Goal: Task Accomplishment & Management: Manage account settings

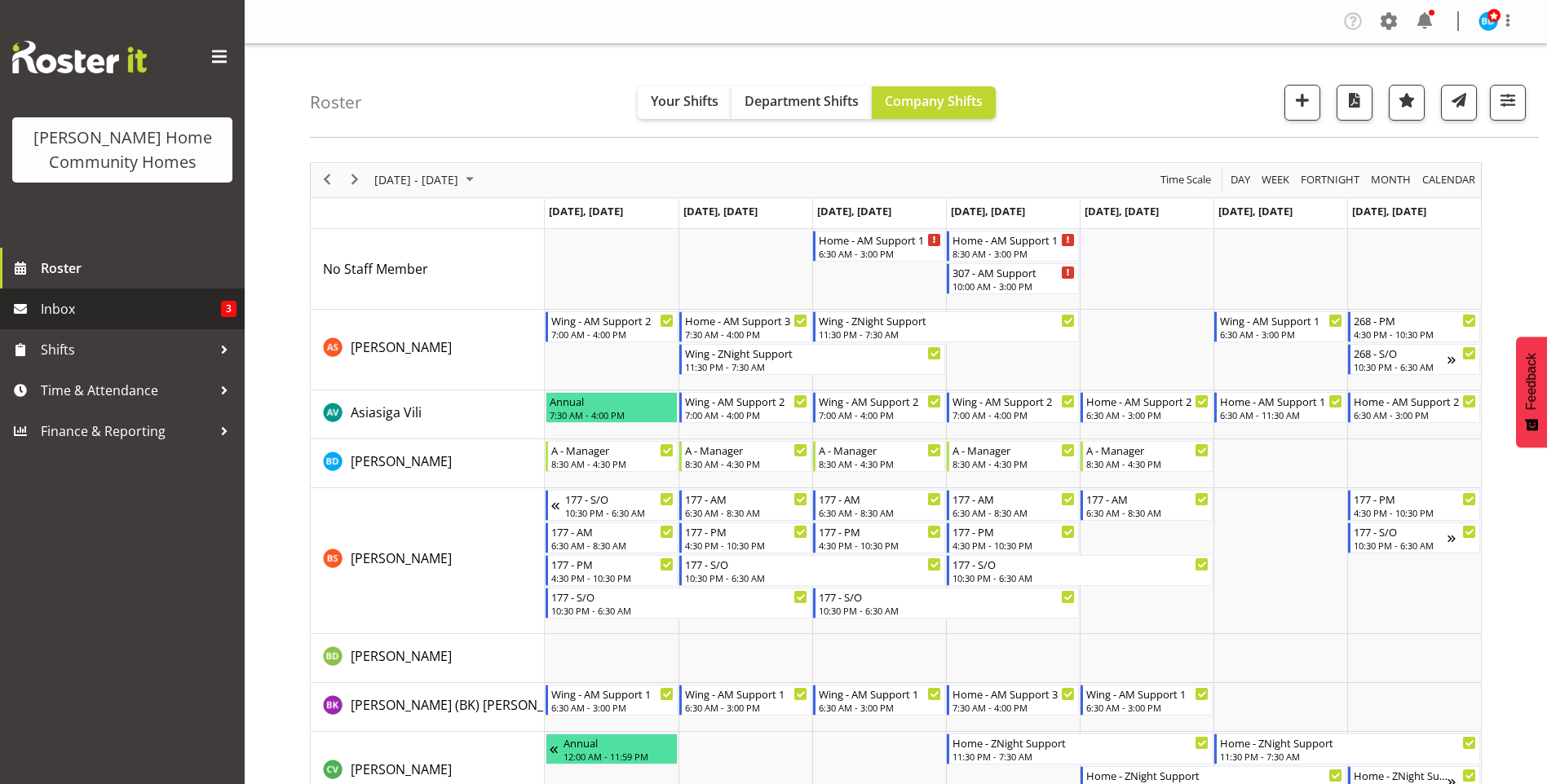
click at [125, 300] on span "Inbox" at bounding box center [130, 309] width 180 height 25
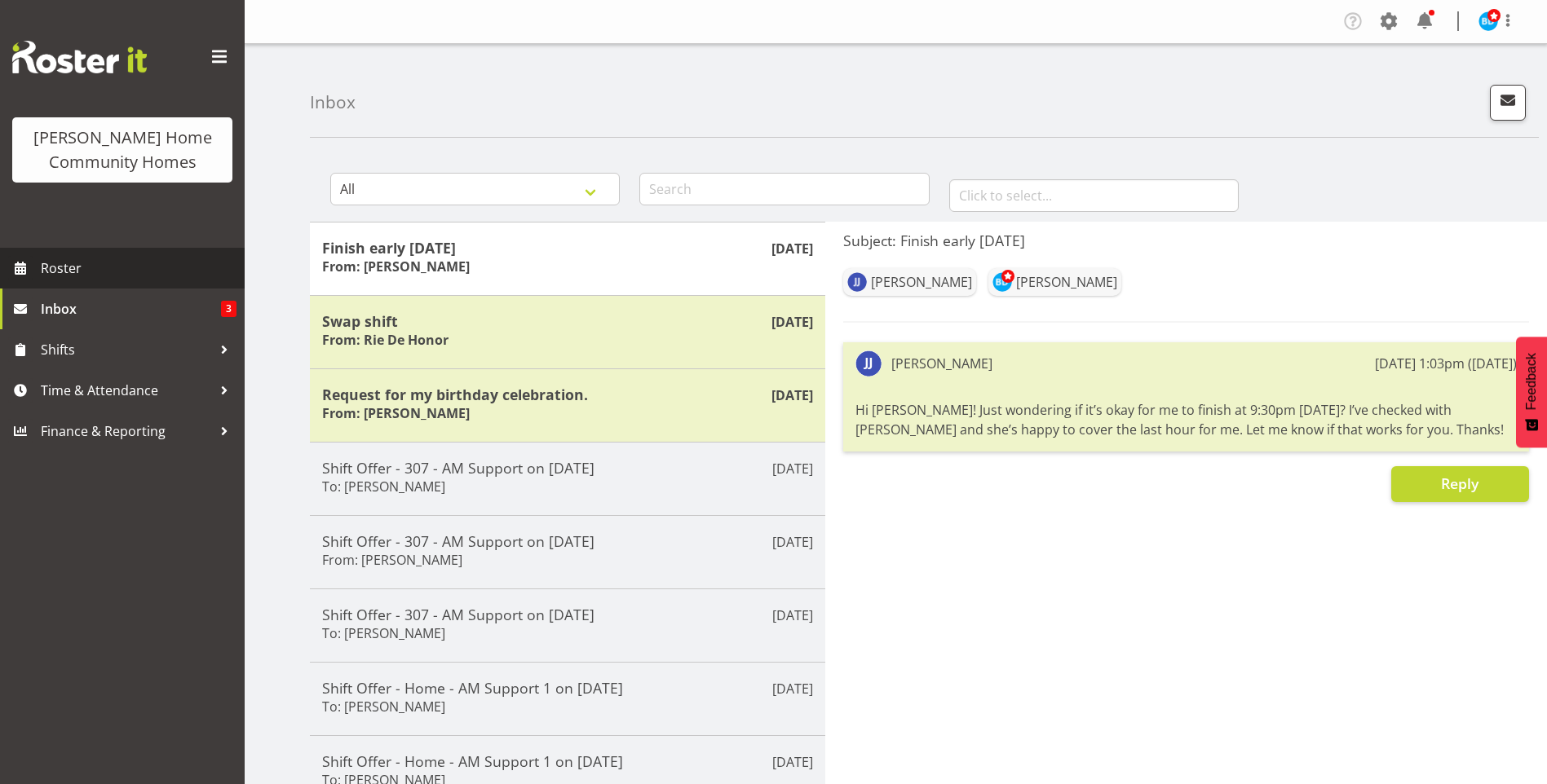
click at [87, 258] on span "Roster" at bounding box center [138, 269] width 196 height 25
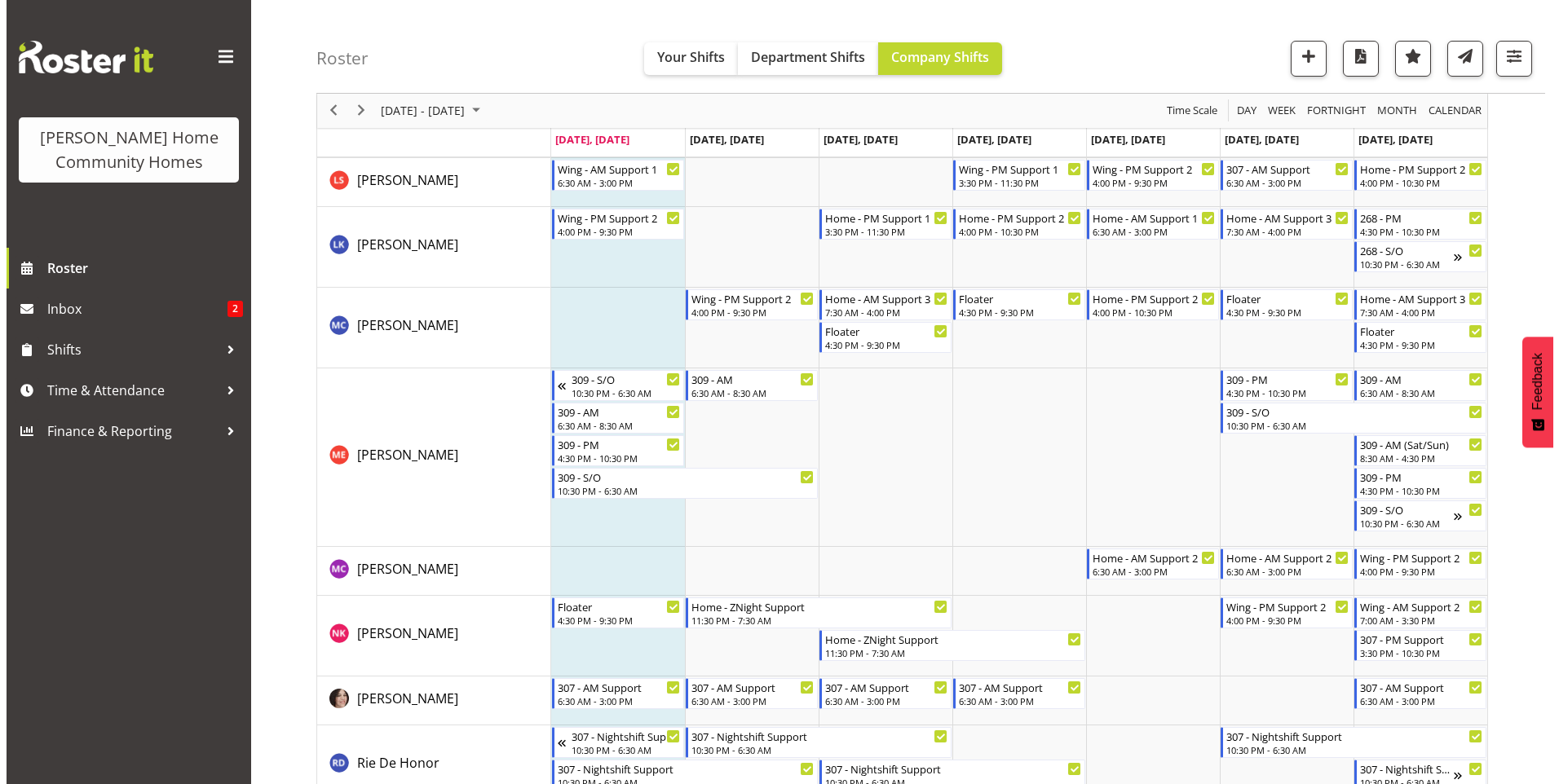
scroll to position [1875, 0]
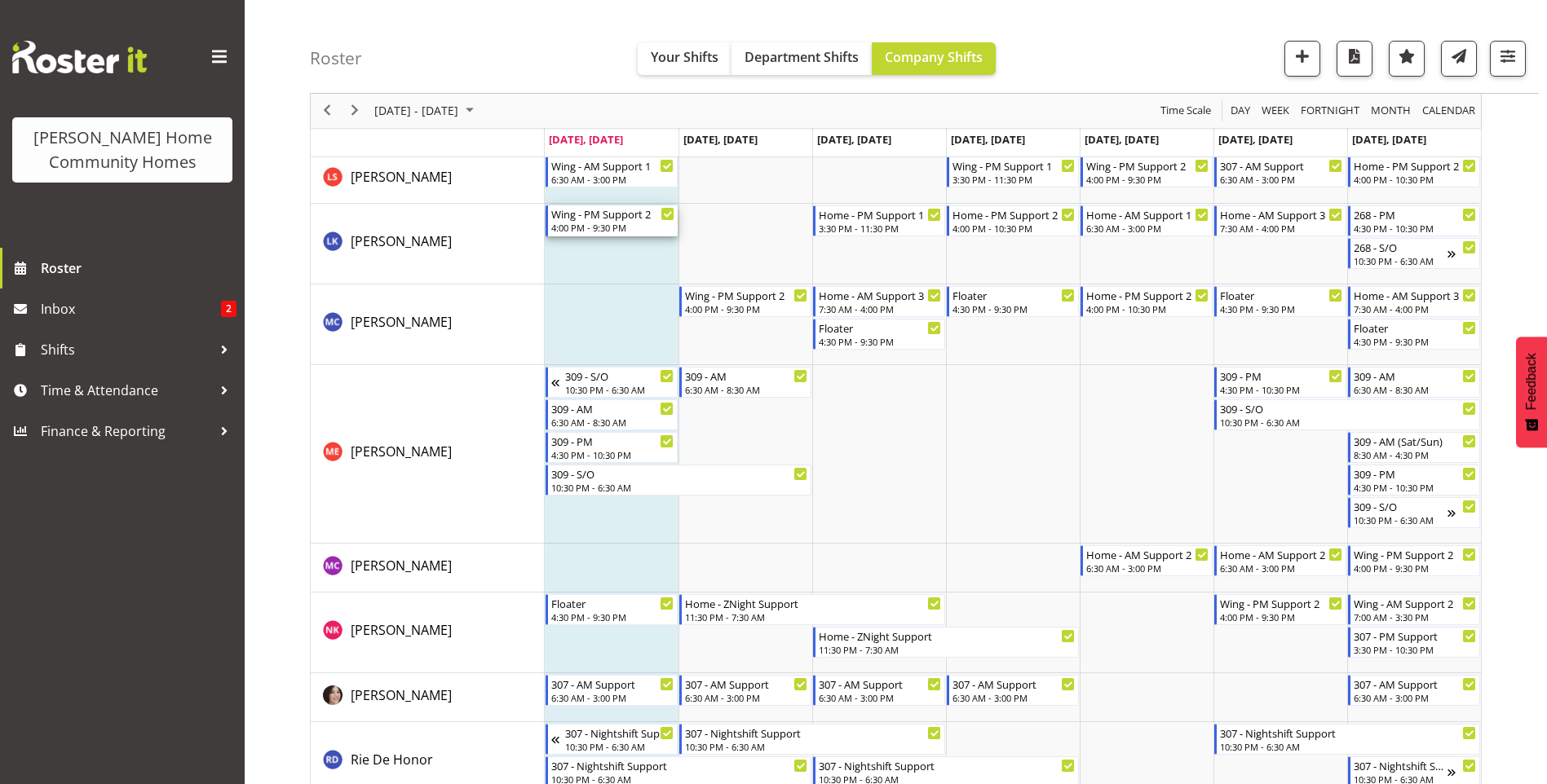
click at [593, 223] on div "4:00 PM - 9:30 PM" at bounding box center [613, 228] width 124 height 13
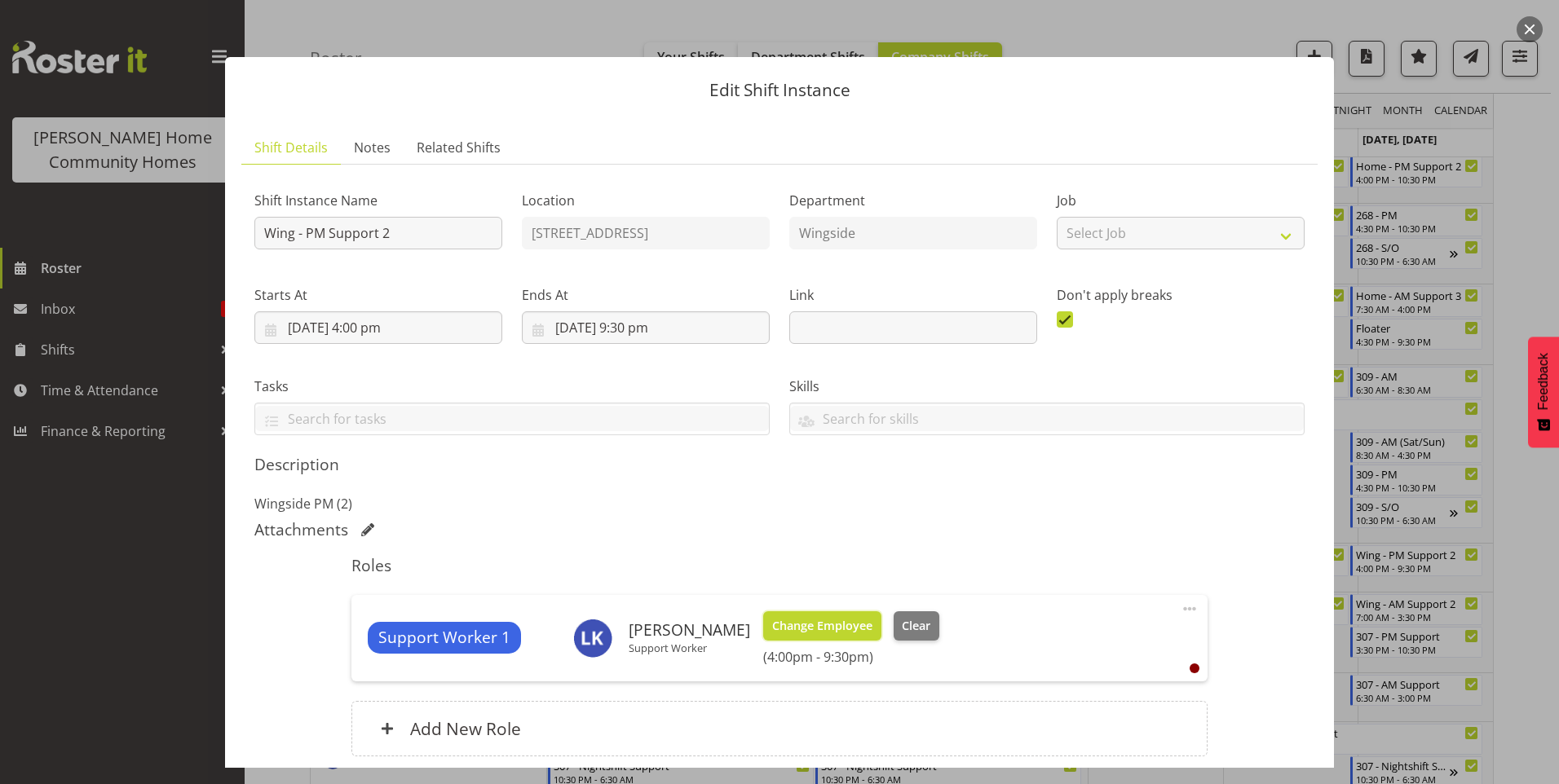
click at [820, 628] on span "Change Employee" at bounding box center [822, 627] width 100 height 18
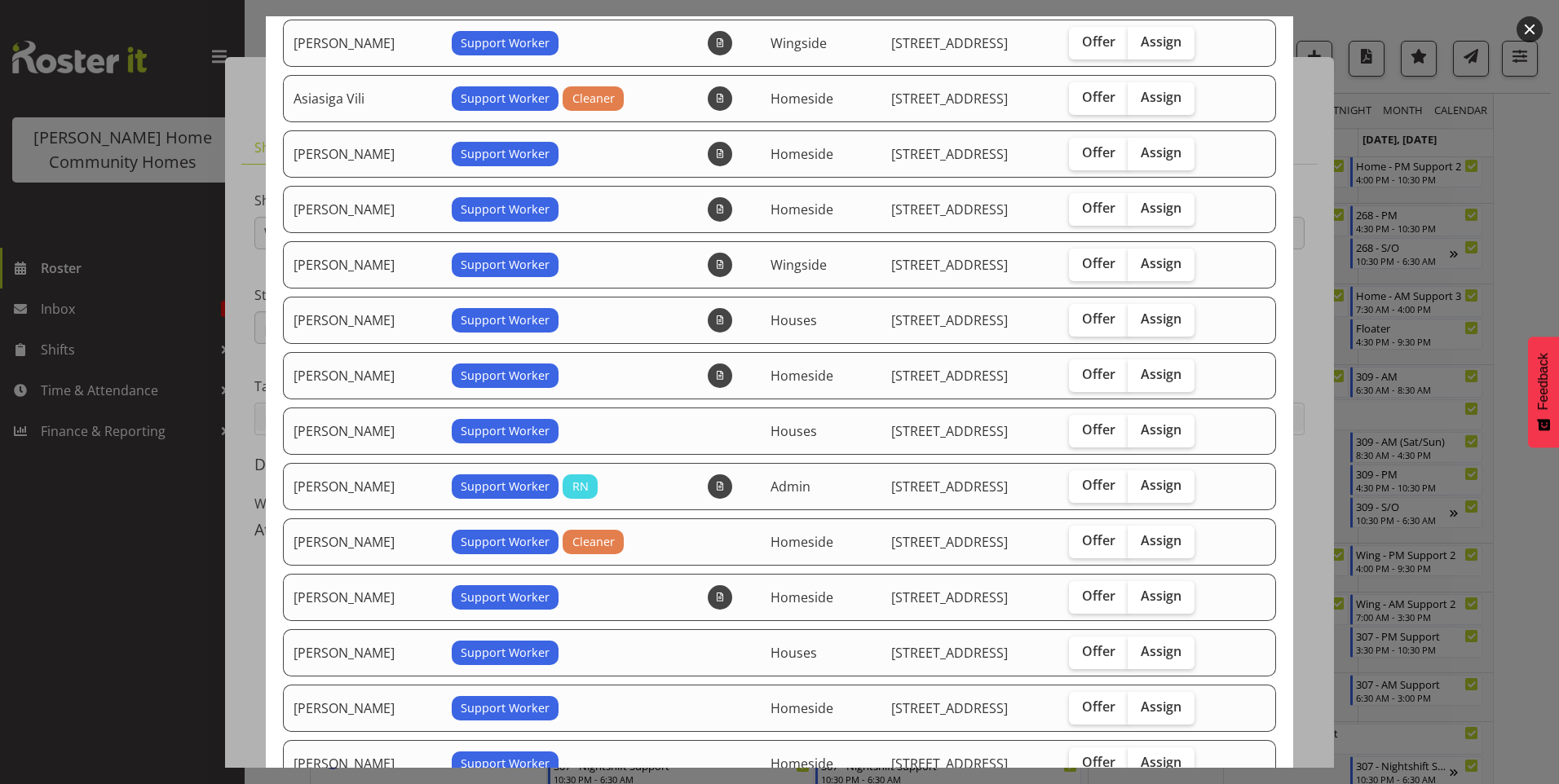
scroll to position [327, 0]
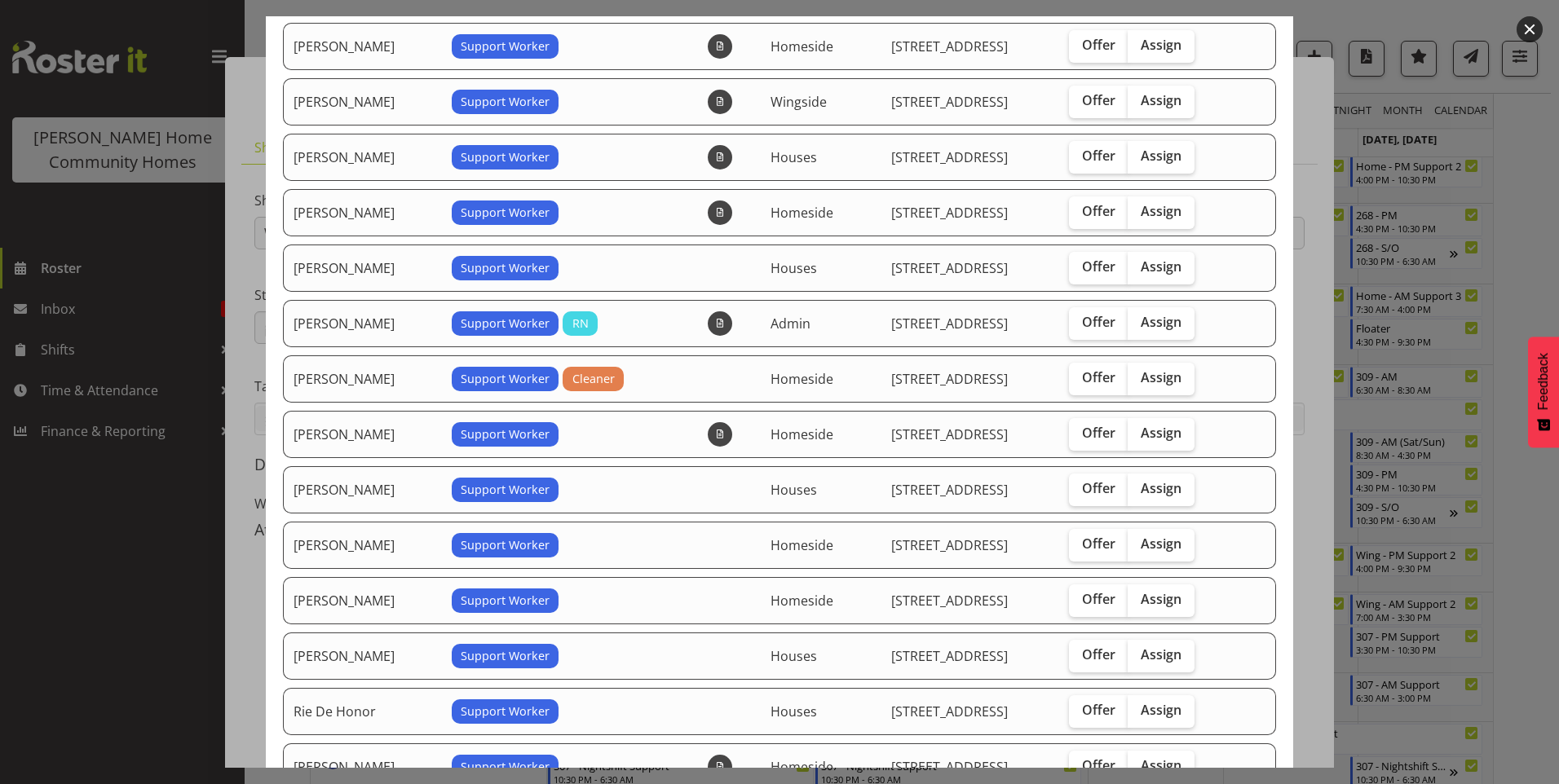
drag, startPoint x: 1158, startPoint y: 710, endPoint x: 1190, endPoint y: 712, distance: 32.1
click at [1158, 709] on span "Assign" at bounding box center [1160, 710] width 41 height 17
click at [1138, 709] on input "Assign" at bounding box center [1133, 710] width 11 height 11
checkbox input "true"
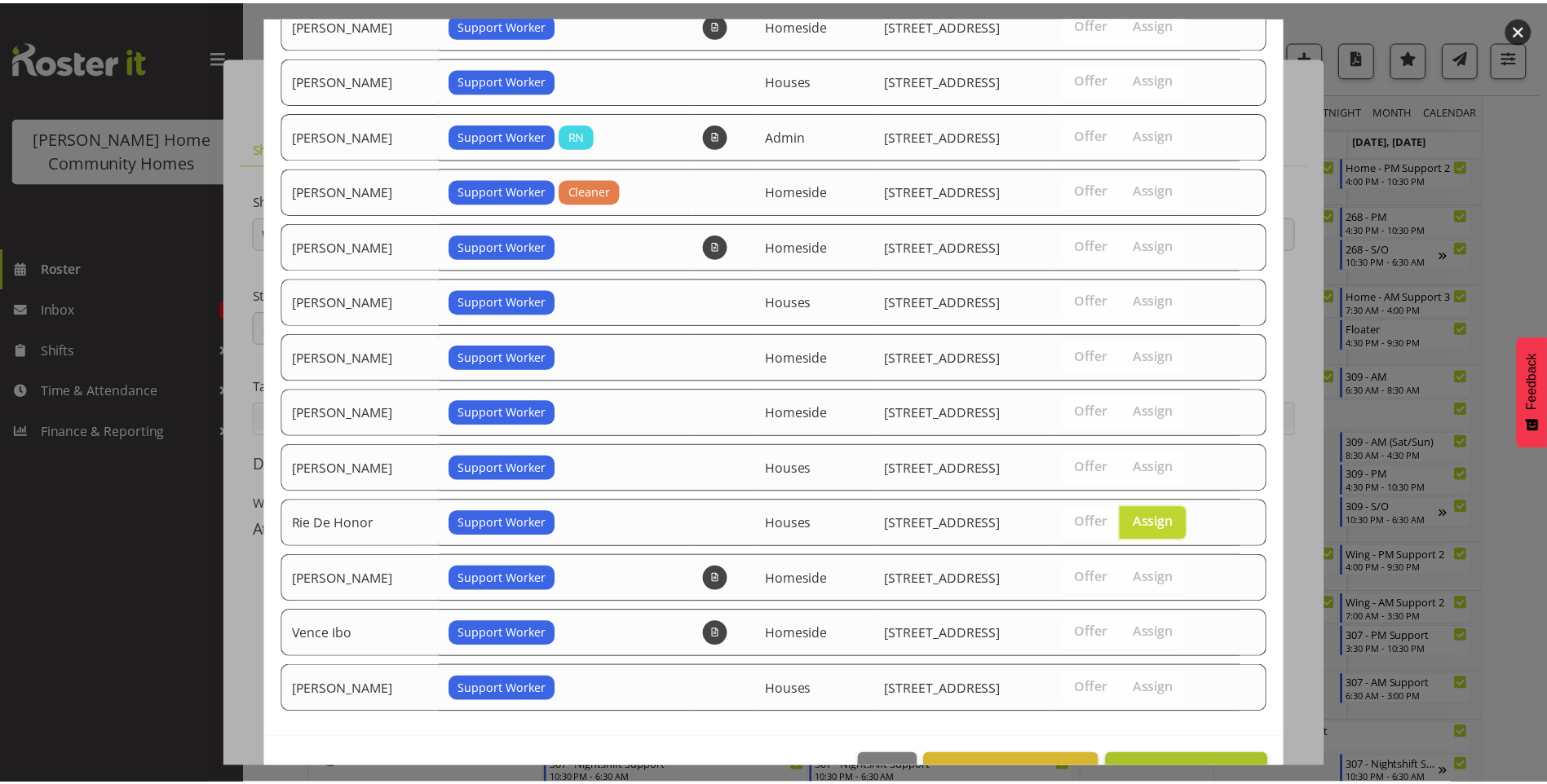
scroll to position [562, 0]
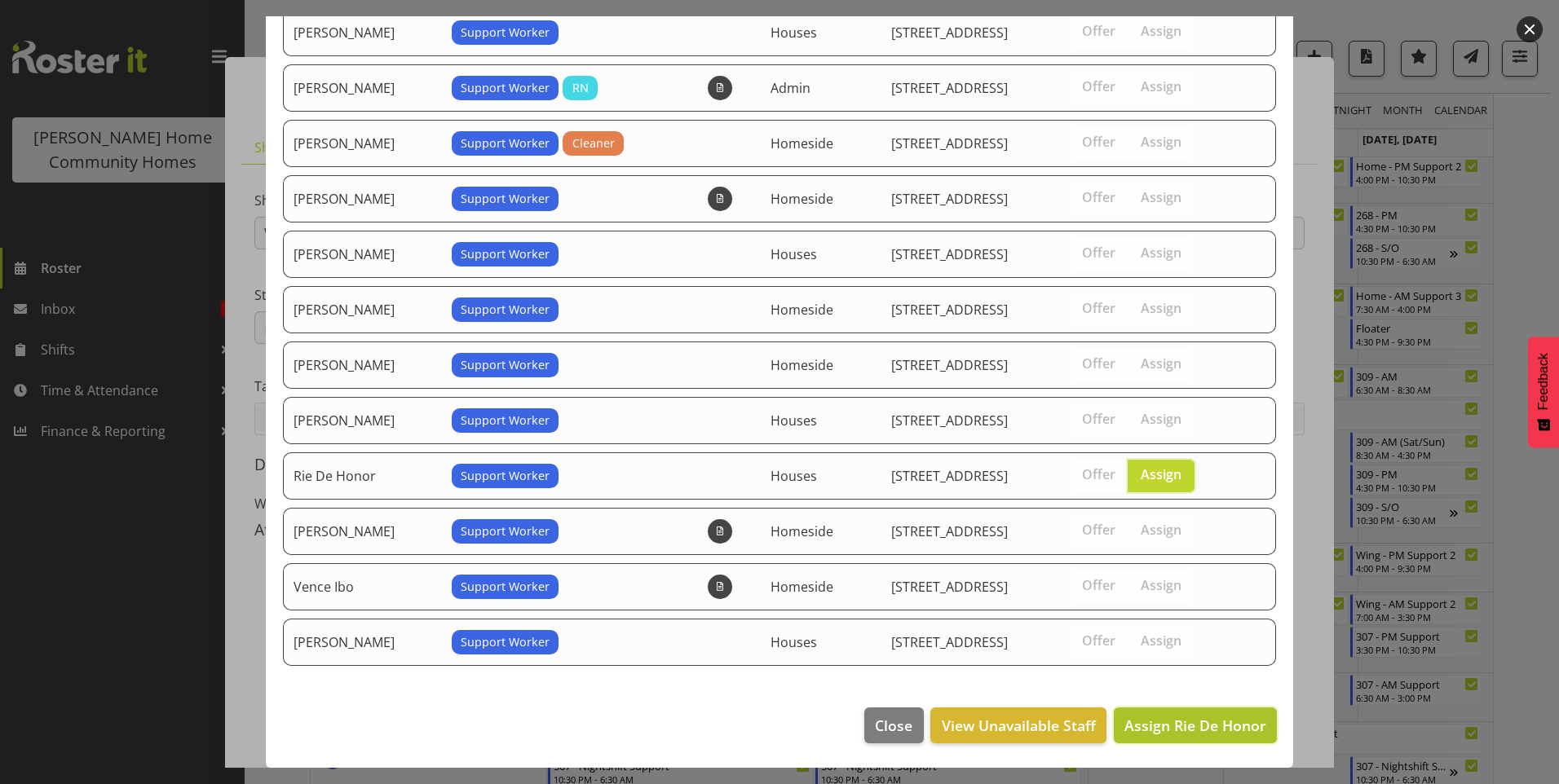
click at [1231, 719] on span "Assign Rie De Honor" at bounding box center [1195, 726] width 142 height 20
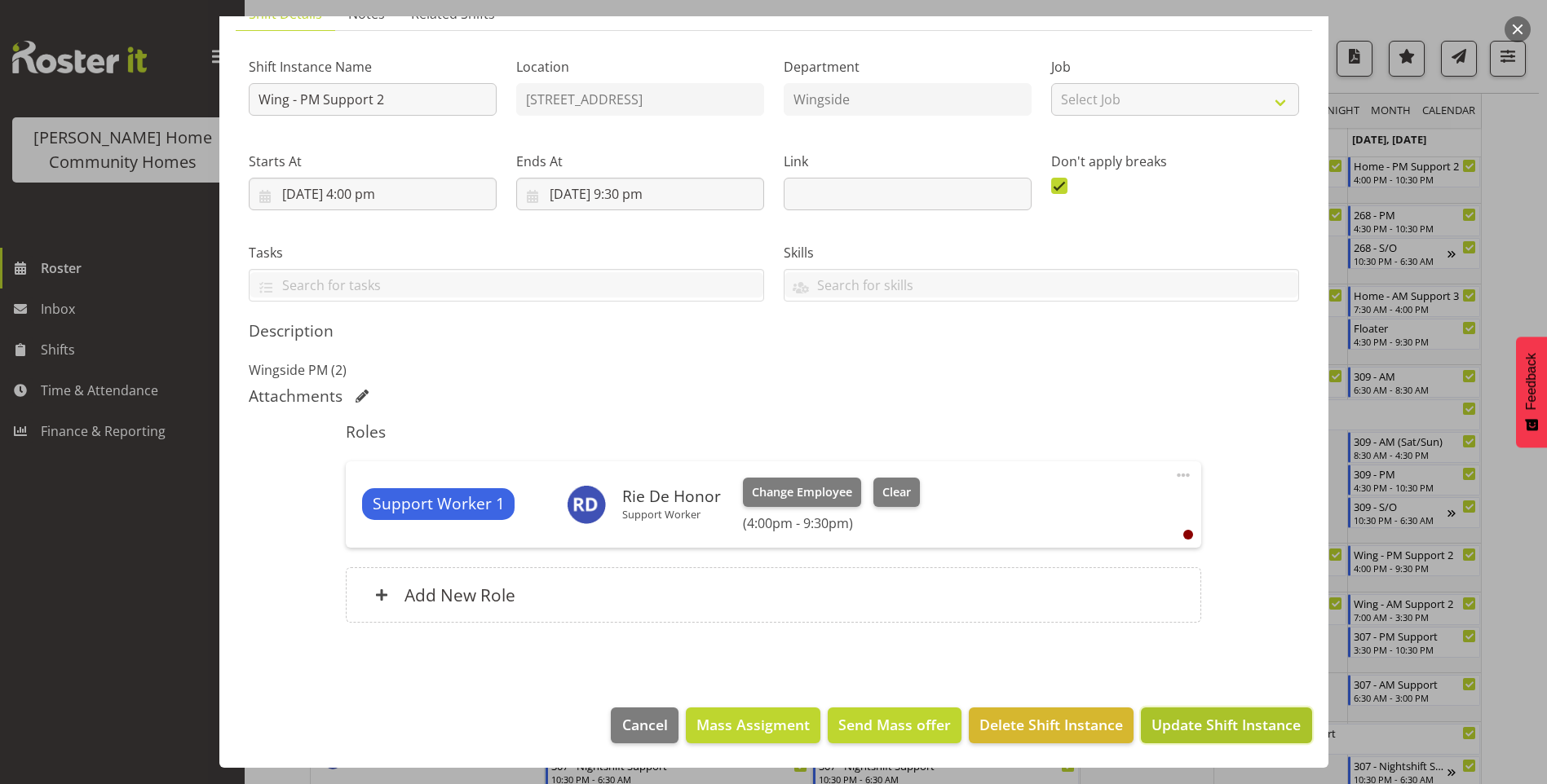
click at [1233, 732] on span "Update Shift Instance" at bounding box center [1226, 725] width 149 height 22
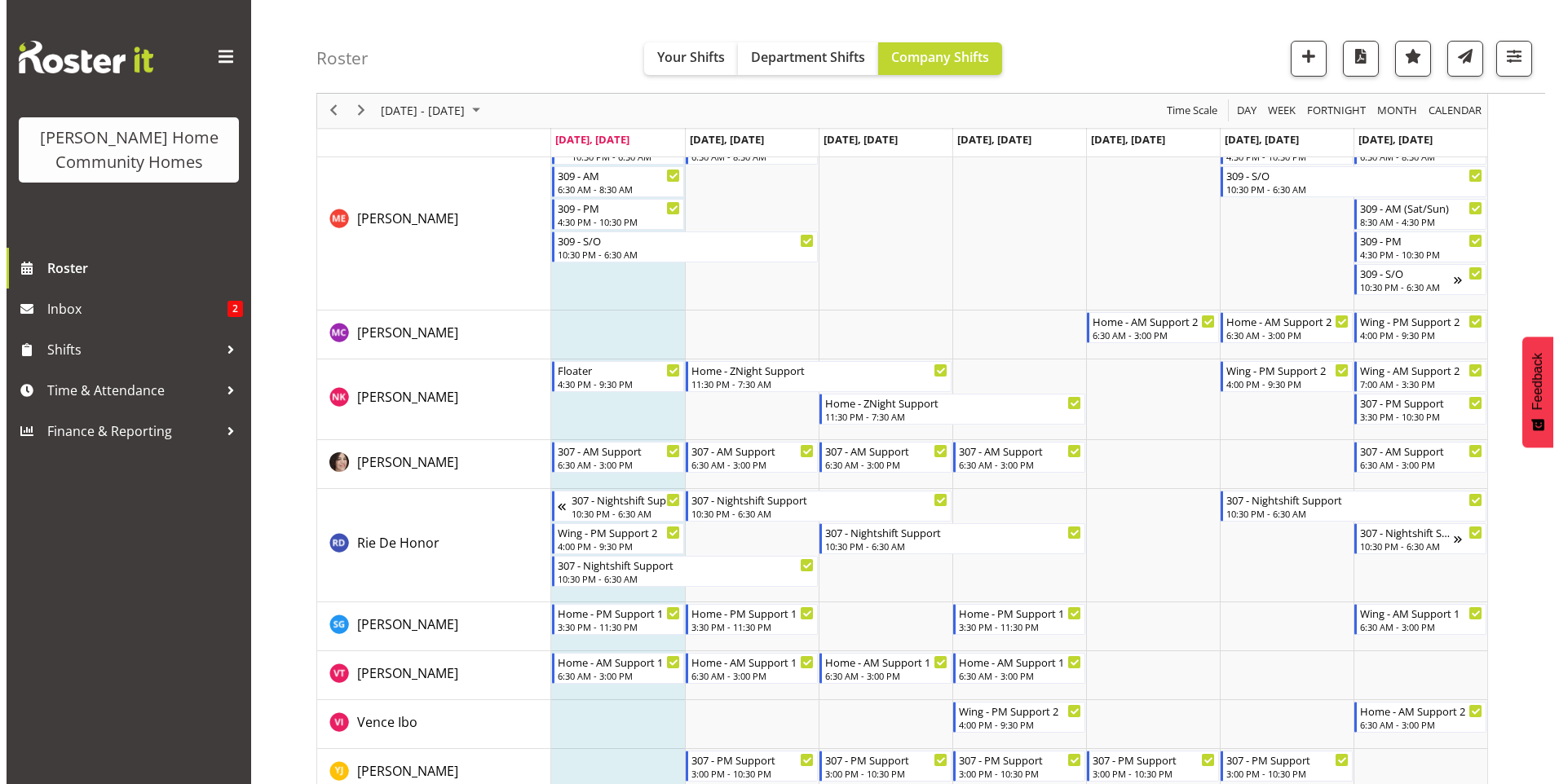
scroll to position [2136, 0]
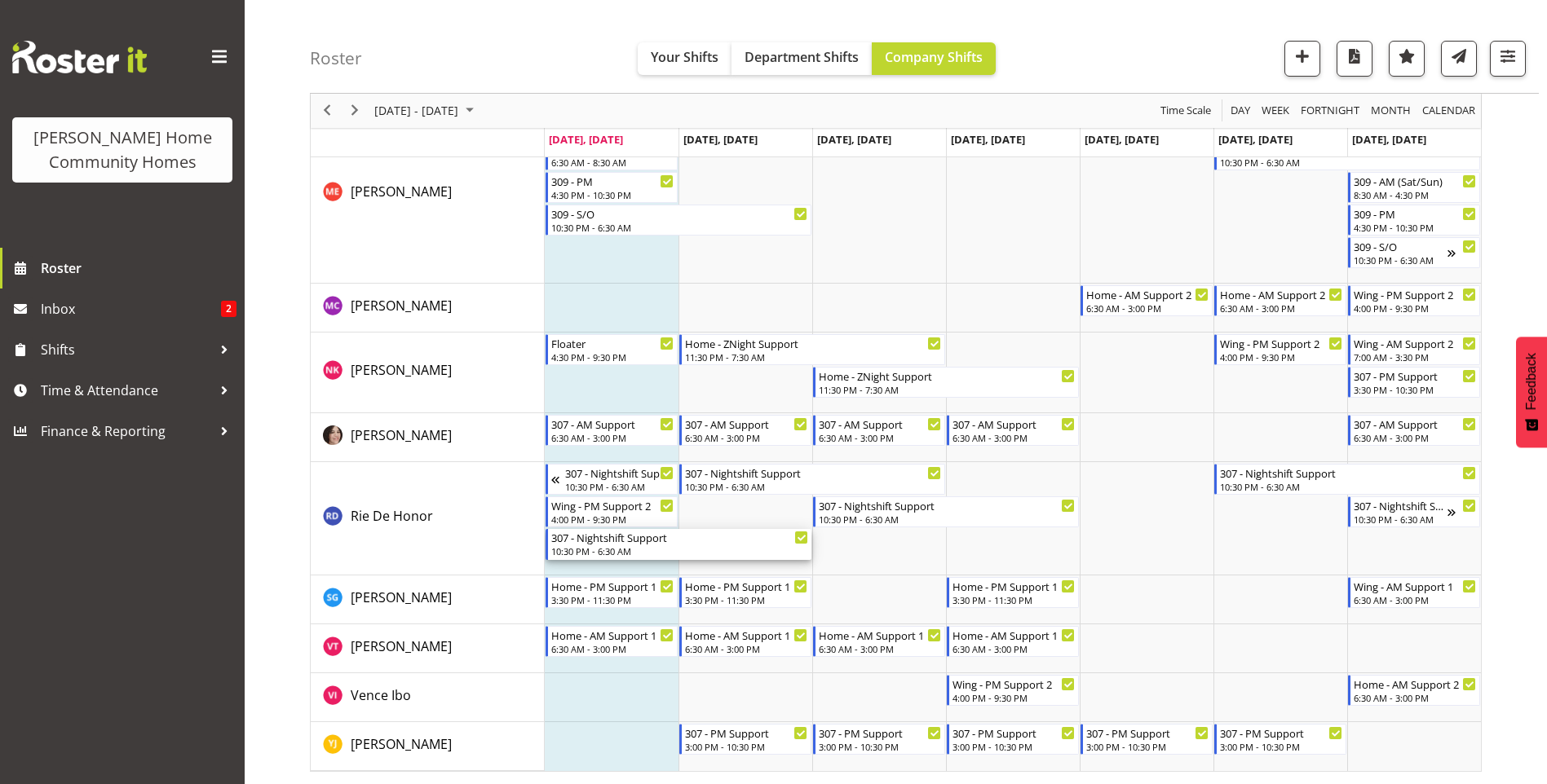
click at [601, 544] on div "307 - Nightshift Support" at bounding box center [680, 537] width 257 height 17
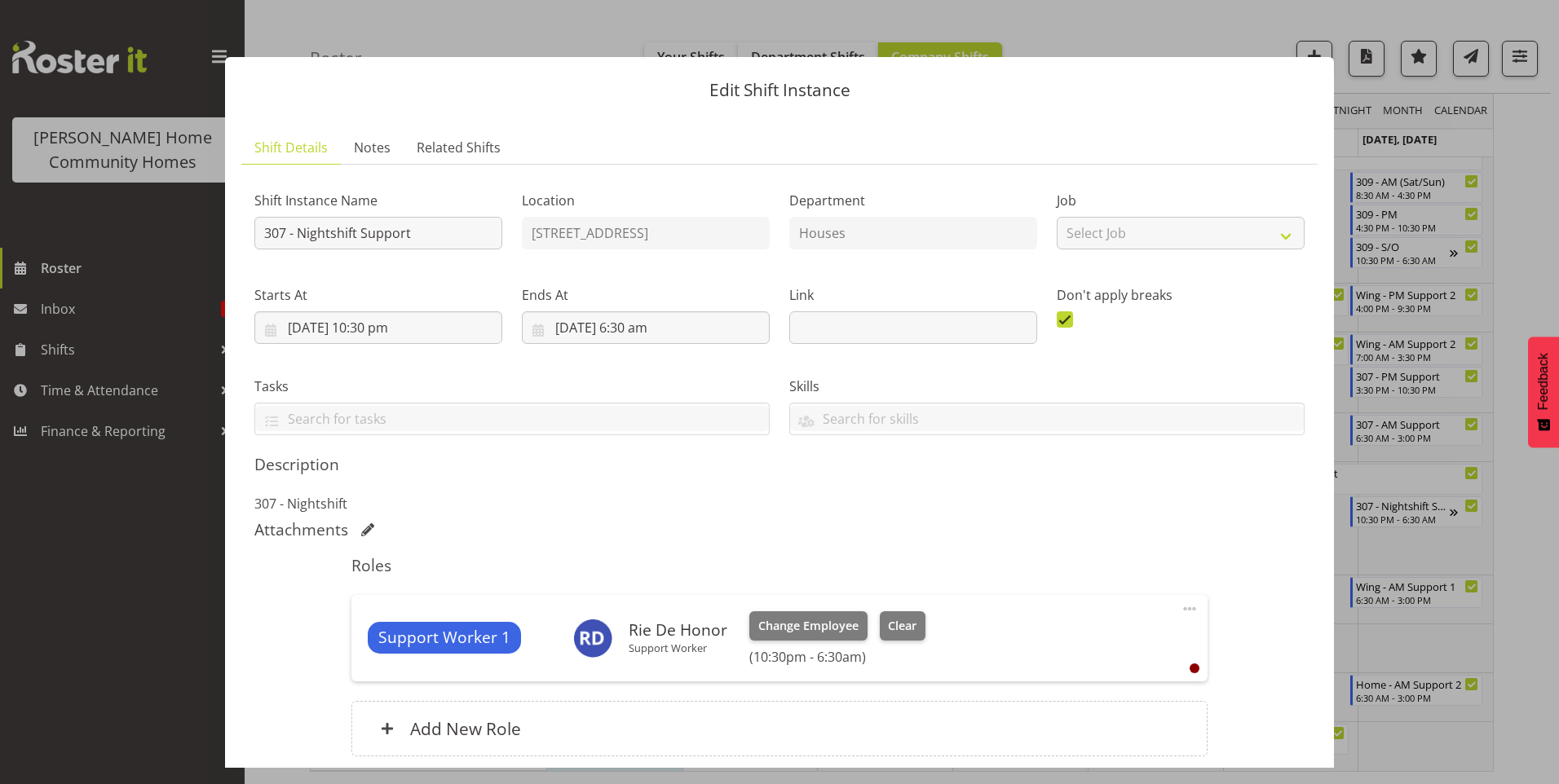
scroll to position [133, 0]
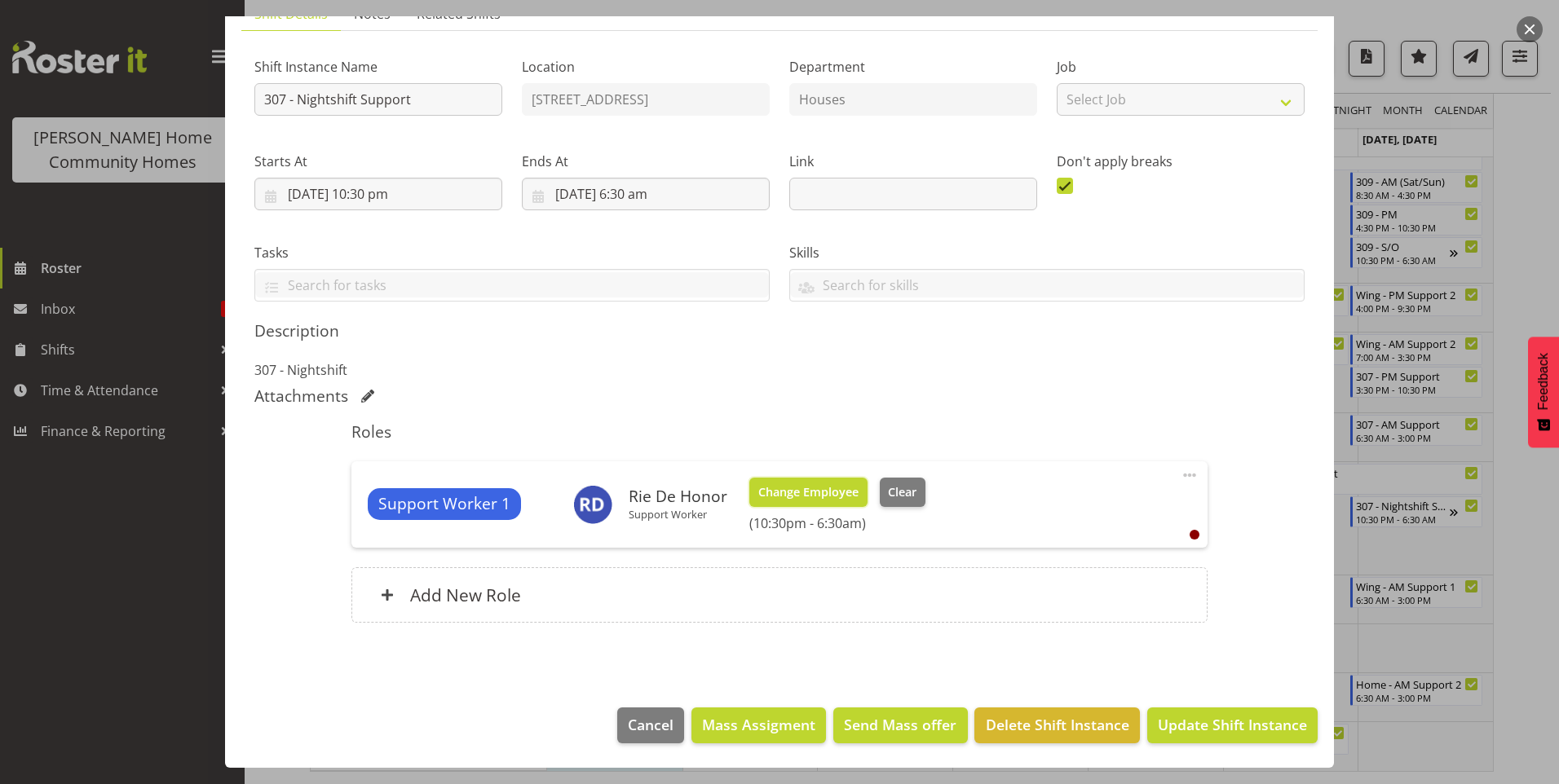
click at [800, 497] on span "Change Employee" at bounding box center [808, 492] width 100 height 18
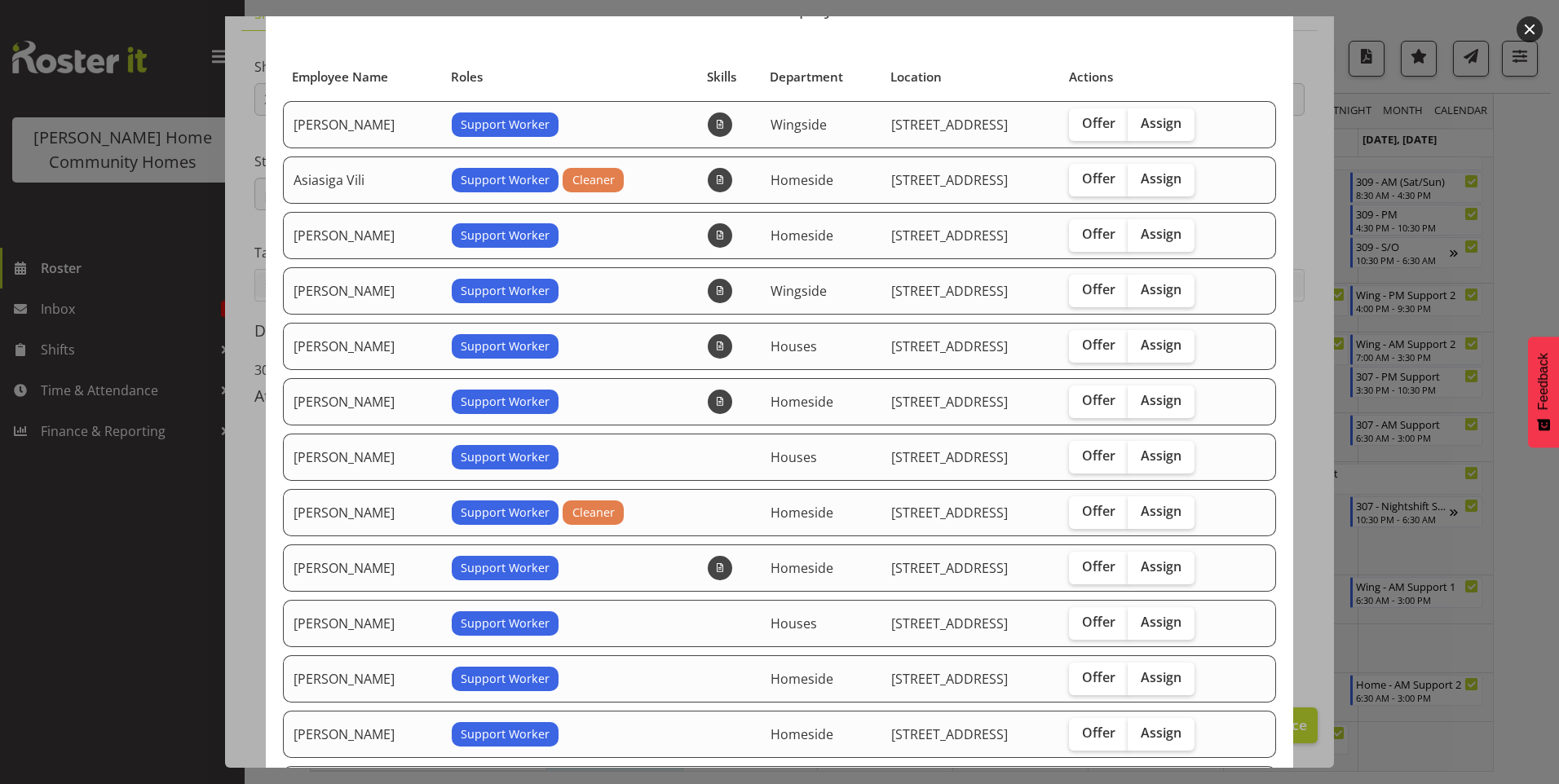
scroll to position [163, 0]
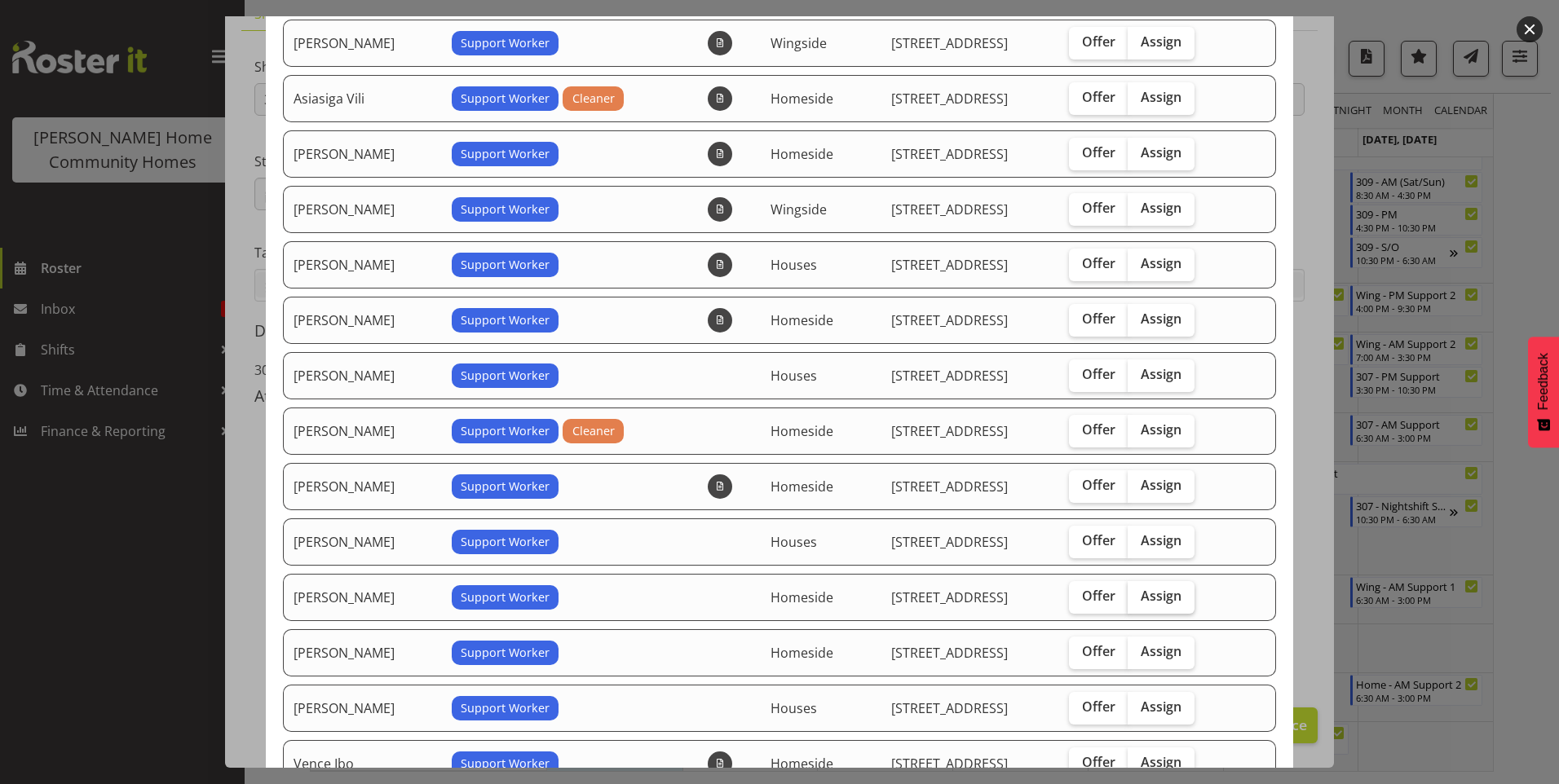
click at [1160, 602] on label "Assign" at bounding box center [1161, 597] width 67 height 32
click at [1138, 602] on input "Assign" at bounding box center [1133, 596] width 11 height 11
checkbox input "true"
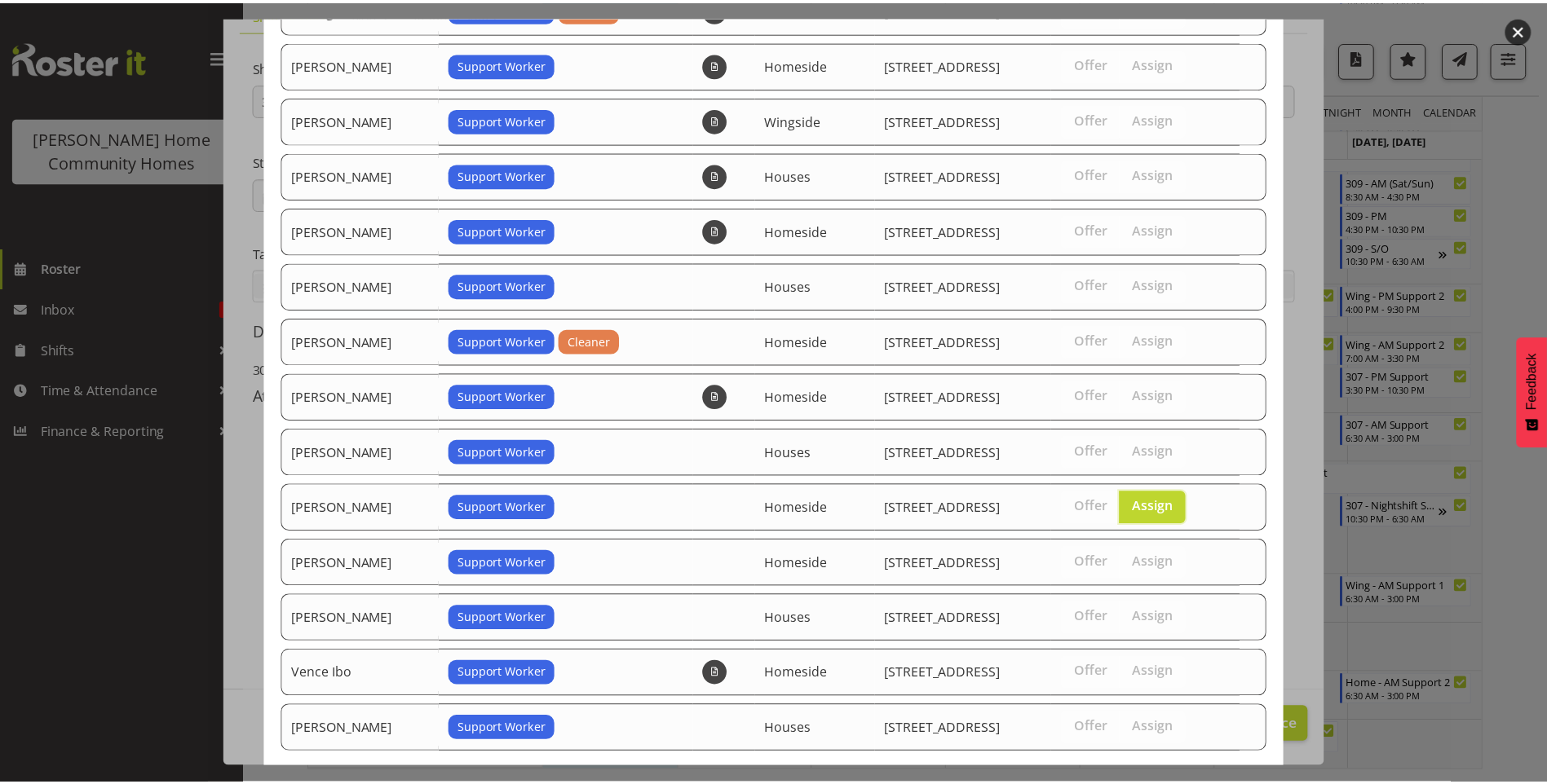
scroll to position [340, 0]
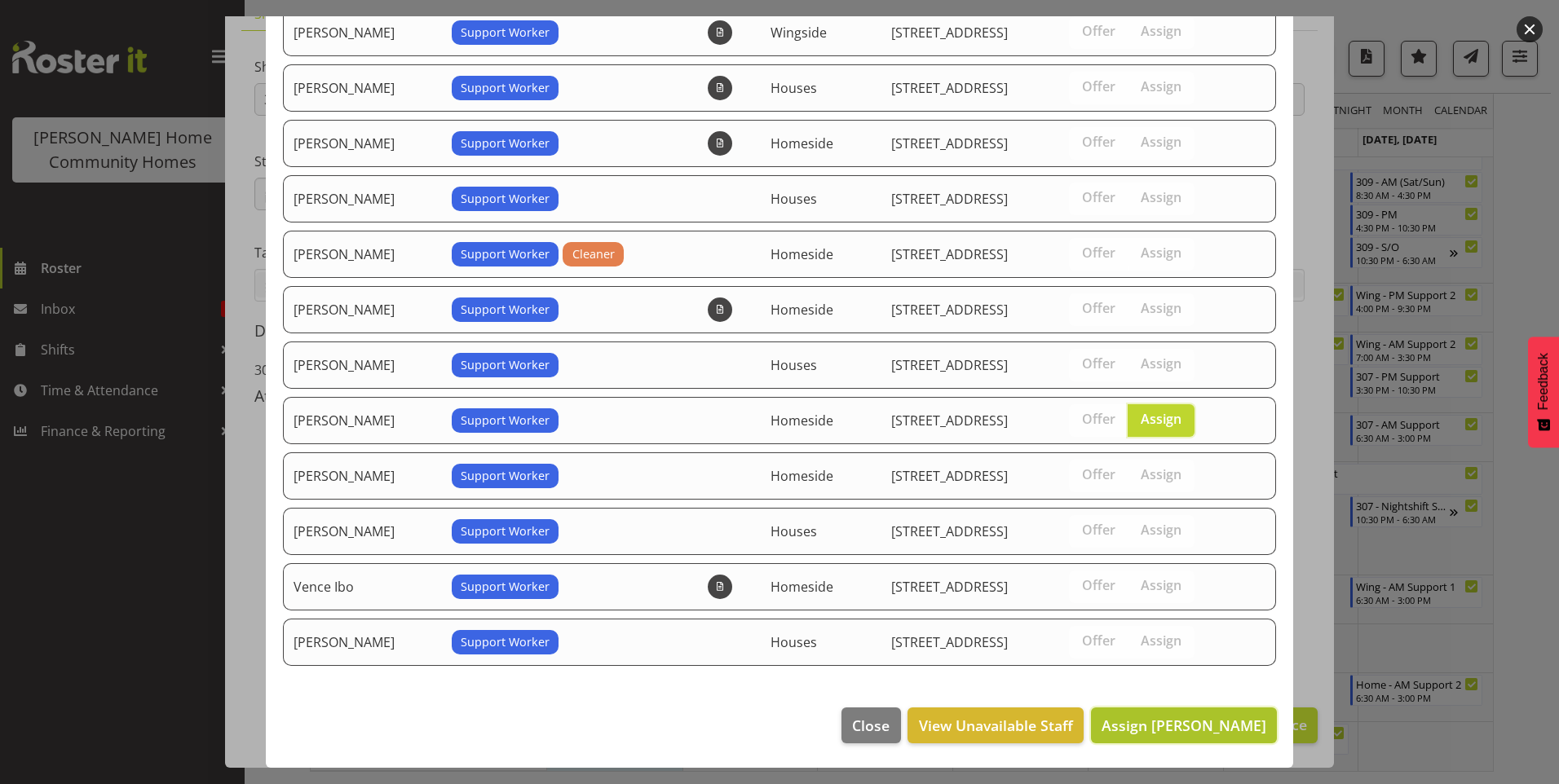
click at [1211, 721] on span "Assign Lovejot Kaur" at bounding box center [1184, 726] width 165 height 20
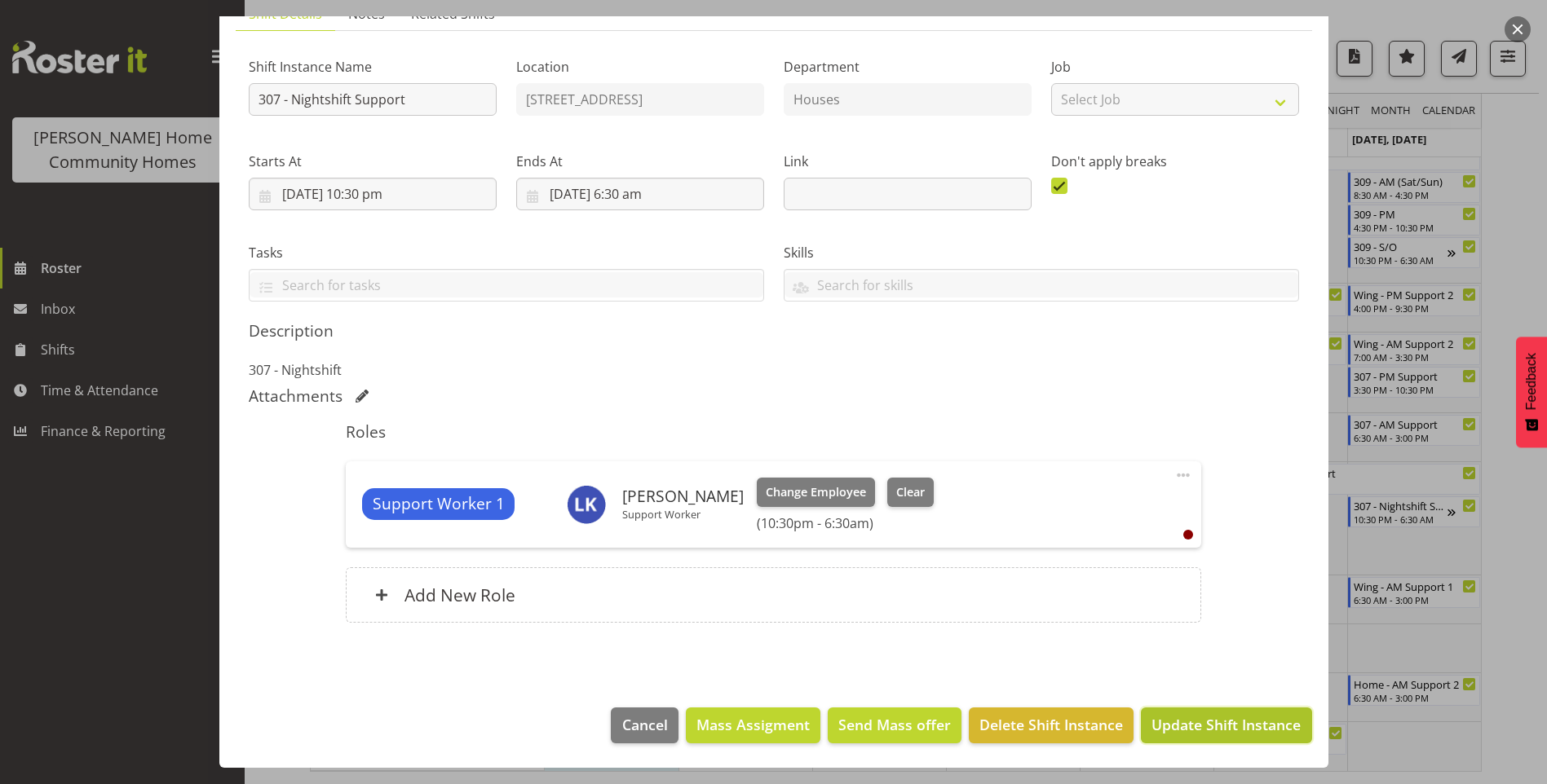
click at [1224, 722] on span "Update Shift Instance" at bounding box center [1226, 725] width 149 height 22
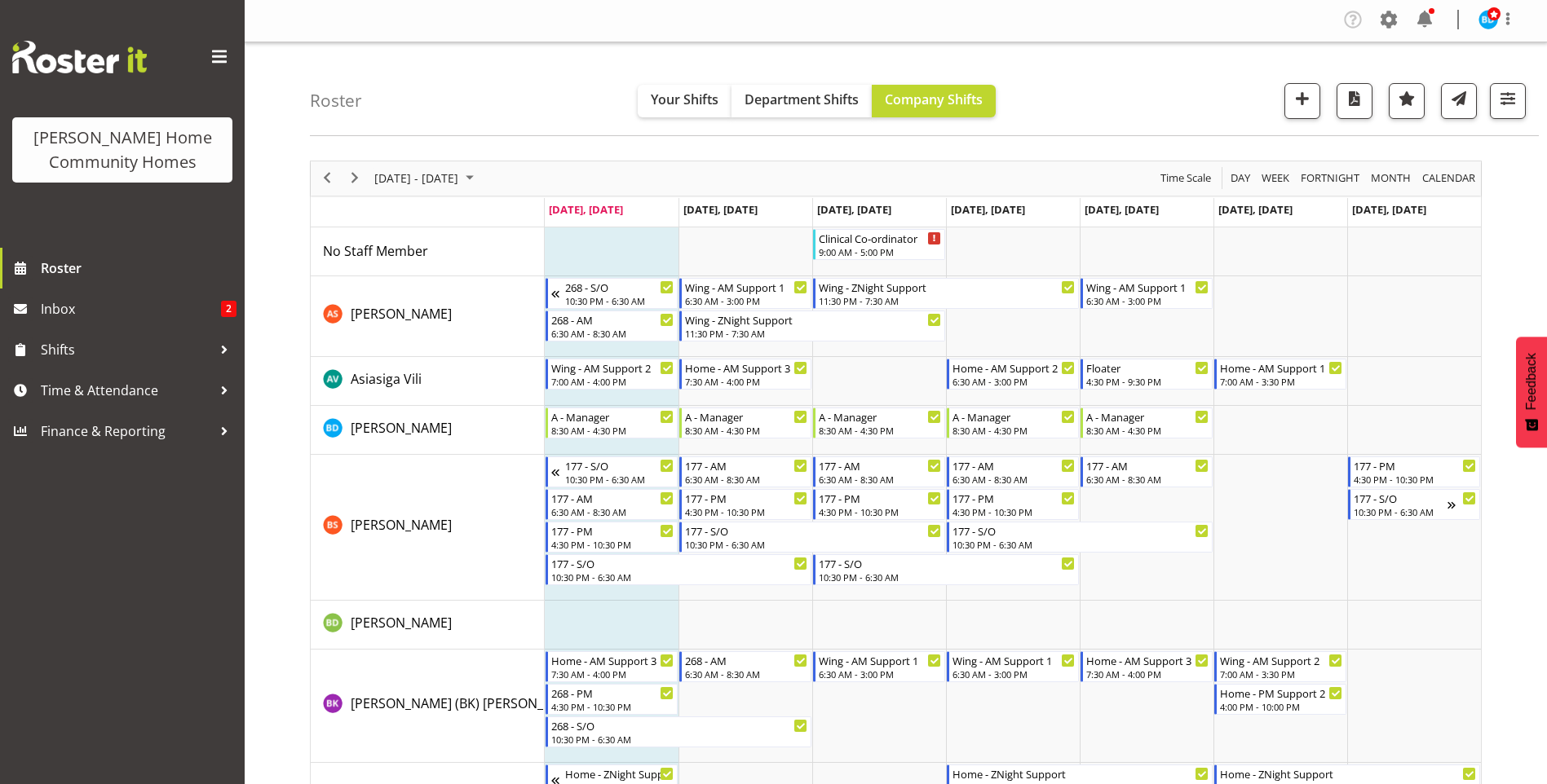
scroll to position [0, 0]
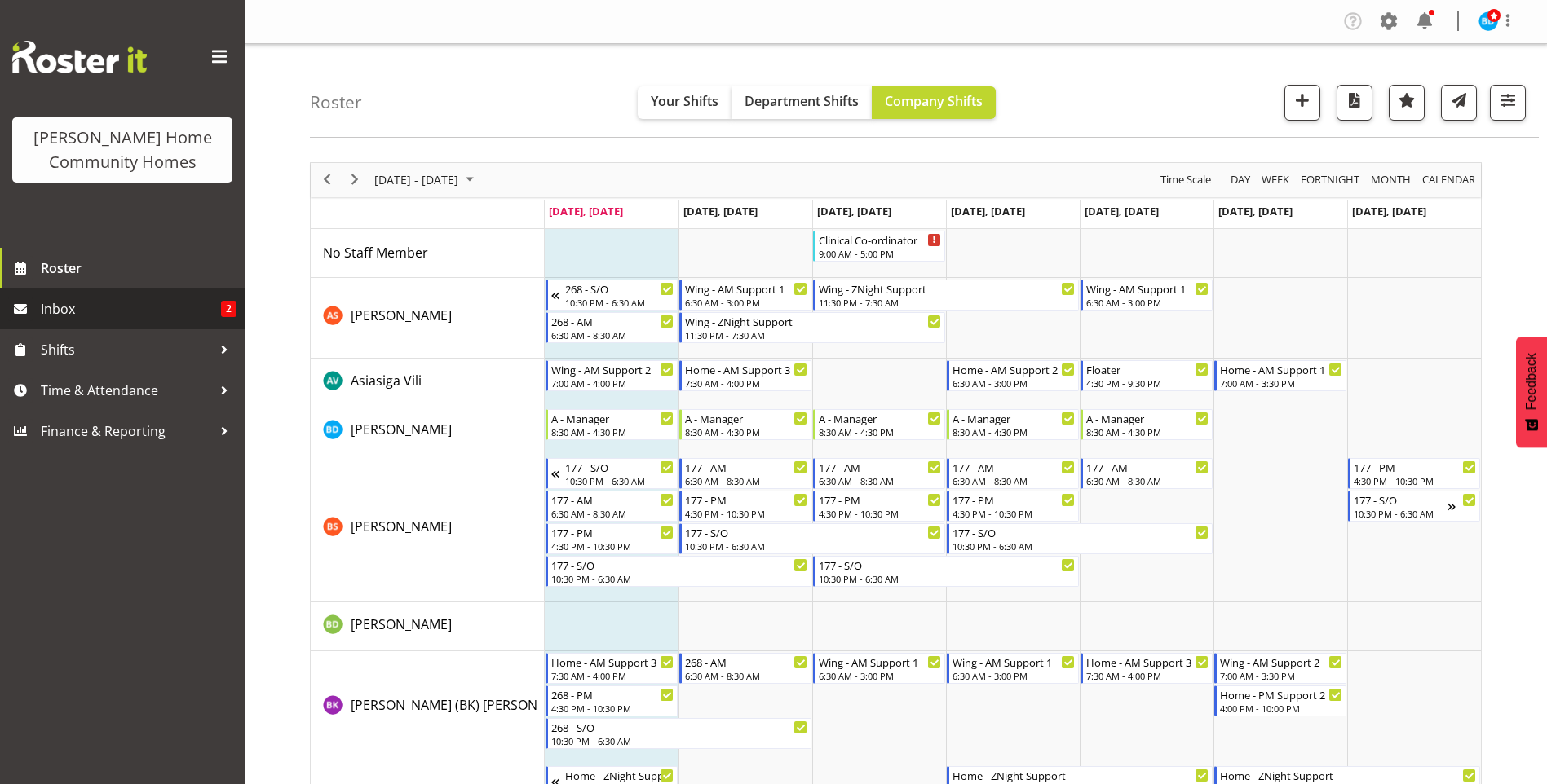
click at [131, 315] on span "Inbox" at bounding box center [130, 309] width 180 height 25
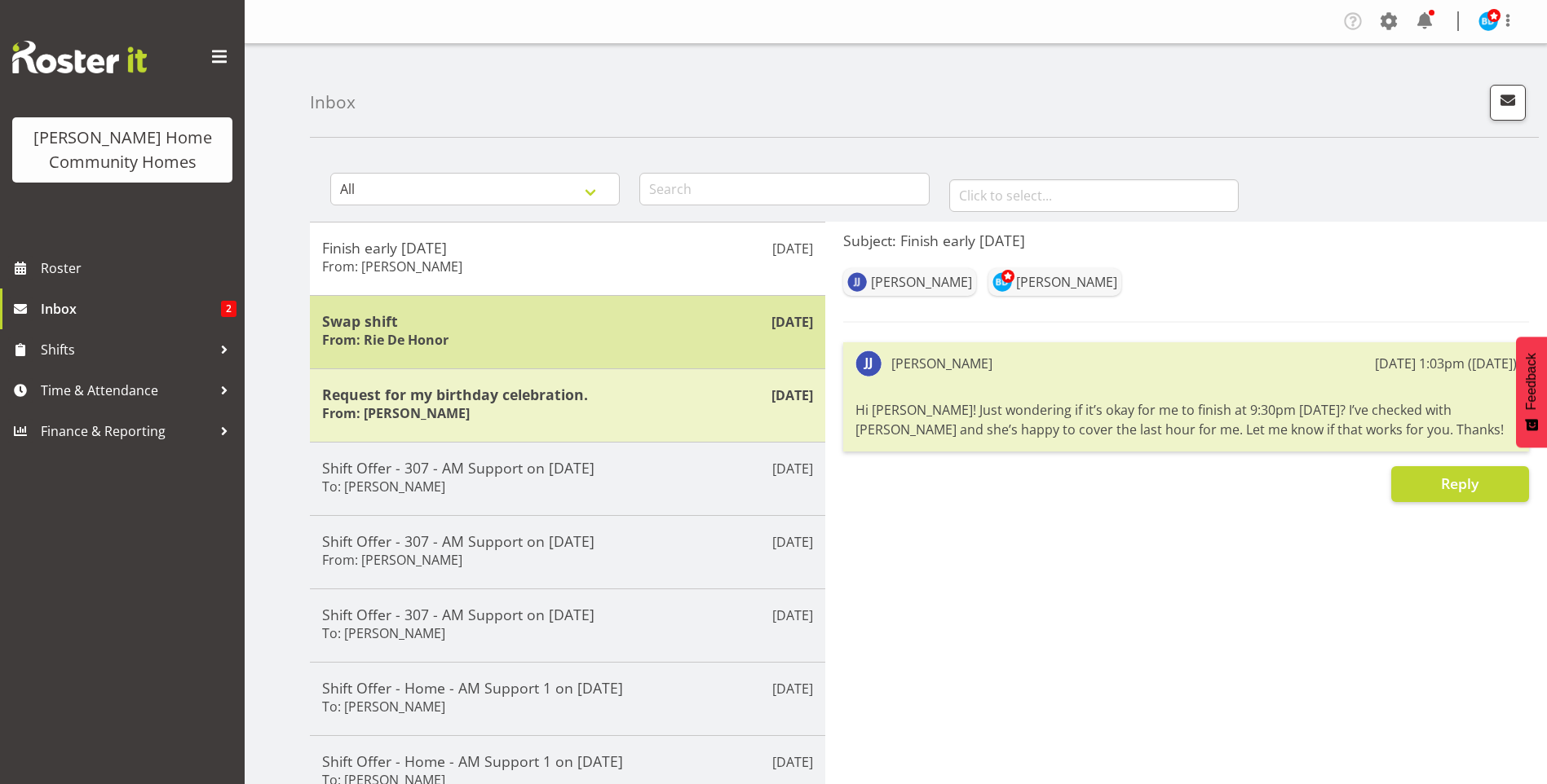
click at [493, 338] on div "Swap shift From: Rie De Honor" at bounding box center [568, 332] width 491 height 40
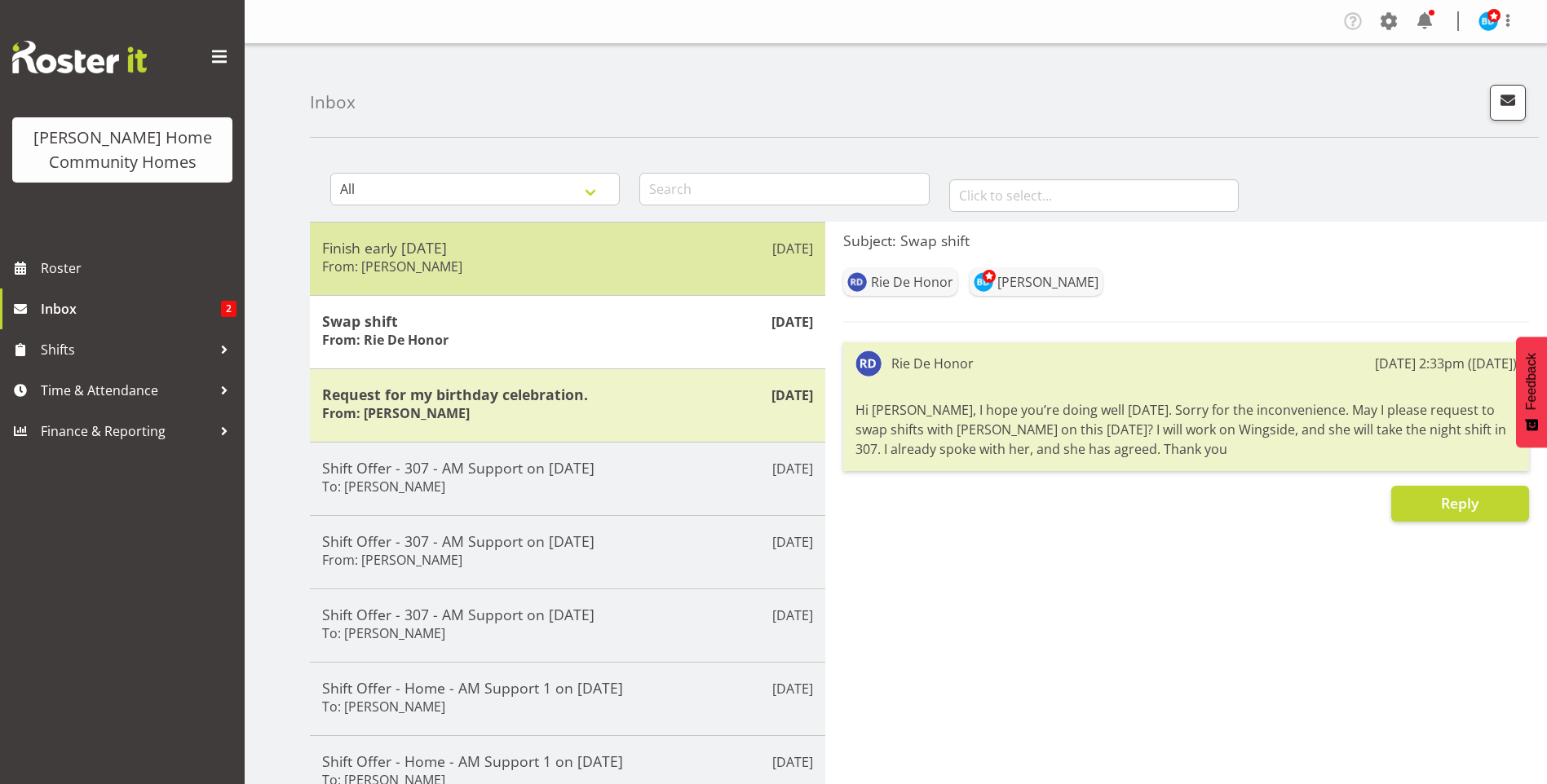
click at [638, 258] on div "Finish early on Monday From: Janen Jamodiong" at bounding box center [568, 259] width 491 height 40
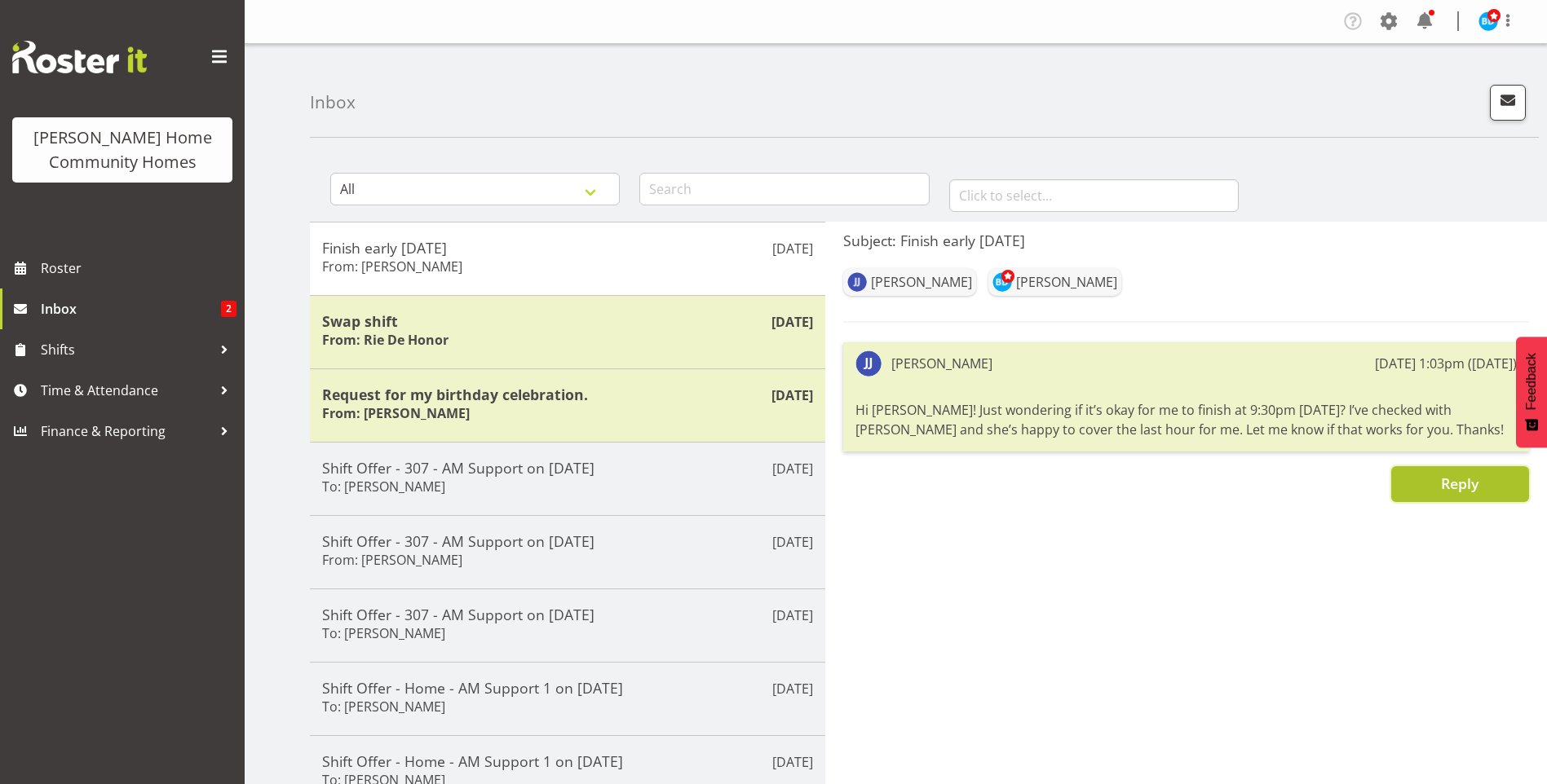
click at [1490, 485] on button "Reply" at bounding box center [1460, 484] width 138 height 36
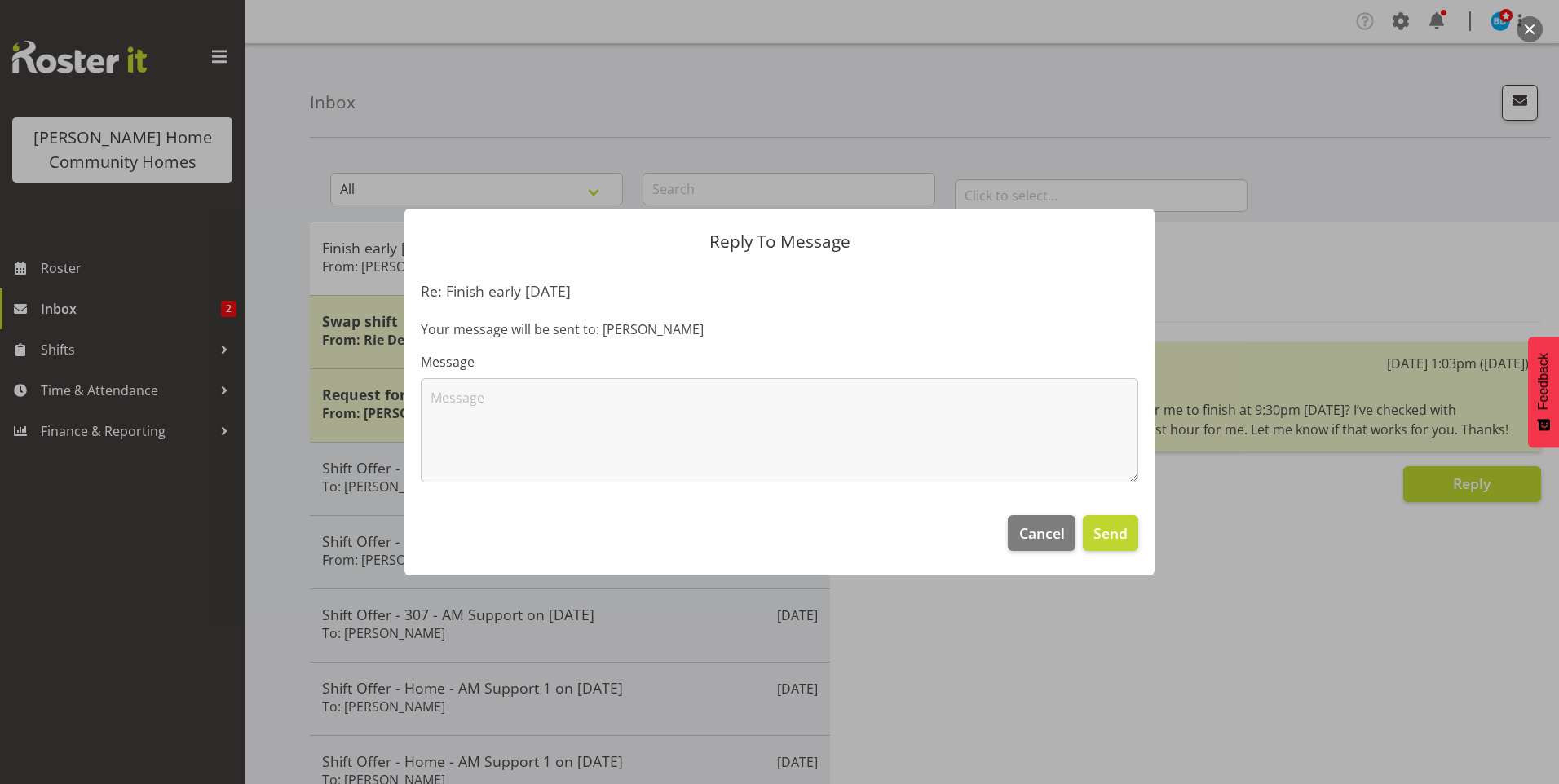
click at [608, 377] on div "Message" at bounding box center [780, 417] width 718 height 130
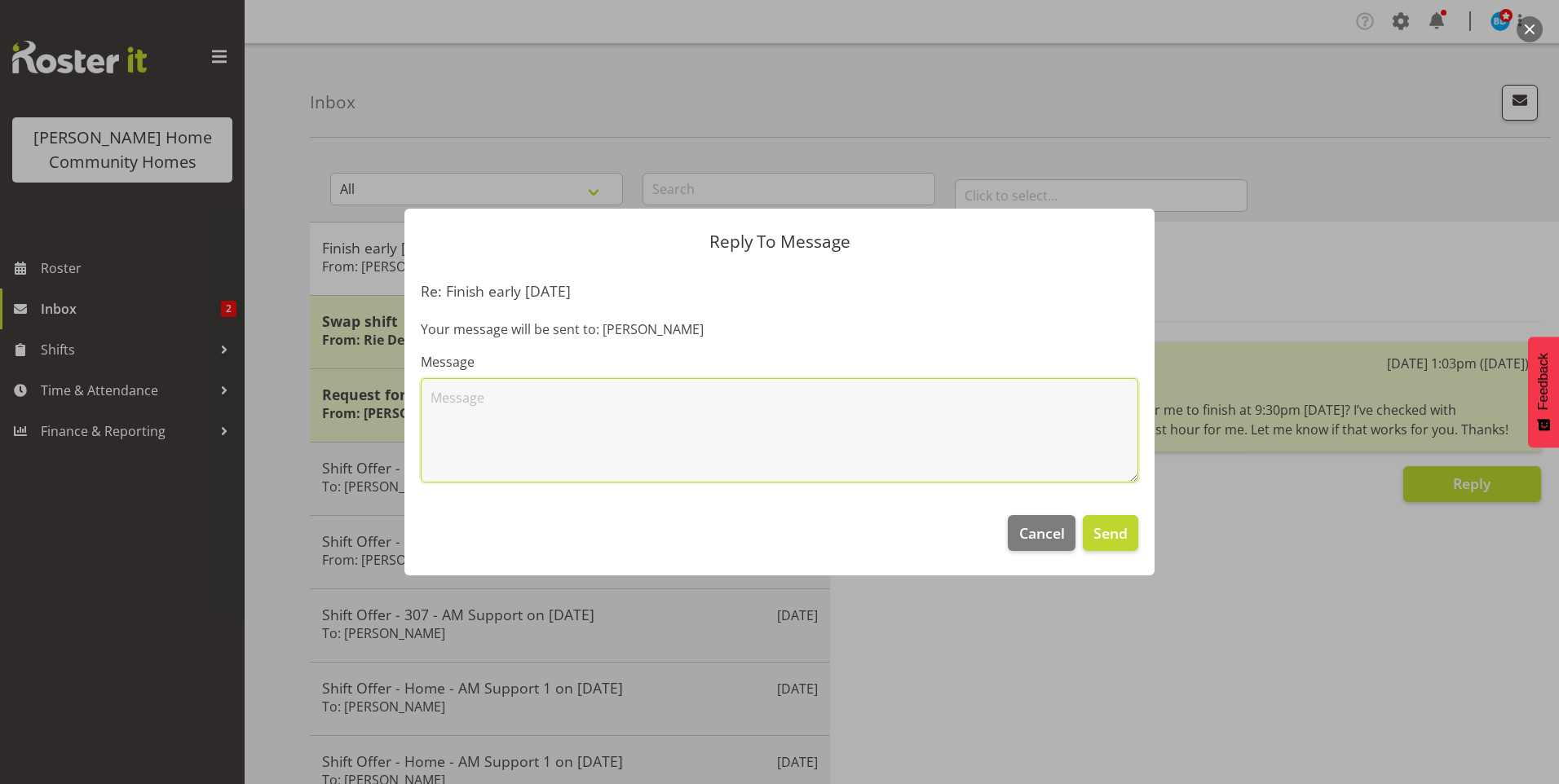
click at [591, 404] on textarea at bounding box center [780, 430] width 718 height 104
drag, startPoint x: 656, startPoint y: 411, endPoint x: 657, endPoint y: 402, distance: 9.1
click at [657, 409] on textarea "Hi Janen, that's absolutely fine" at bounding box center [780, 430] width 718 height 104
type textarea "Hi Janen, that's absolutely fine to finish at 9.30pm tonight, I have made the a…"
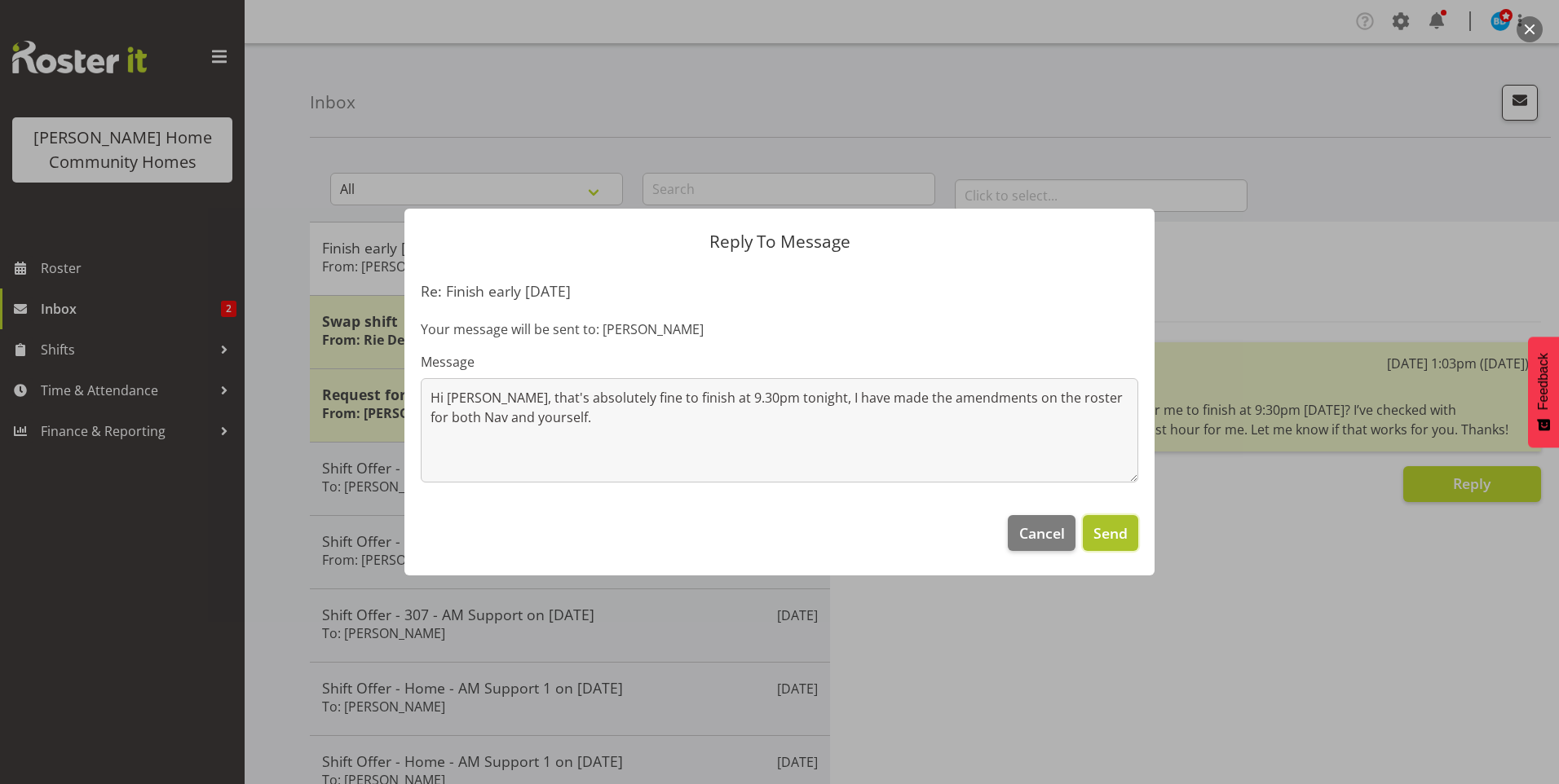
drag, startPoint x: 1117, startPoint y: 539, endPoint x: 885, endPoint y: 469, distance: 242.3
click at [1118, 537] on span "Send" at bounding box center [1110, 534] width 34 height 22
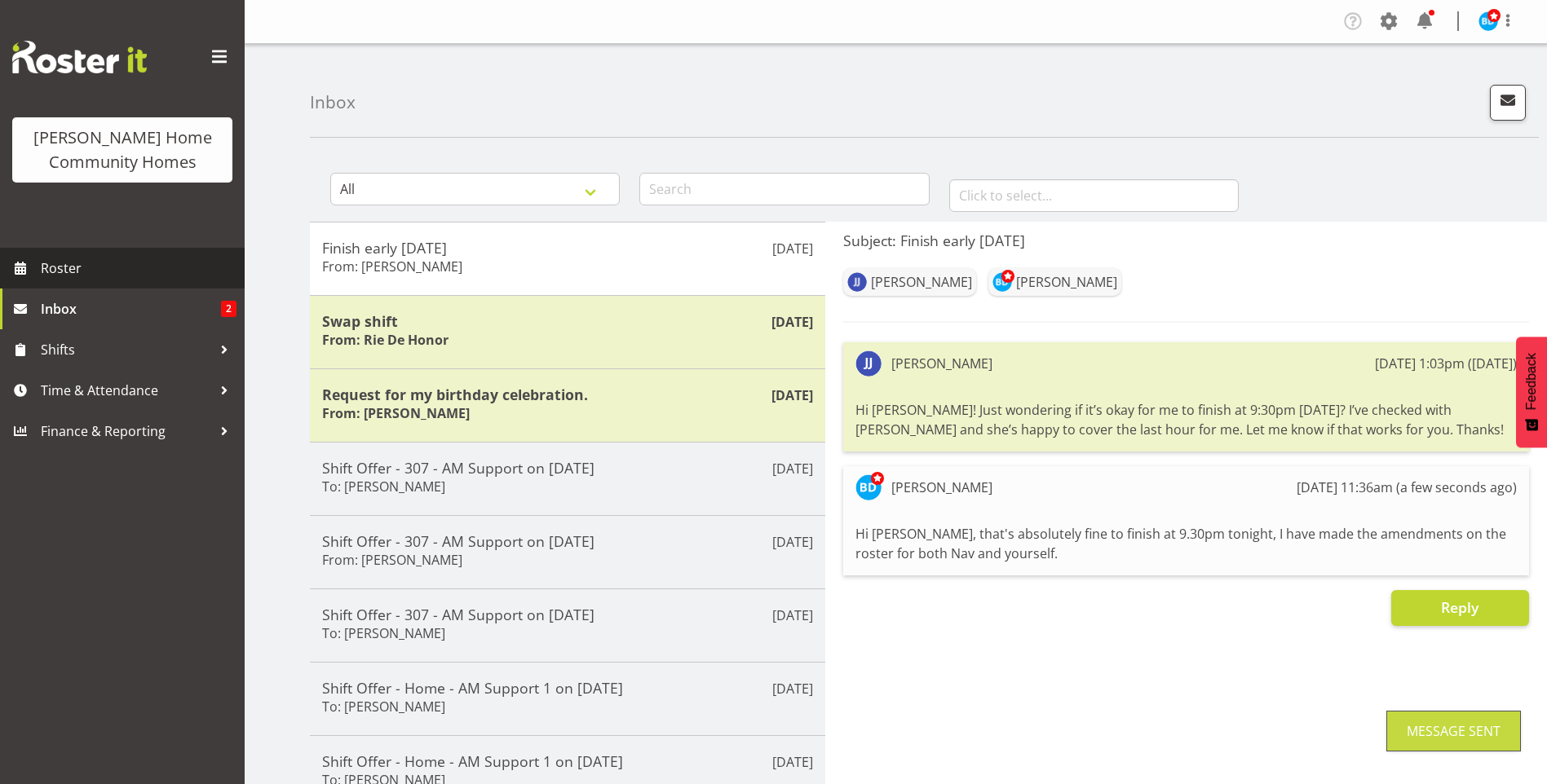
click at [78, 264] on span "Roster" at bounding box center [138, 269] width 196 height 25
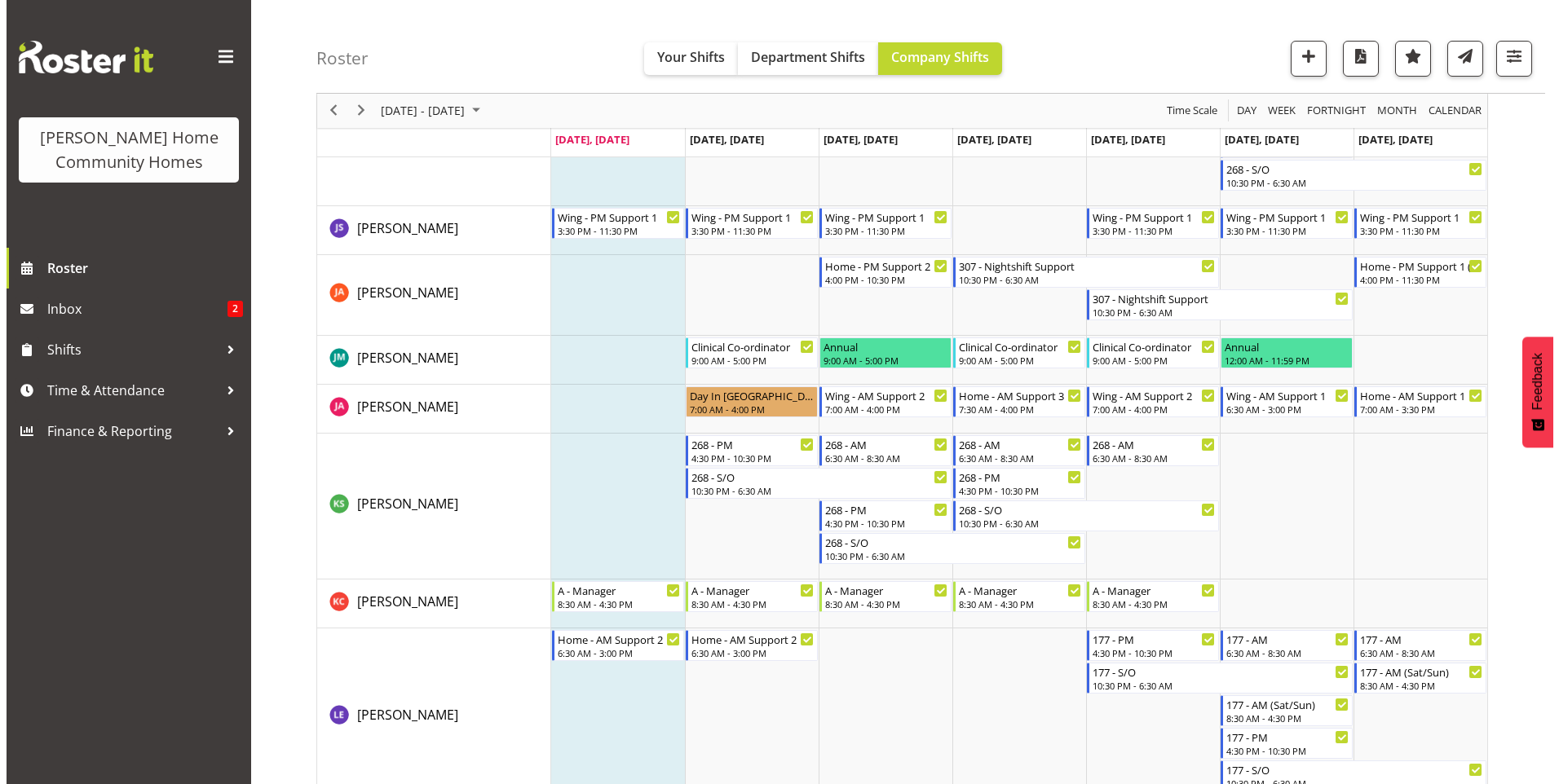
scroll to position [1060, 0]
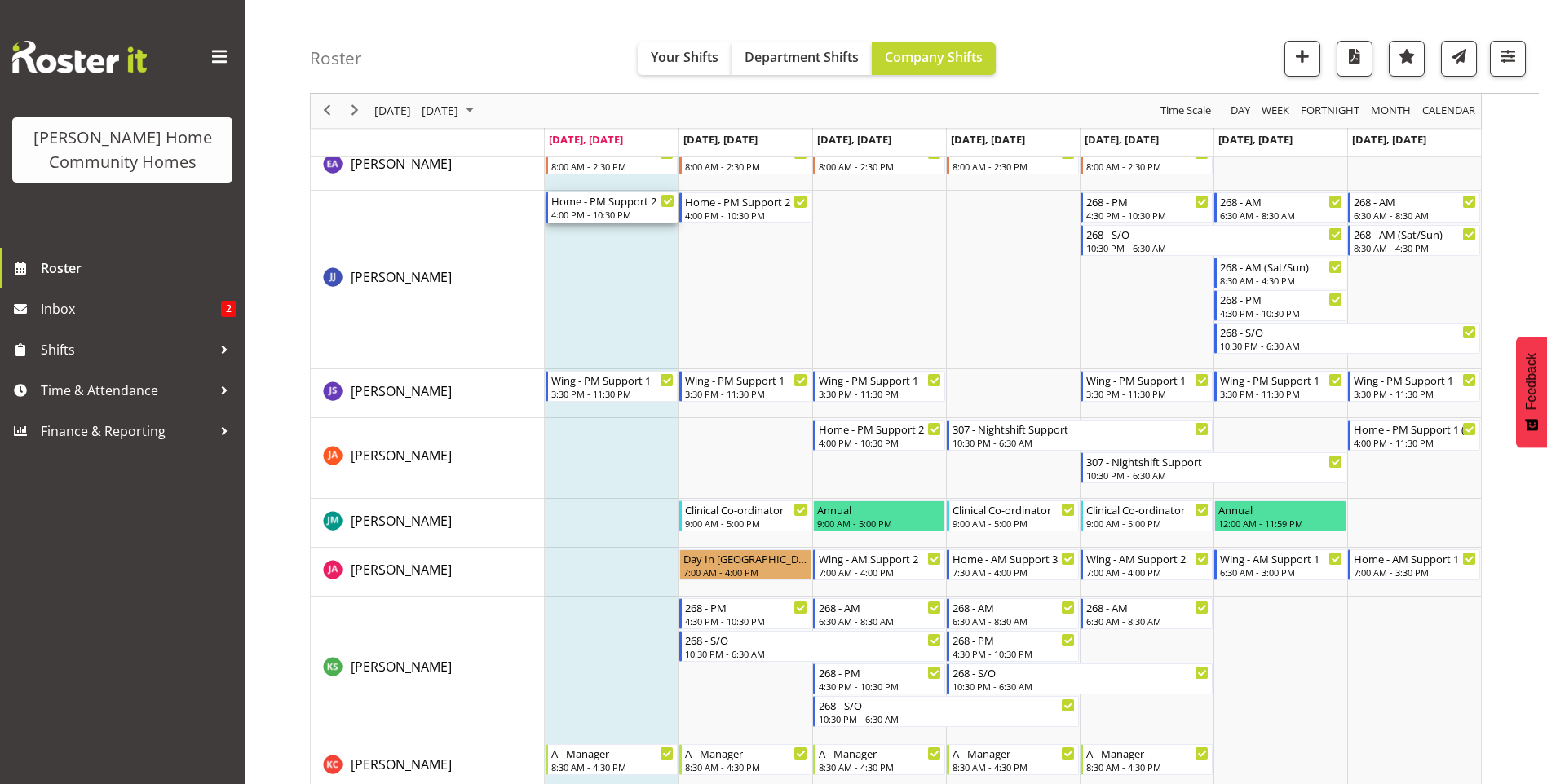
click at [625, 211] on div "4:00 PM - 10:30 PM" at bounding box center [613, 215] width 124 height 13
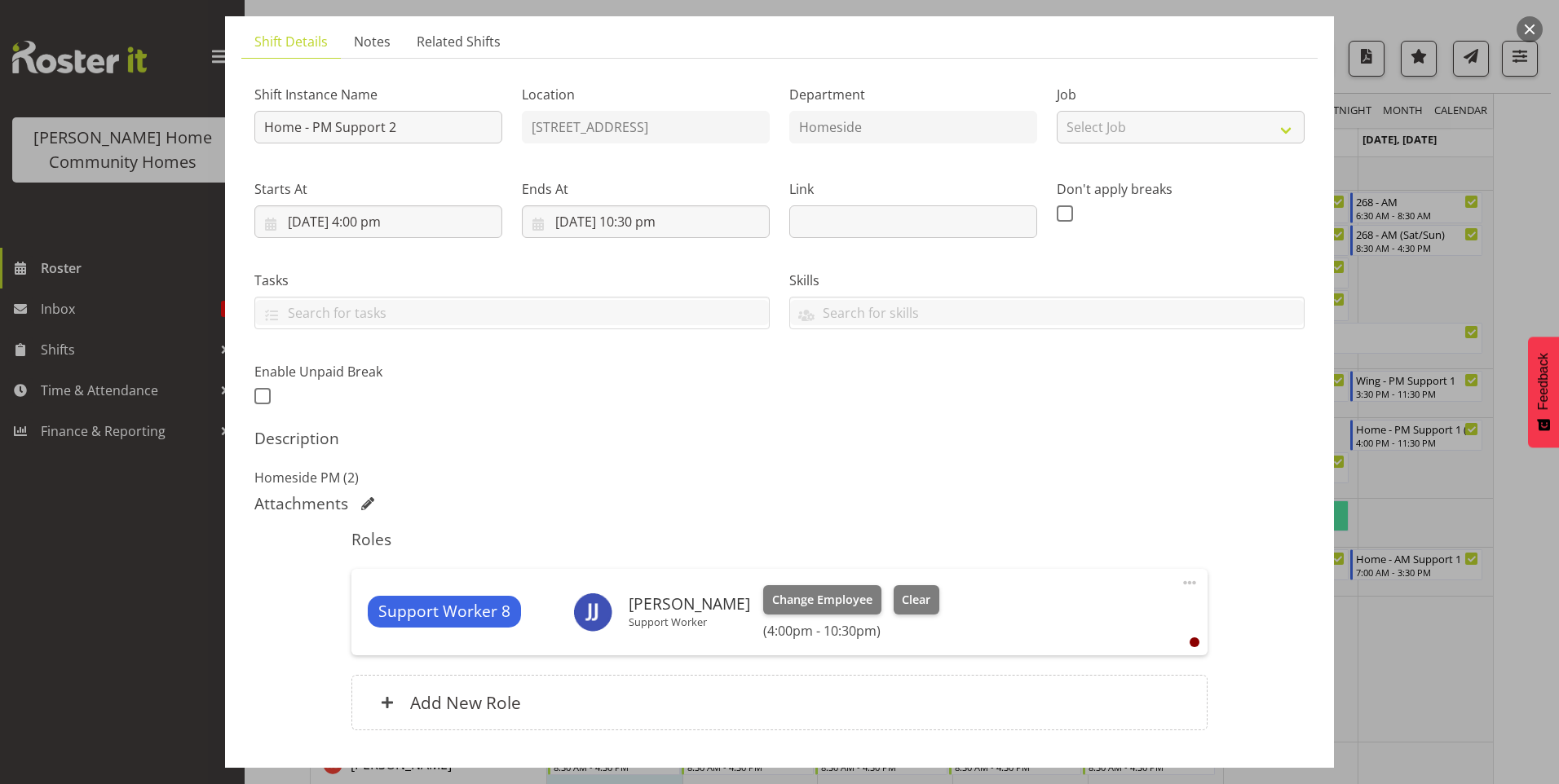
scroll to position [163, 0]
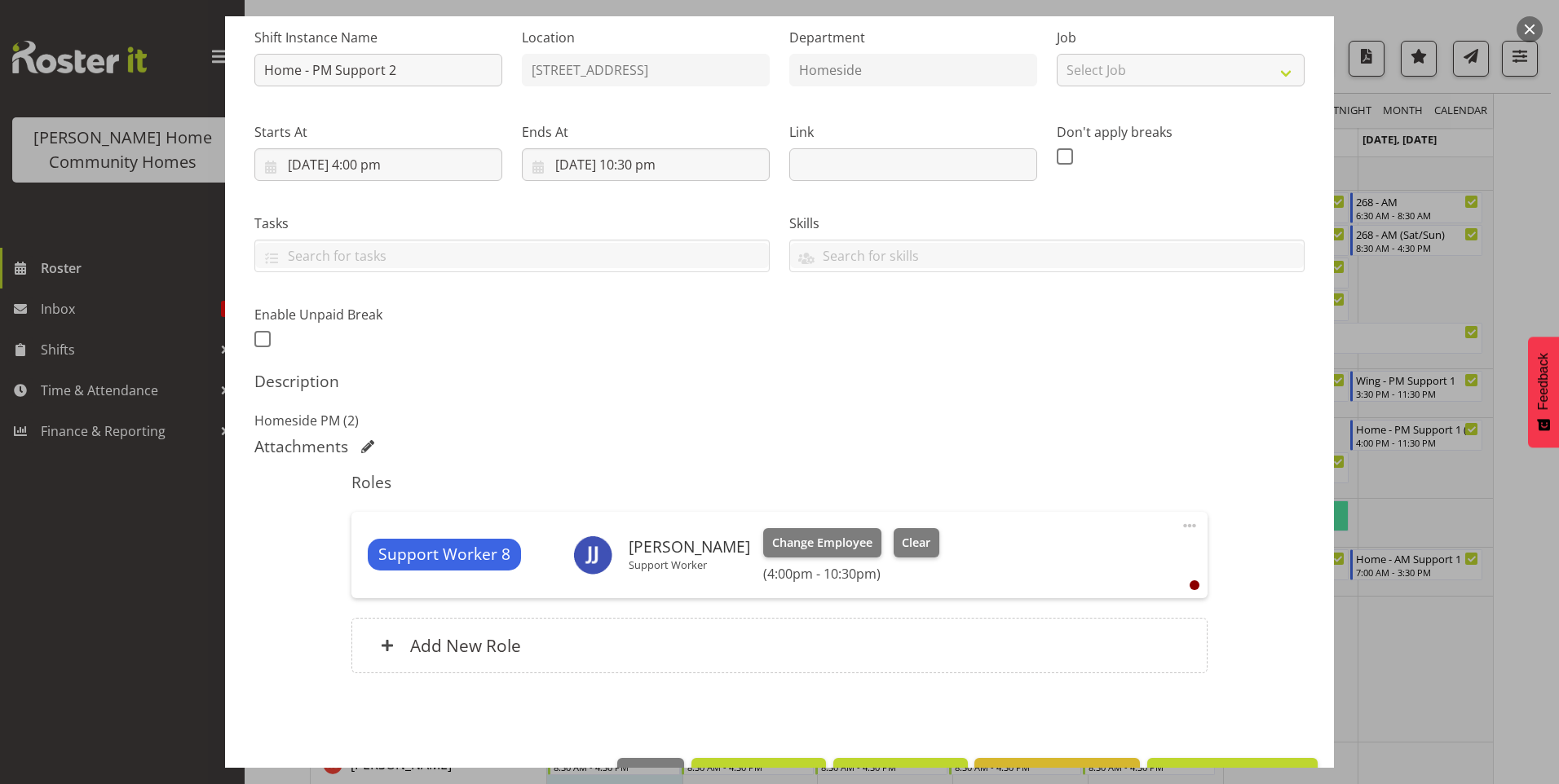
click at [1182, 525] on span at bounding box center [1190, 526] width 20 height 20
click at [1052, 561] on link "Edit" at bounding box center [1121, 561] width 157 height 29
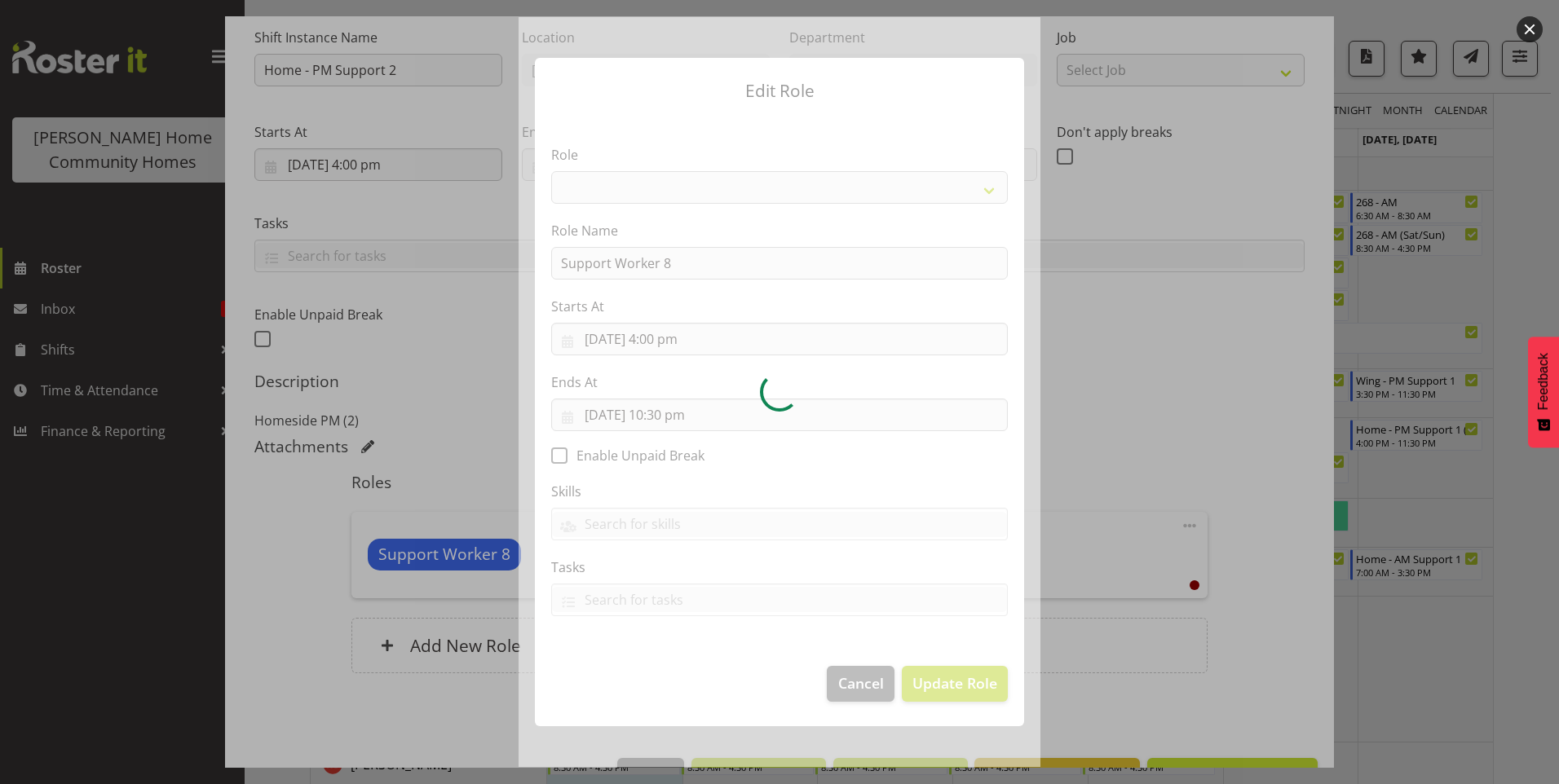
select select "1214"
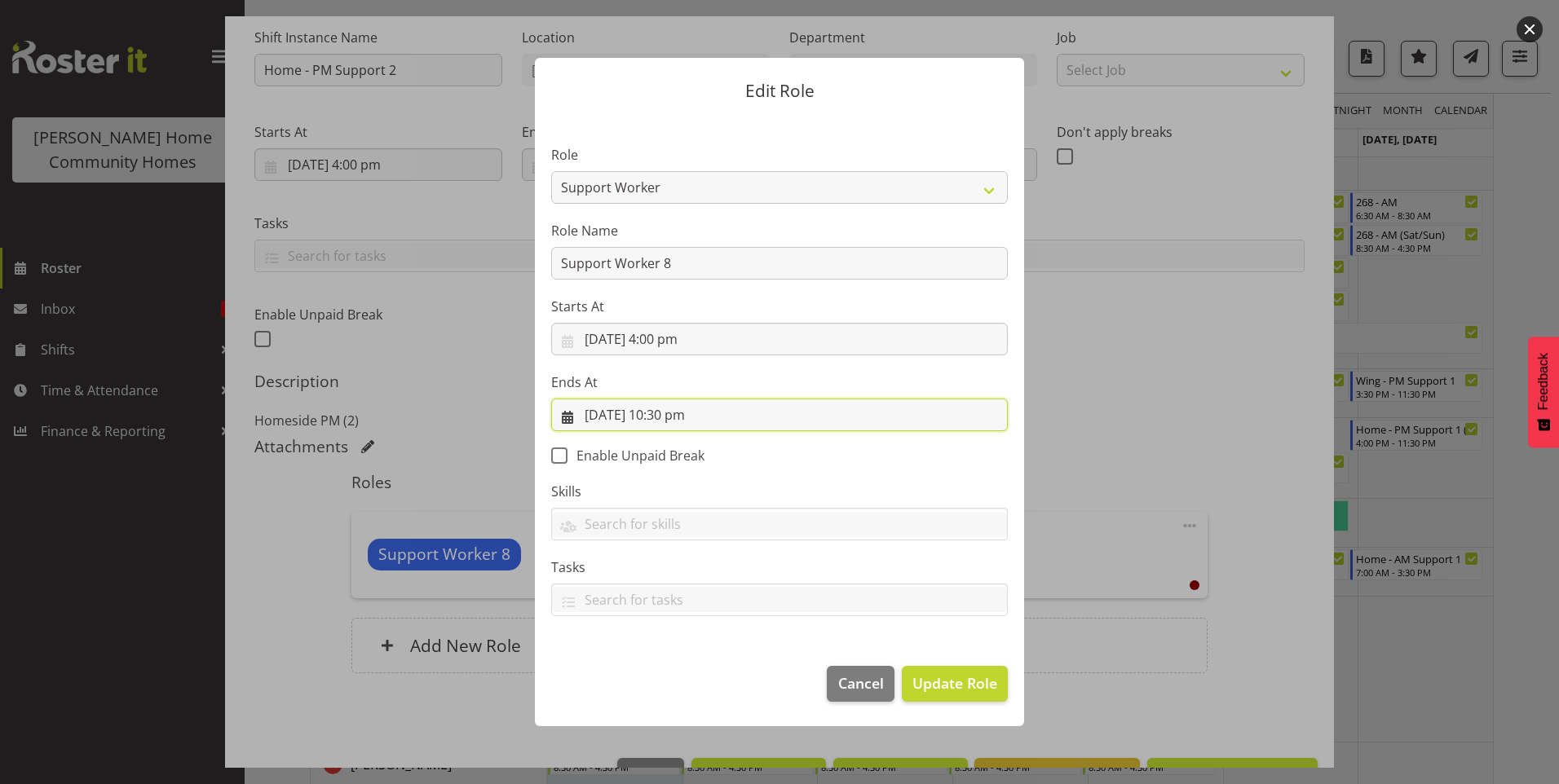
click at [675, 419] on input "25/08/2025, 10:30 pm" at bounding box center [779, 414] width 457 height 32
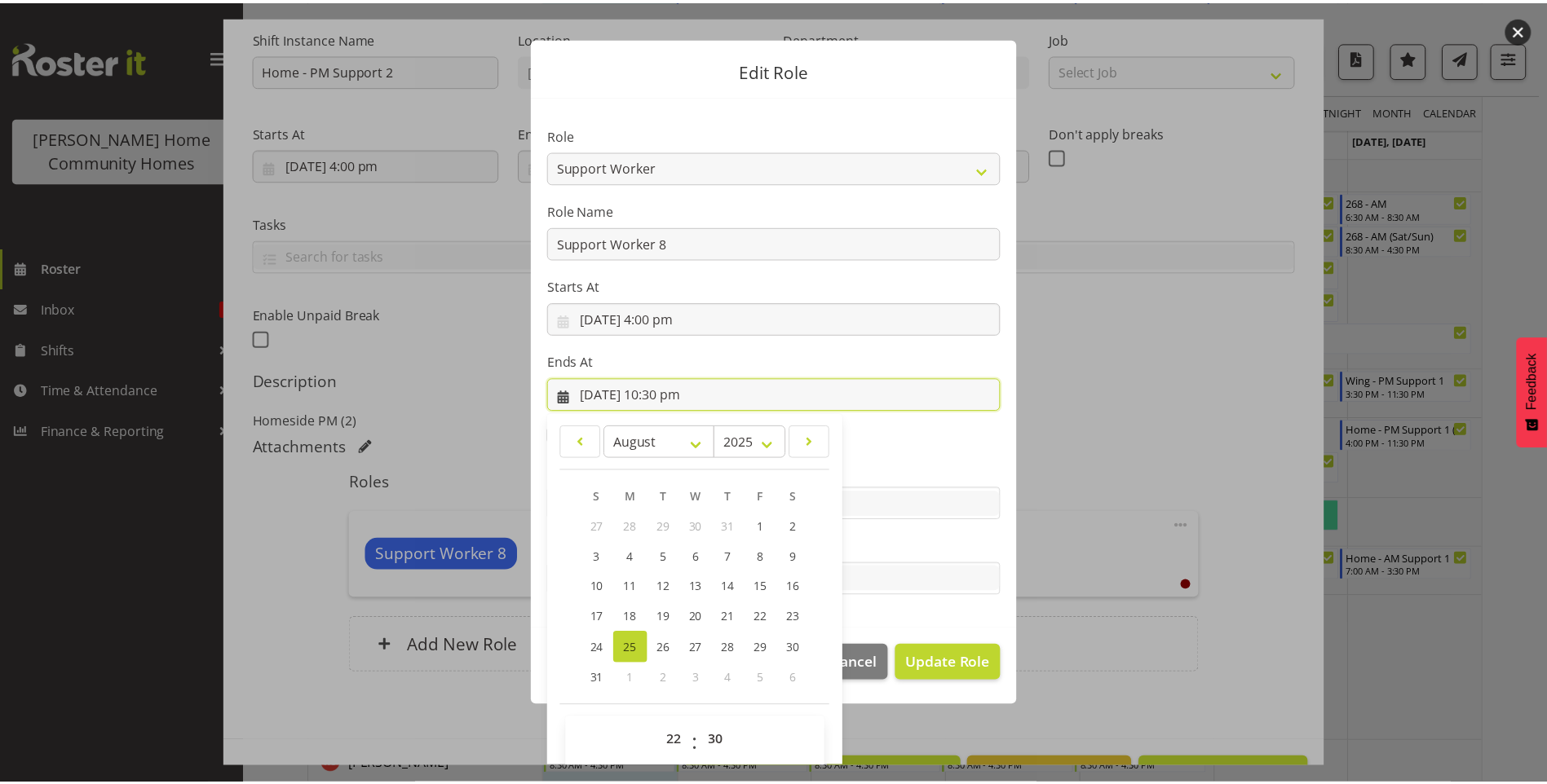
scroll to position [36, 0]
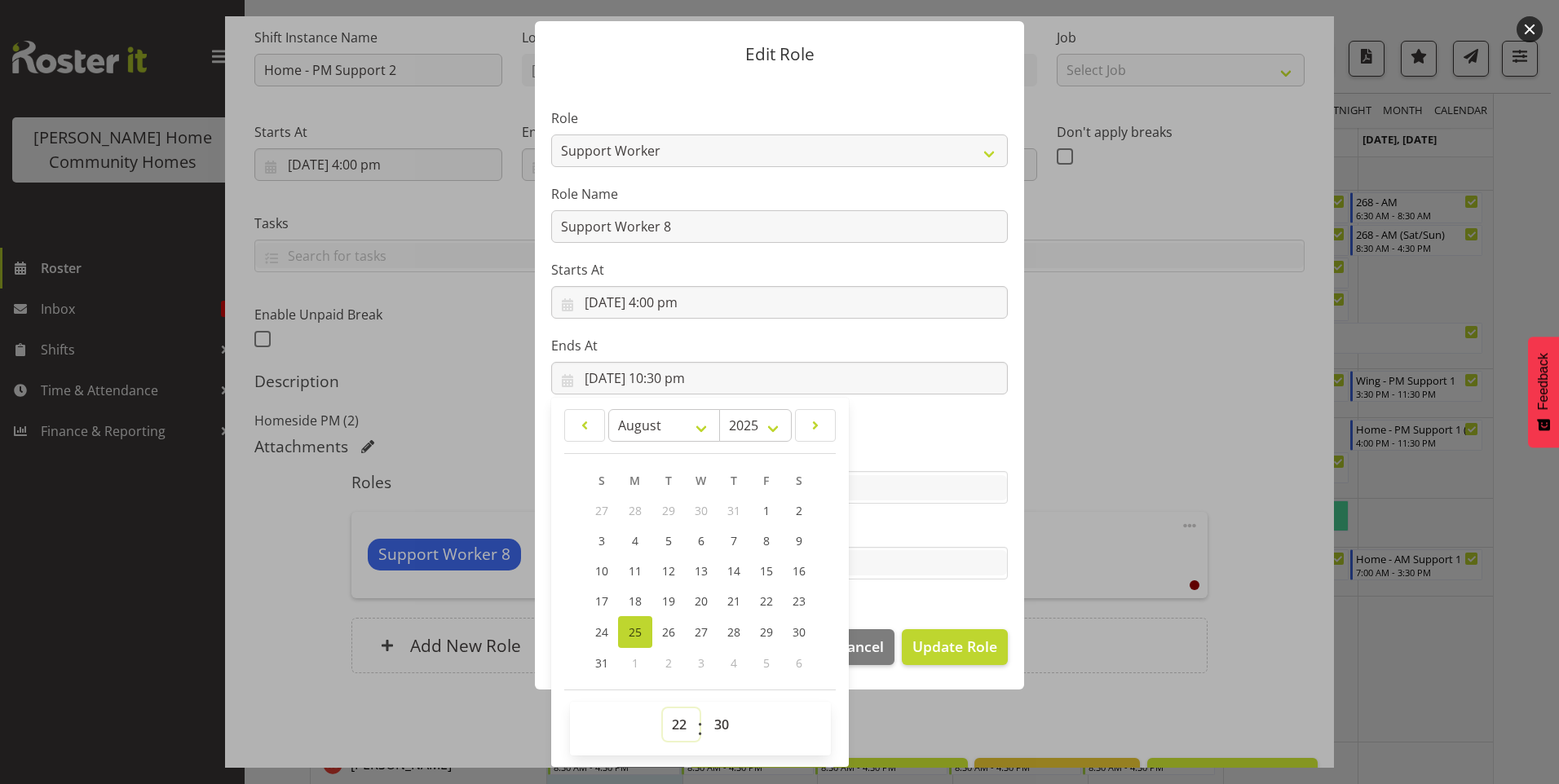
drag, startPoint x: 675, startPoint y: 719, endPoint x: 675, endPoint y: 705, distance: 14.0
click at [675, 718] on select "00 01 02 03 04 05 06 07 08 09 10 11 12 13 14 15 16 17 18 19 20 21 22 23" at bounding box center [681, 724] width 36 height 32
select select "21"
click at [663, 709] on select "00 01 02 03 04 05 06 07 08 09 10 11 12 13 14 15 16 17 18 19 20 21 22 23" at bounding box center [681, 724] width 36 height 32
type input "25/08/2025, 9:30 pm"
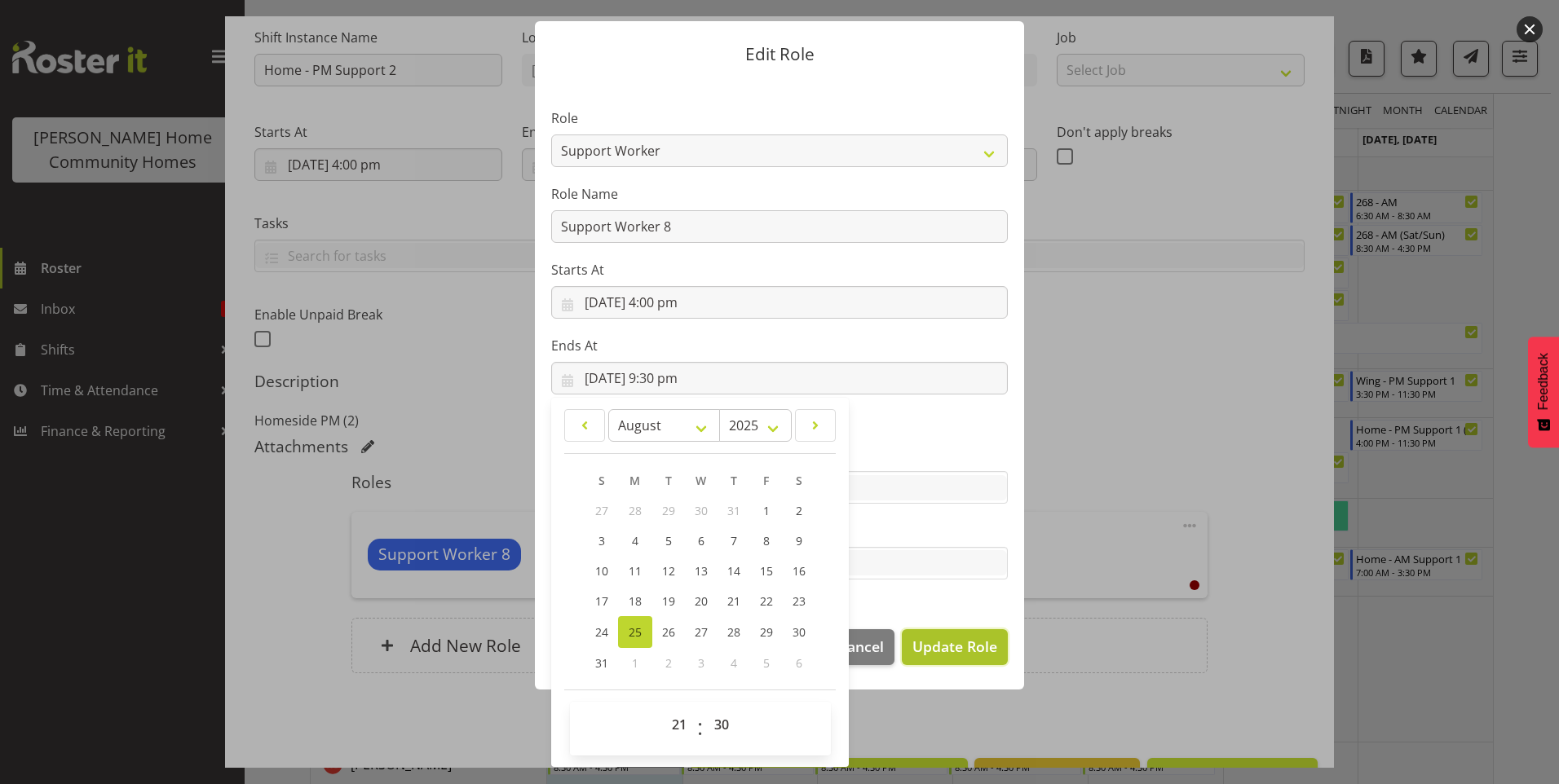
click at [978, 643] on span "Update Role" at bounding box center [955, 646] width 85 height 22
select select
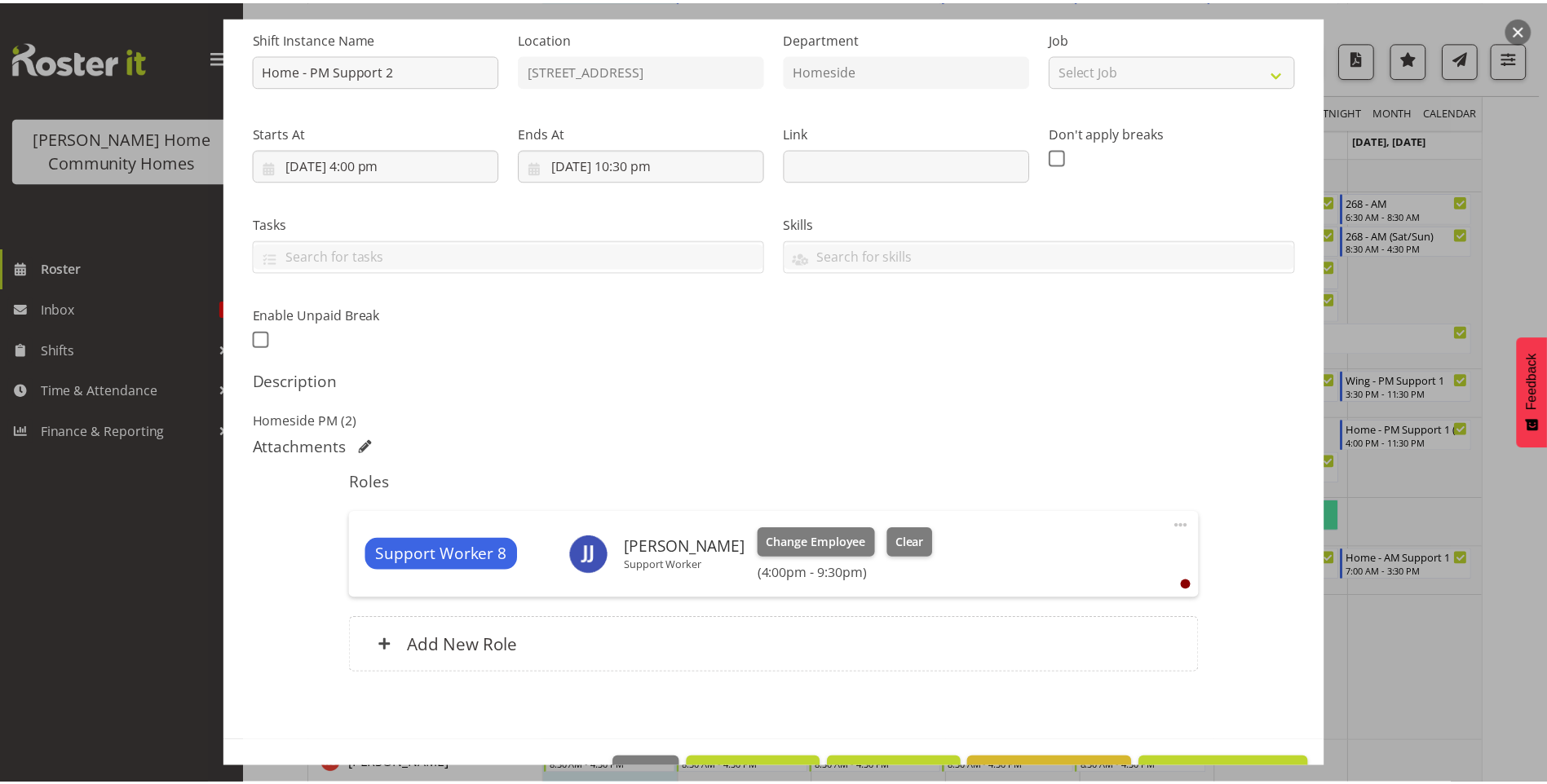
scroll to position [35, 0]
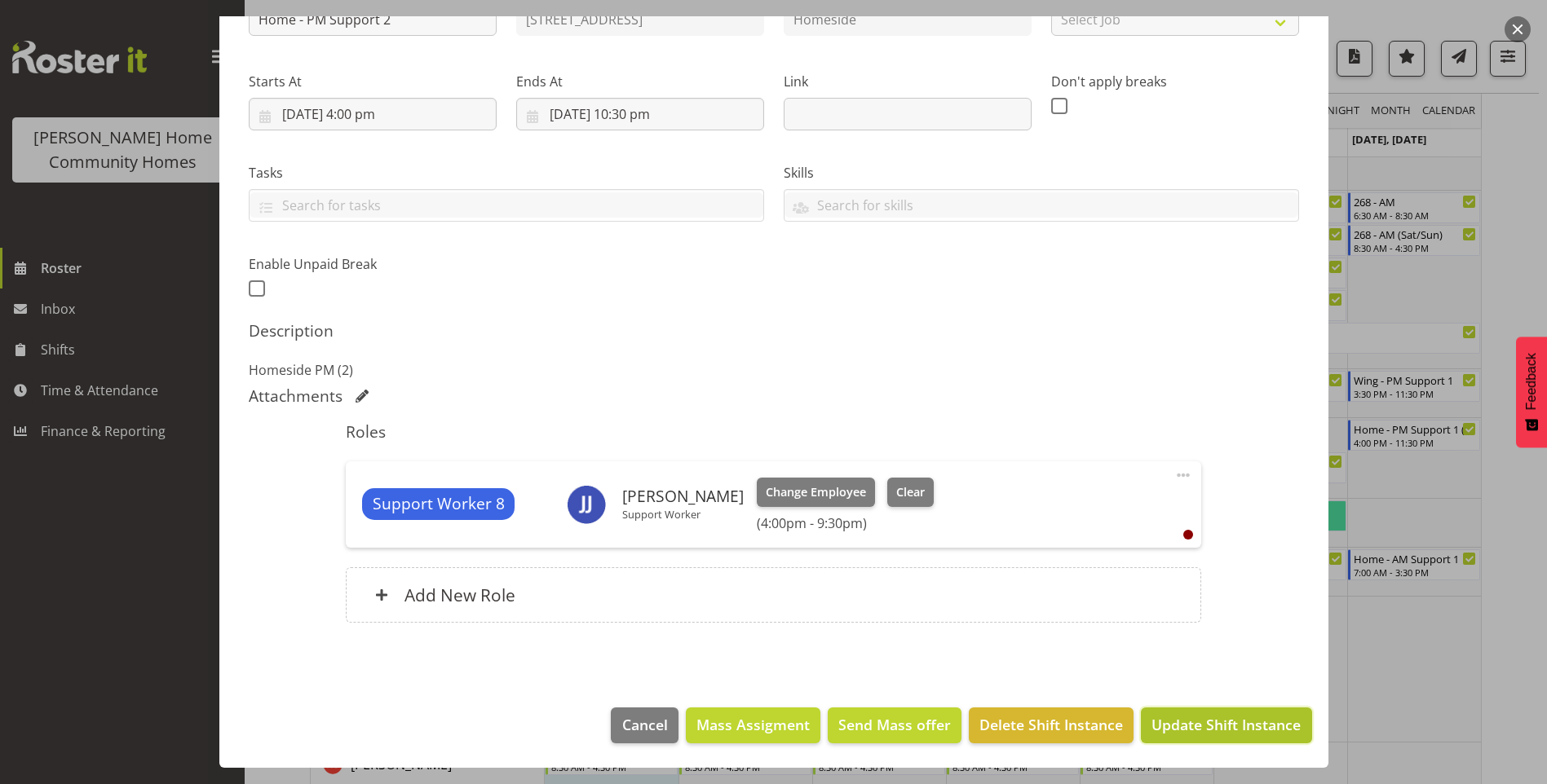
click at [1225, 726] on span "Update Shift Instance" at bounding box center [1226, 725] width 149 height 22
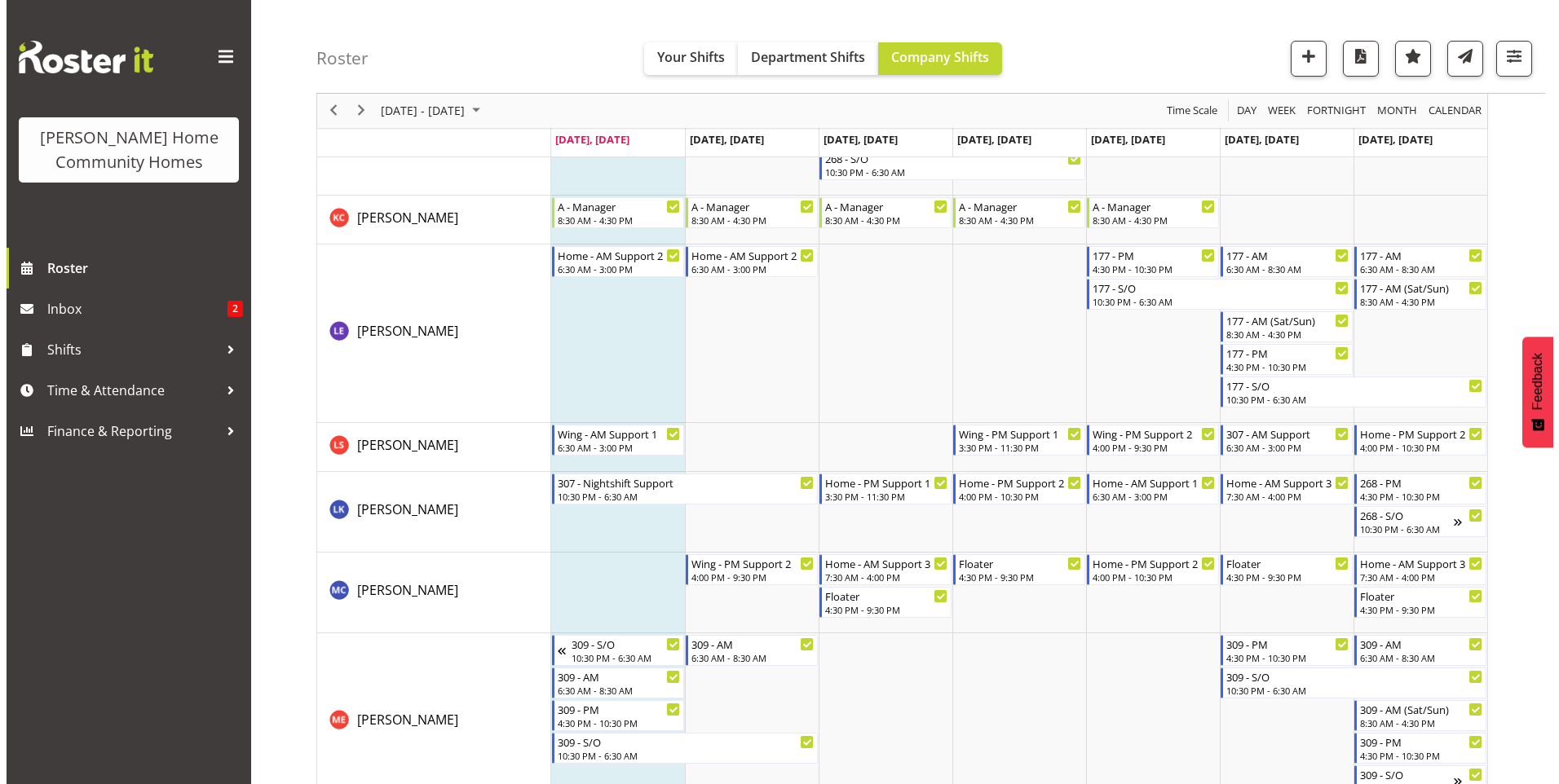
scroll to position [1851, 0]
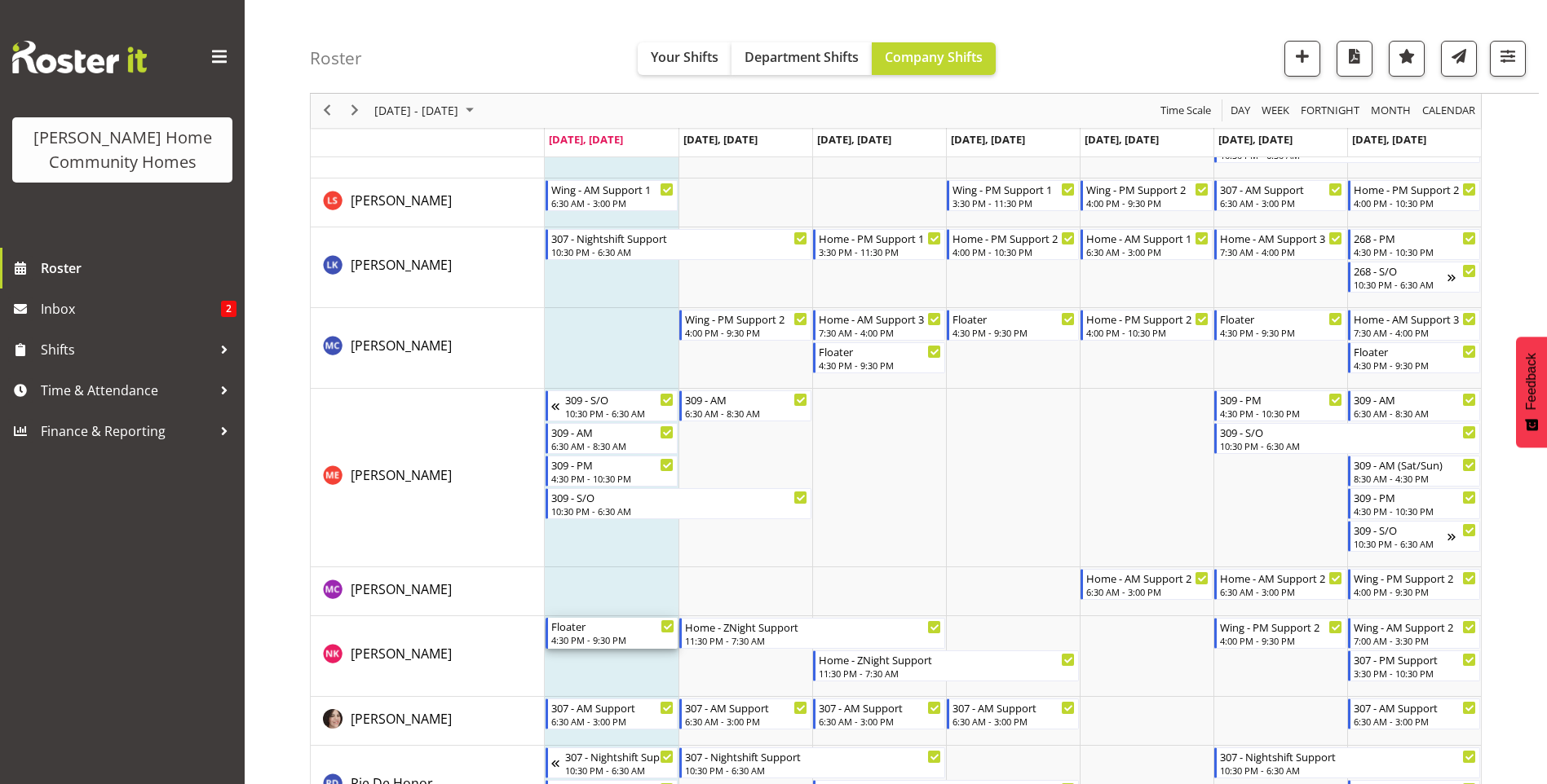
click at [599, 645] on div "4:30 PM - 9:30 PM" at bounding box center [613, 640] width 124 height 13
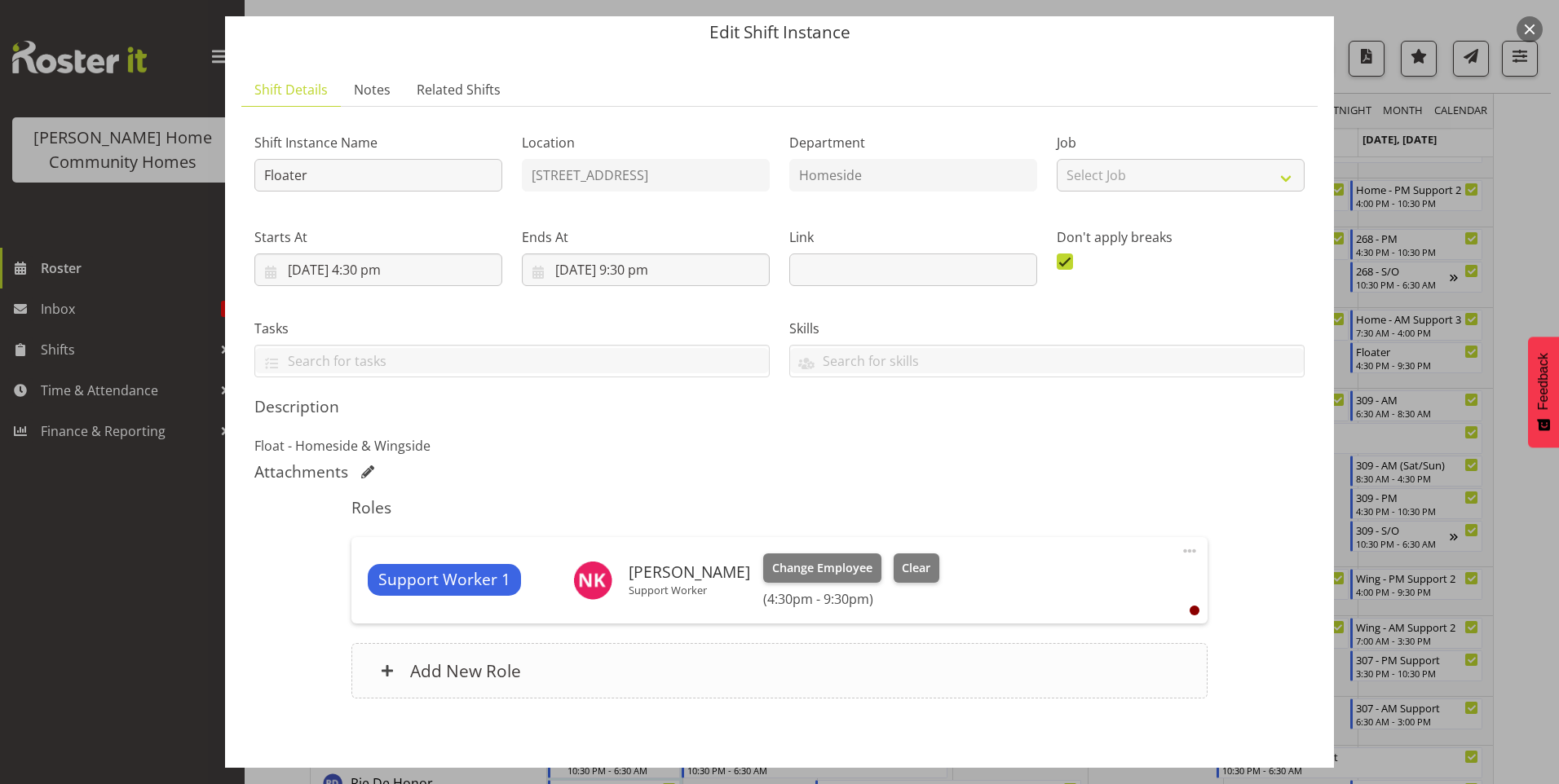
scroll to position [133, 0]
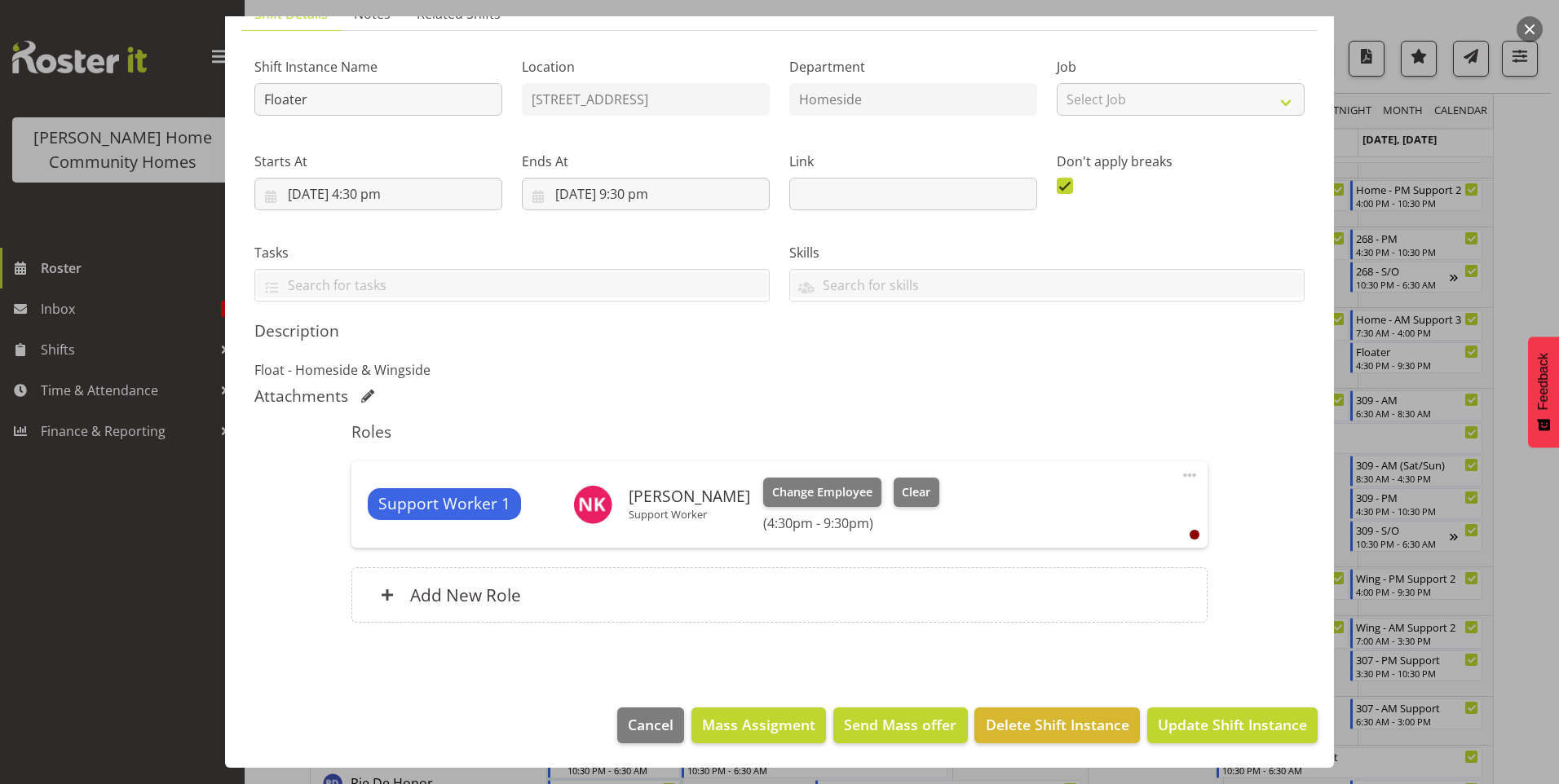
click at [1180, 472] on span at bounding box center [1190, 476] width 20 height 20
click at [1057, 513] on link "Edit" at bounding box center [1121, 511] width 157 height 29
select select "7"
select select "2025"
select select "21"
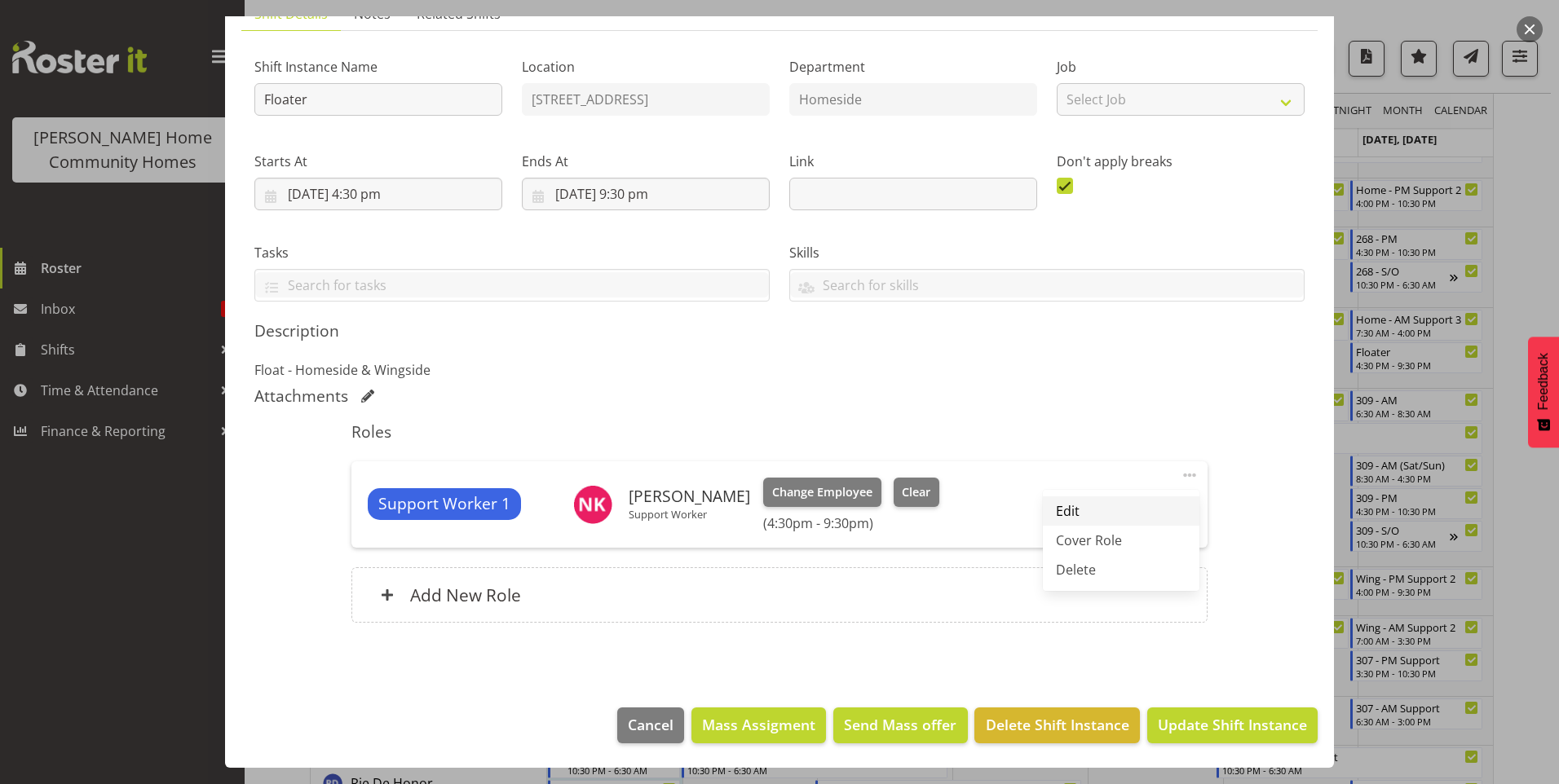
select select "30"
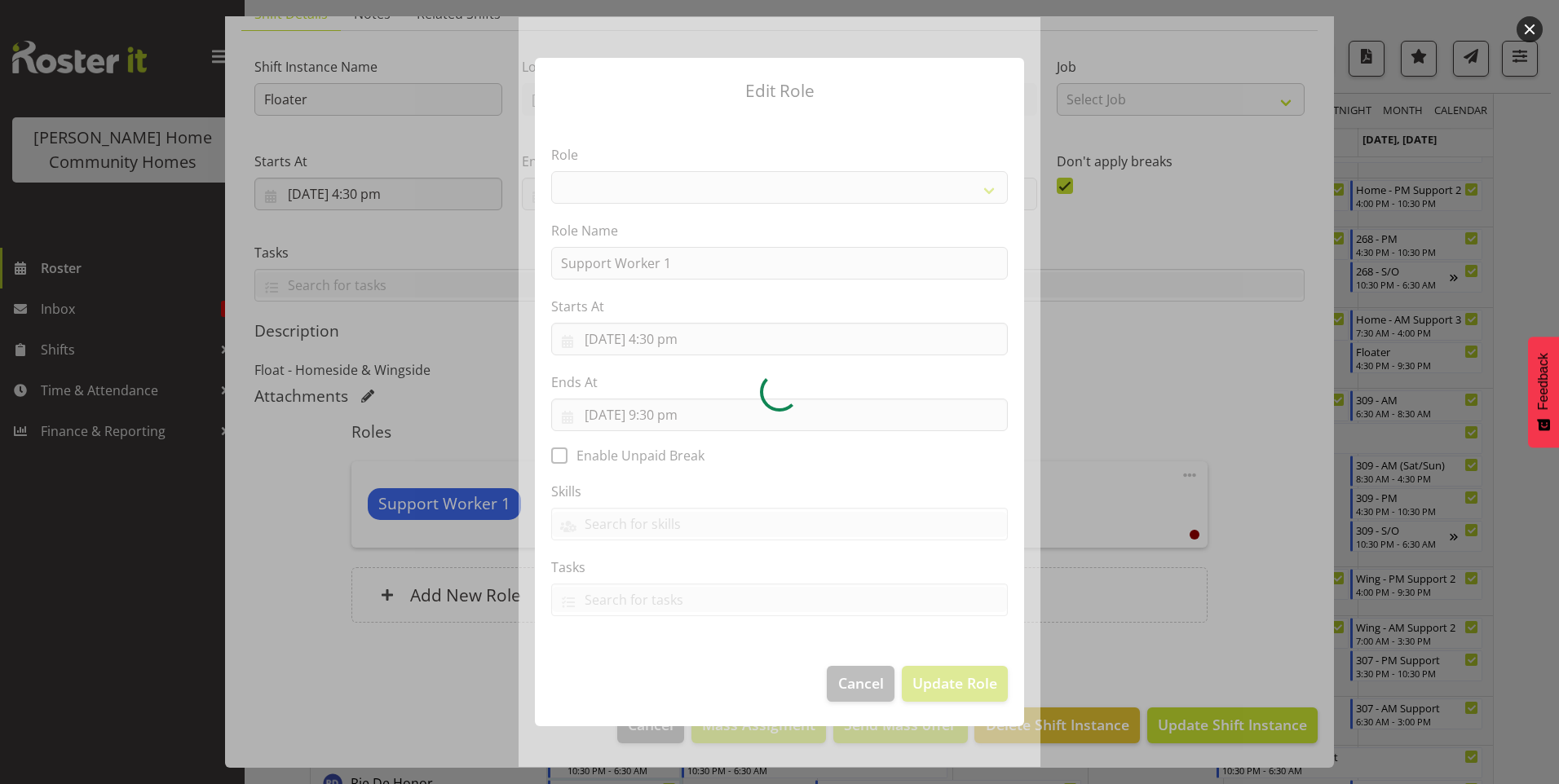
select select "1214"
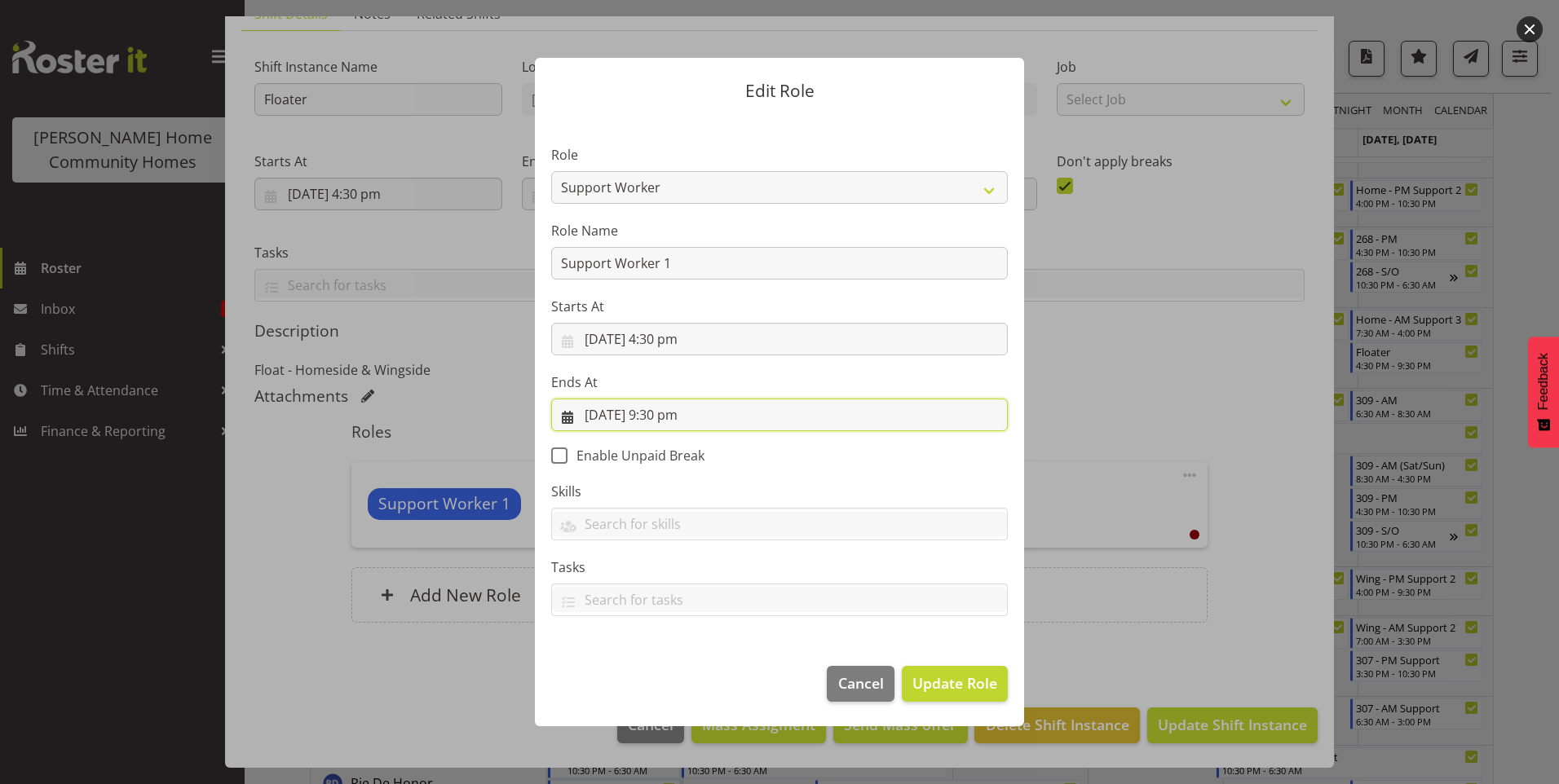
click at [669, 412] on input "25/08/2025, 9:30 pm" at bounding box center [779, 414] width 457 height 32
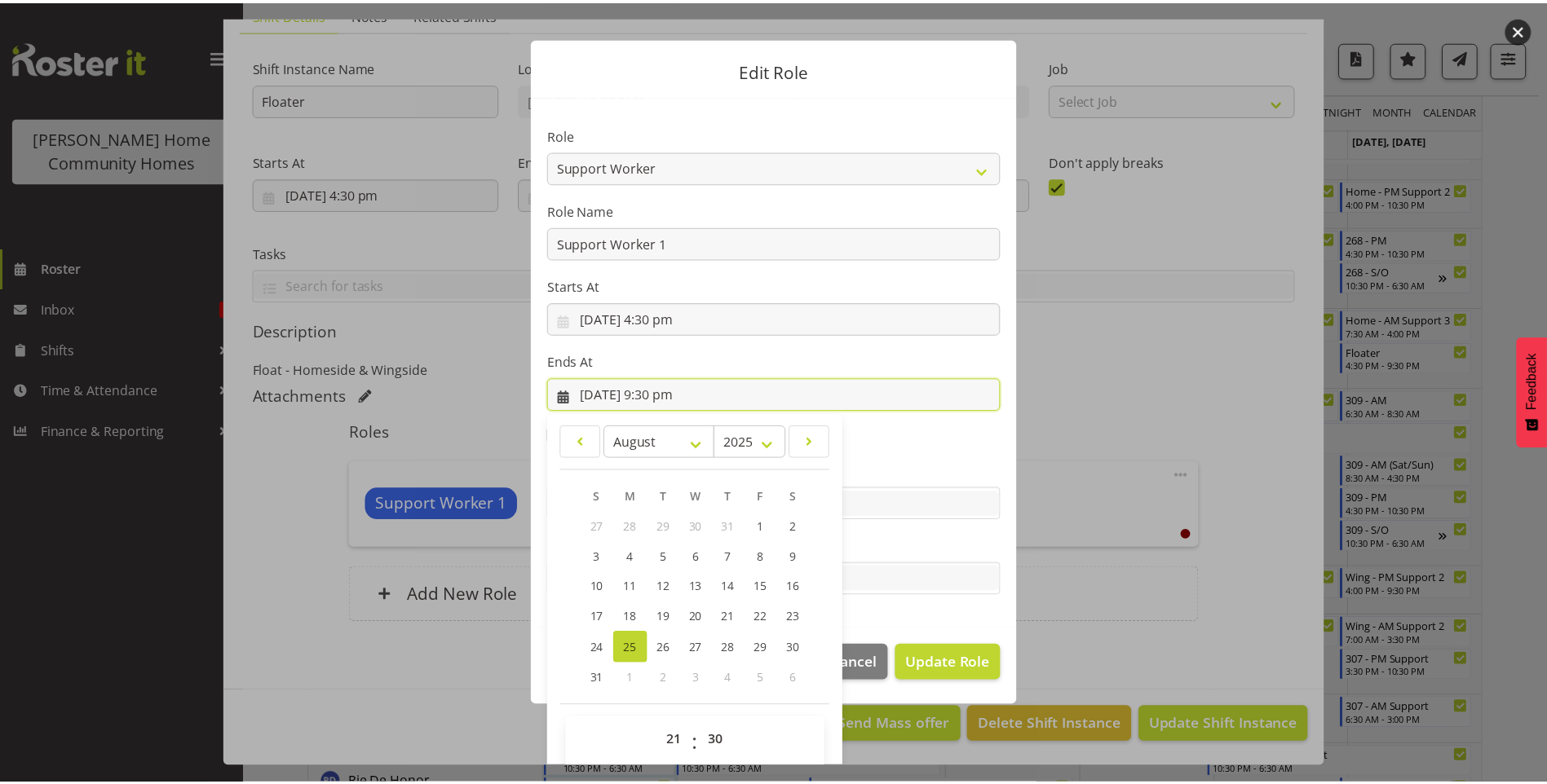
scroll to position [36, 0]
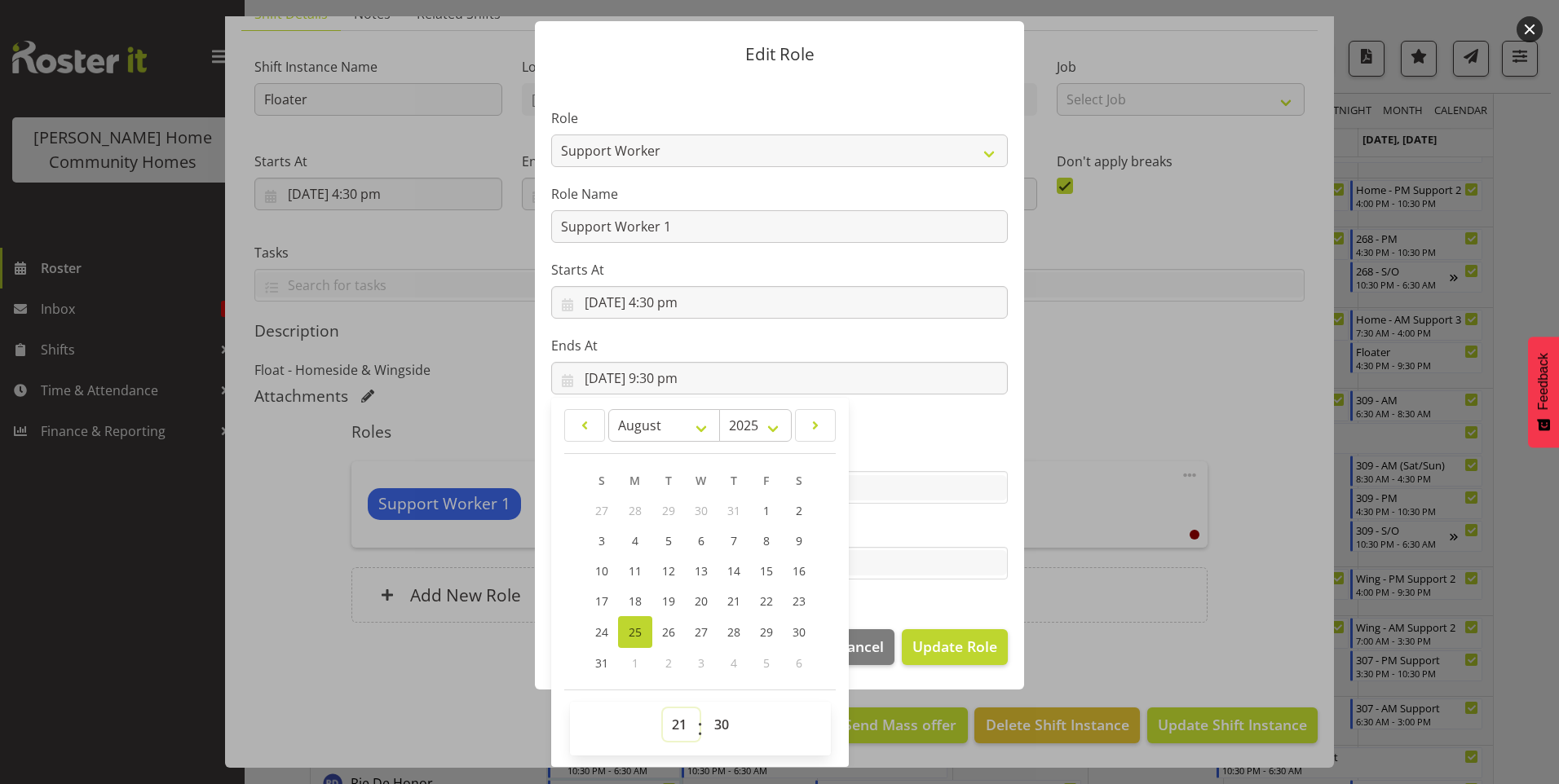
click at [673, 725] on select "00 01 02 03 04 05 06 07 08 09 10 11 12 13 14 15 16 17 18 19 20 21 22 23" at bounding box center [681, 724] width 36 height 32
select select "22"
click at [663, 709] on select "00 01 02 03 04 05 06 07 08 09 10 11 12 13 14 15 16 17 18 19 20 21 22 23" at bounding box center [681, 724] width 36 height 32
type input "25/08/2025, 10:30 pm"
click at [945, 650] on span "Update Role" at bounding box center [955, 646] width 85 height 22
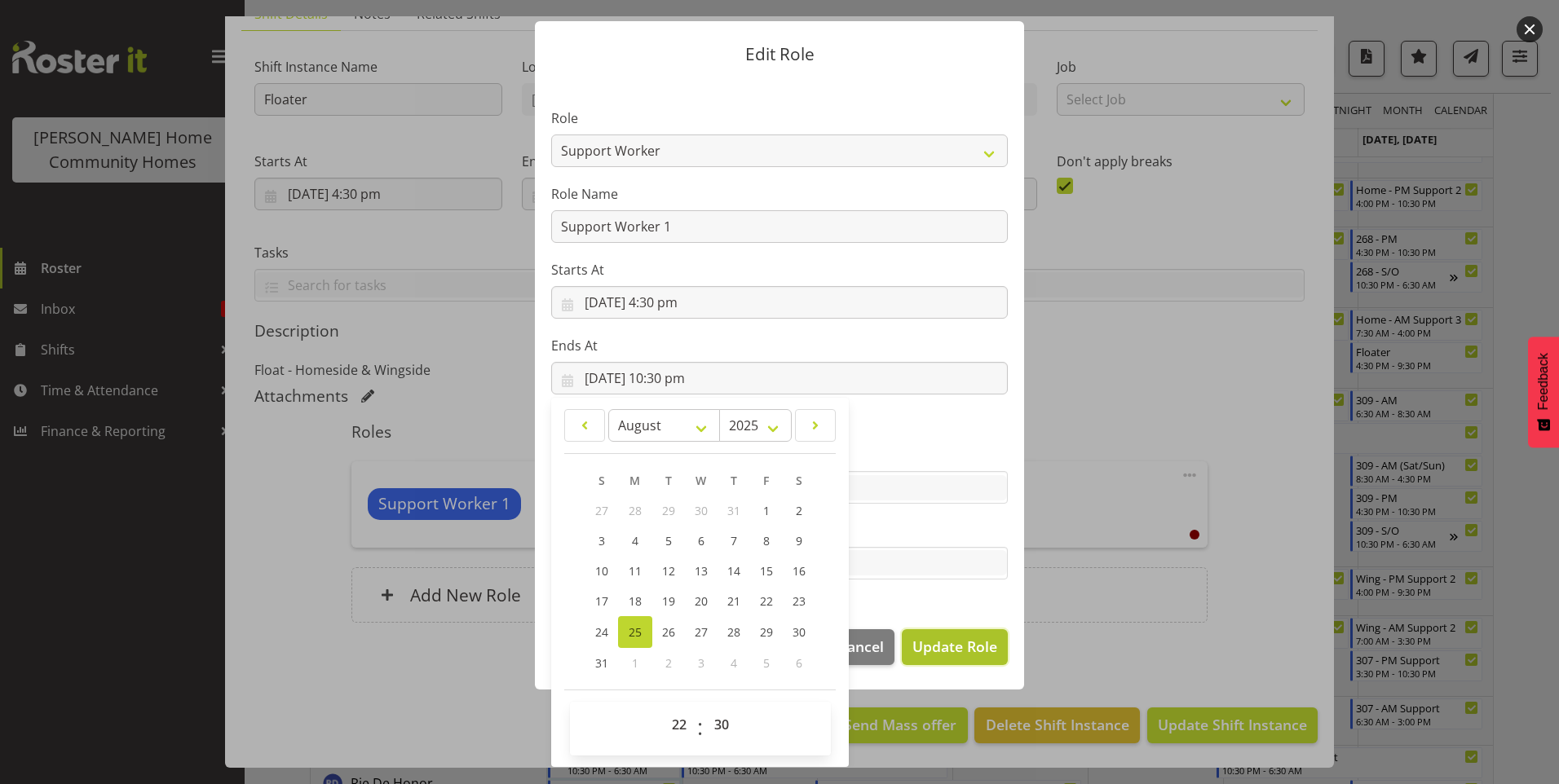
select select
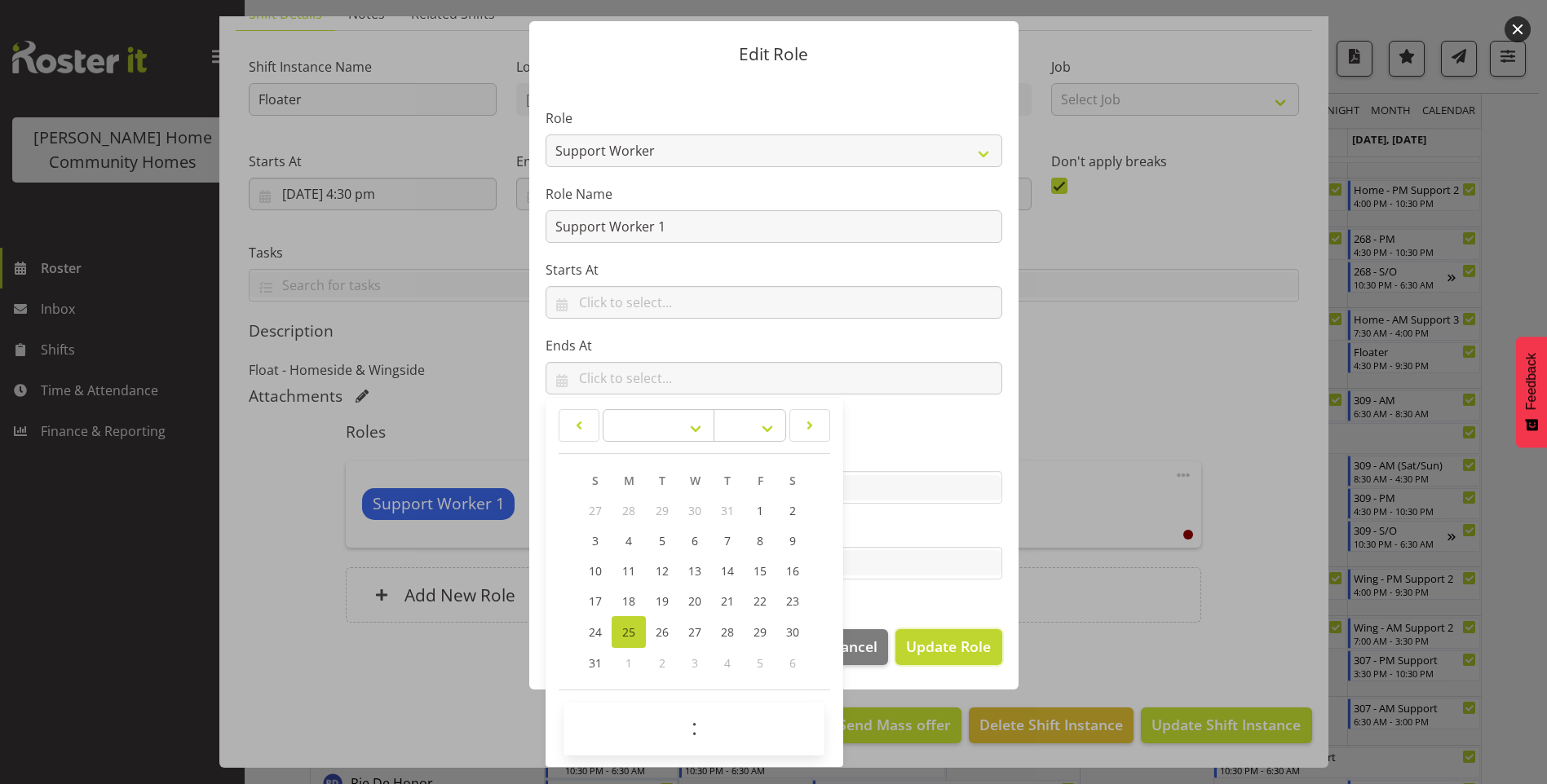
scroll to position [35, 0]
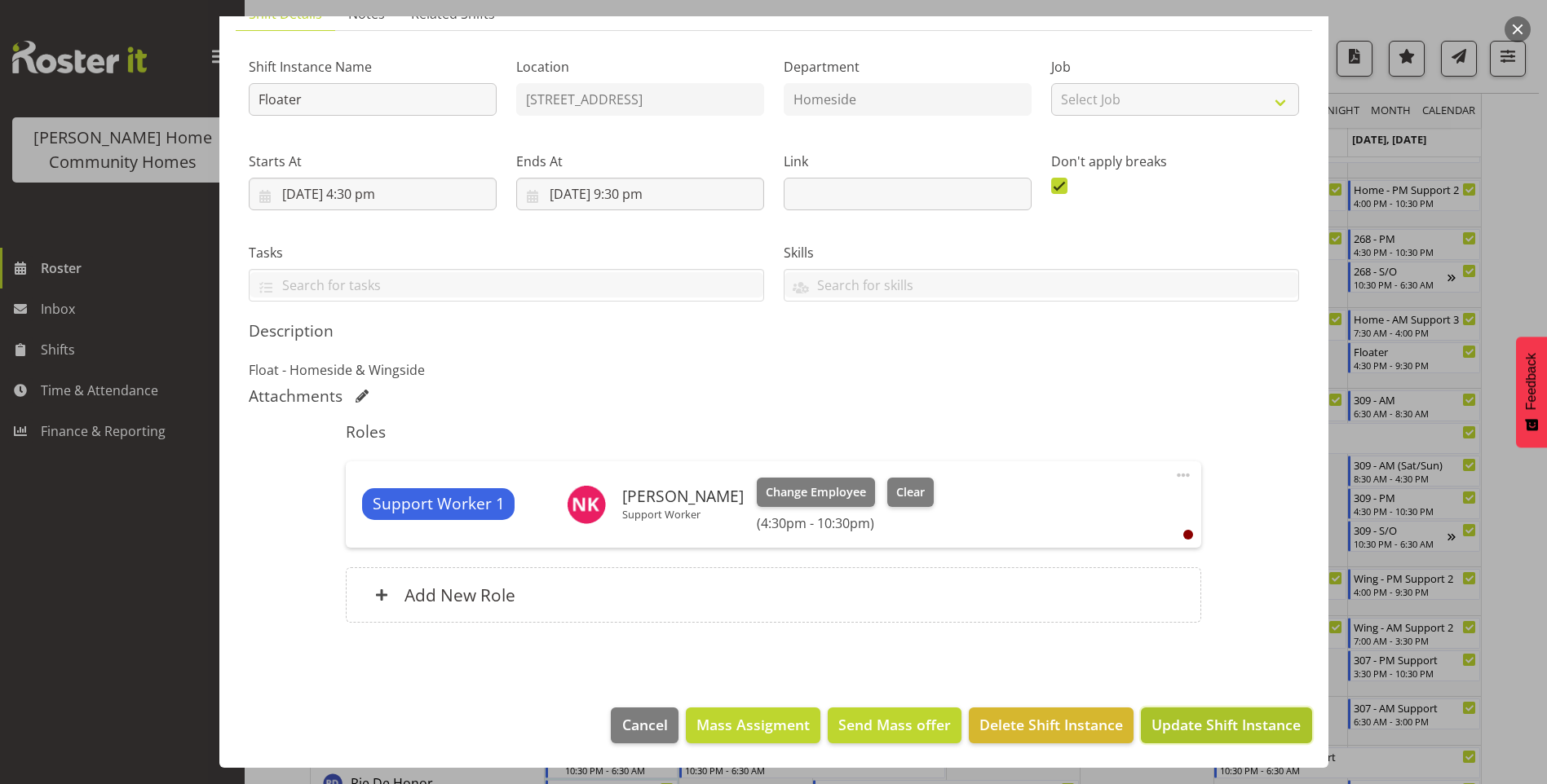
click at [1245, 729] on span "Update Shift Instance" at bounding box center [1226, 725] width 149 height 22
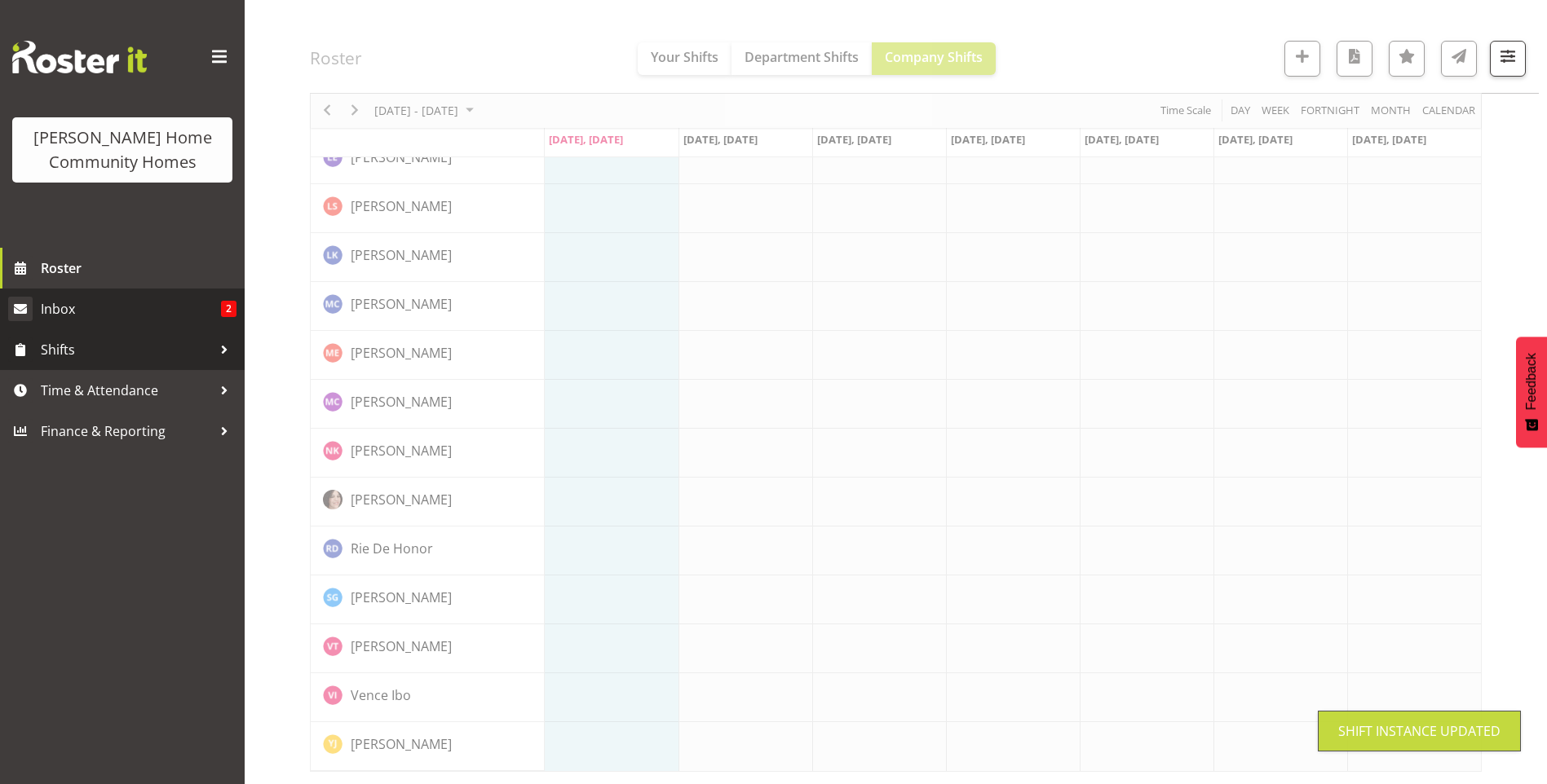
scroll to position [1619, 0]
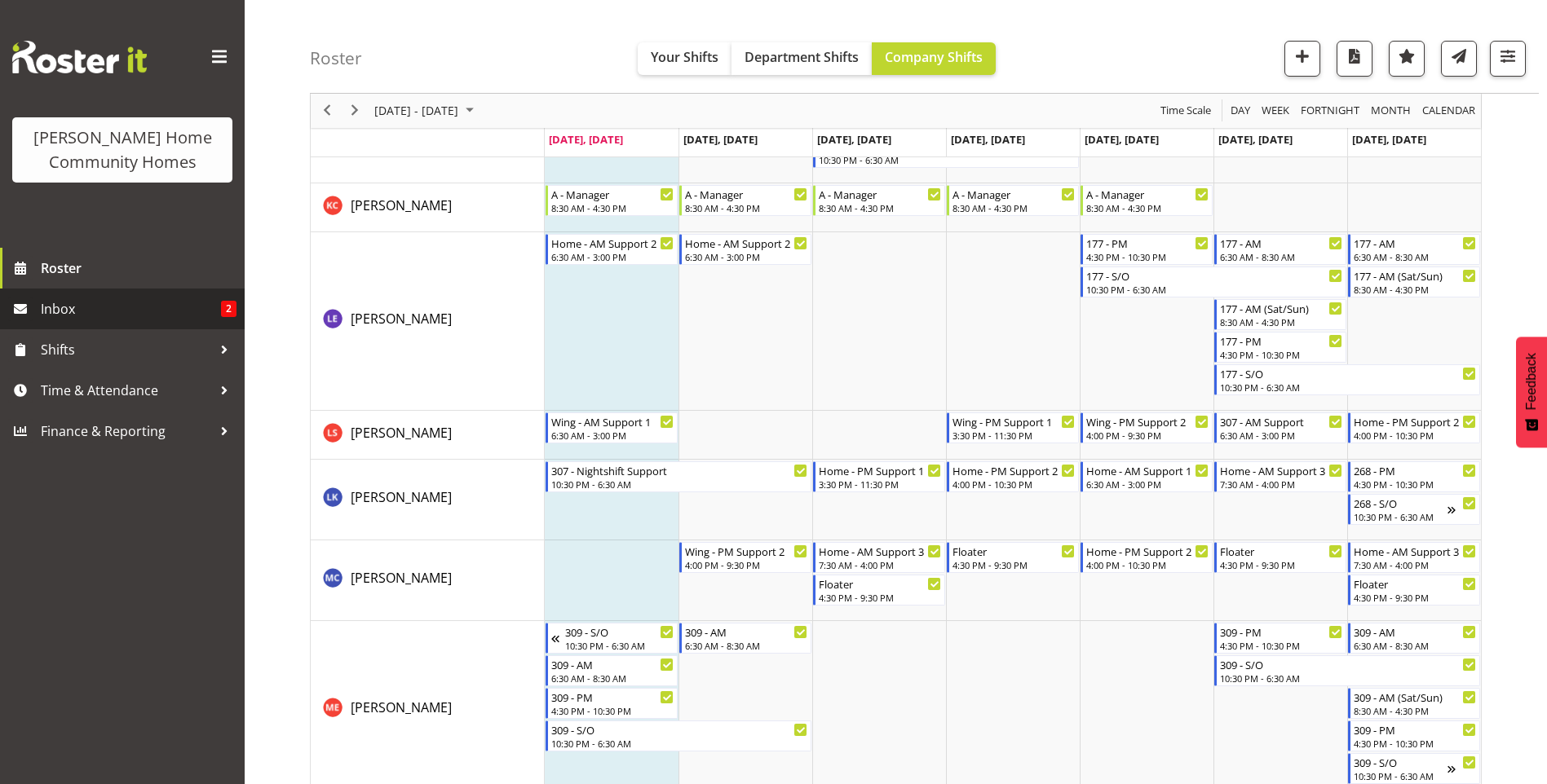
click at [140, 301] on span "Inbox" at bounding box center [130, 309] width 180 height 25
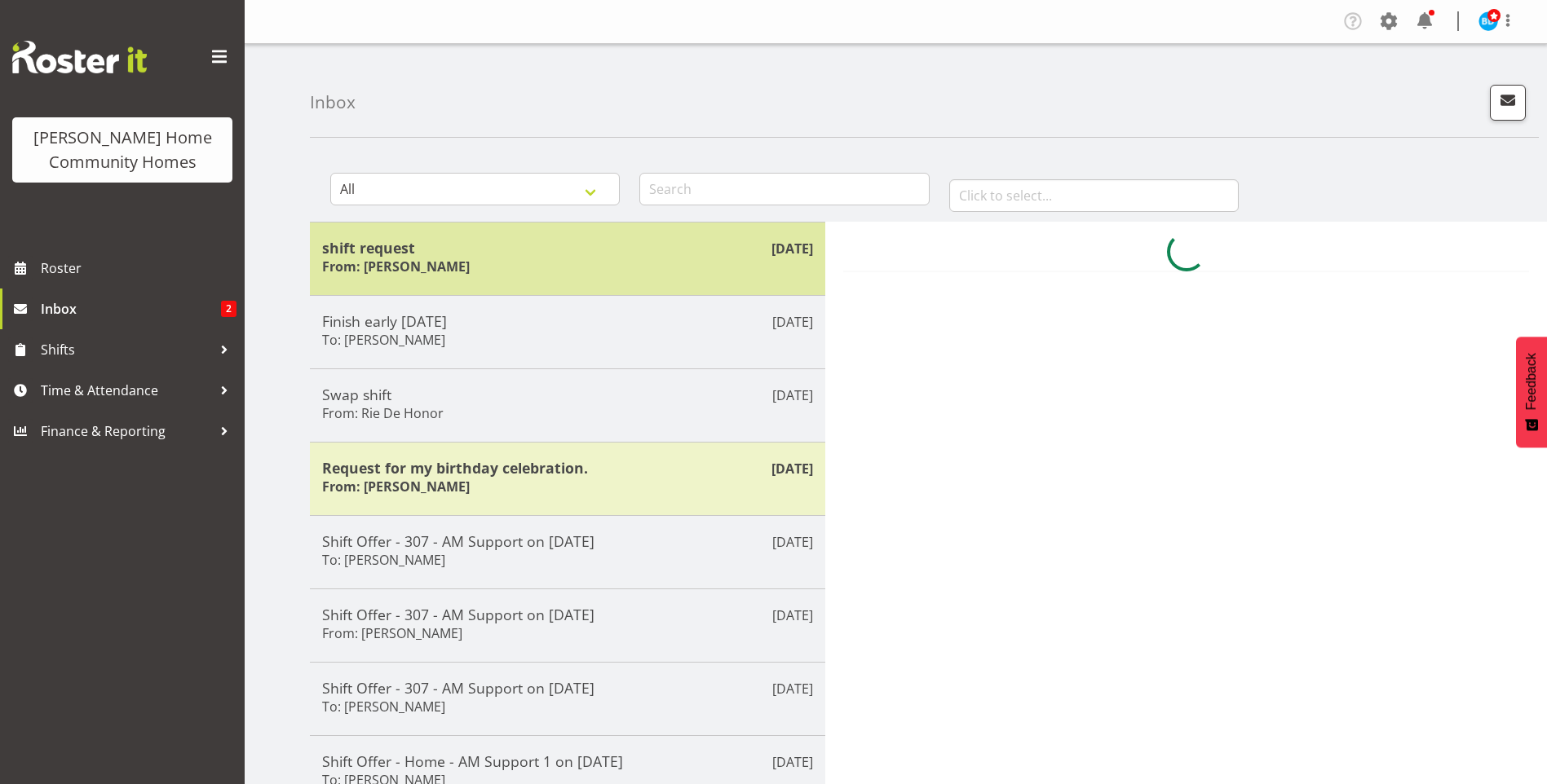
click at [584, 269] on div "shift request From: [PERSON_NAME]" at bounding box center [568, 259] width 491 height 40
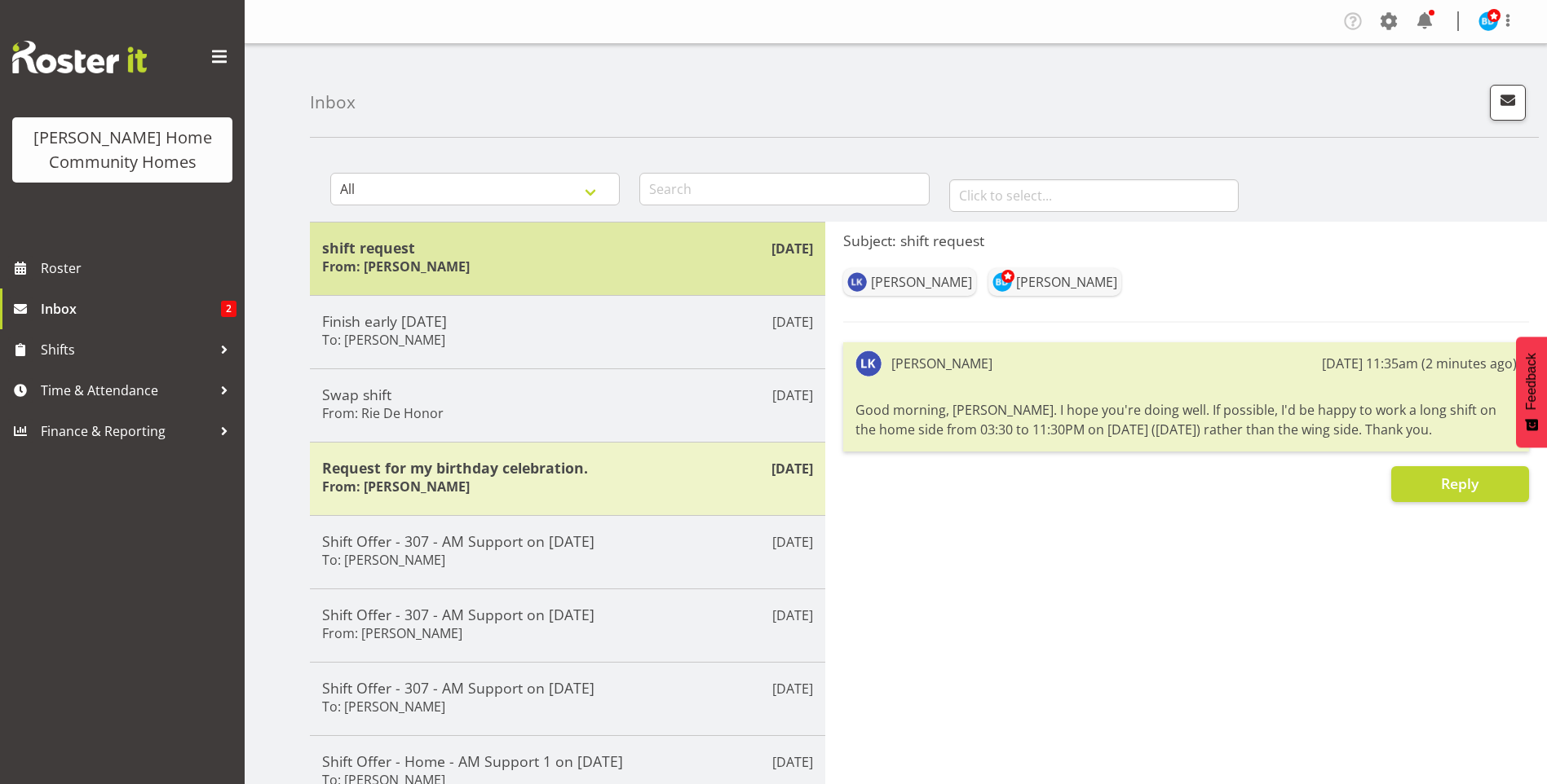
click at [528, 240] on h5 "shift request" at bounding box center [568, 248] width 491 height 18
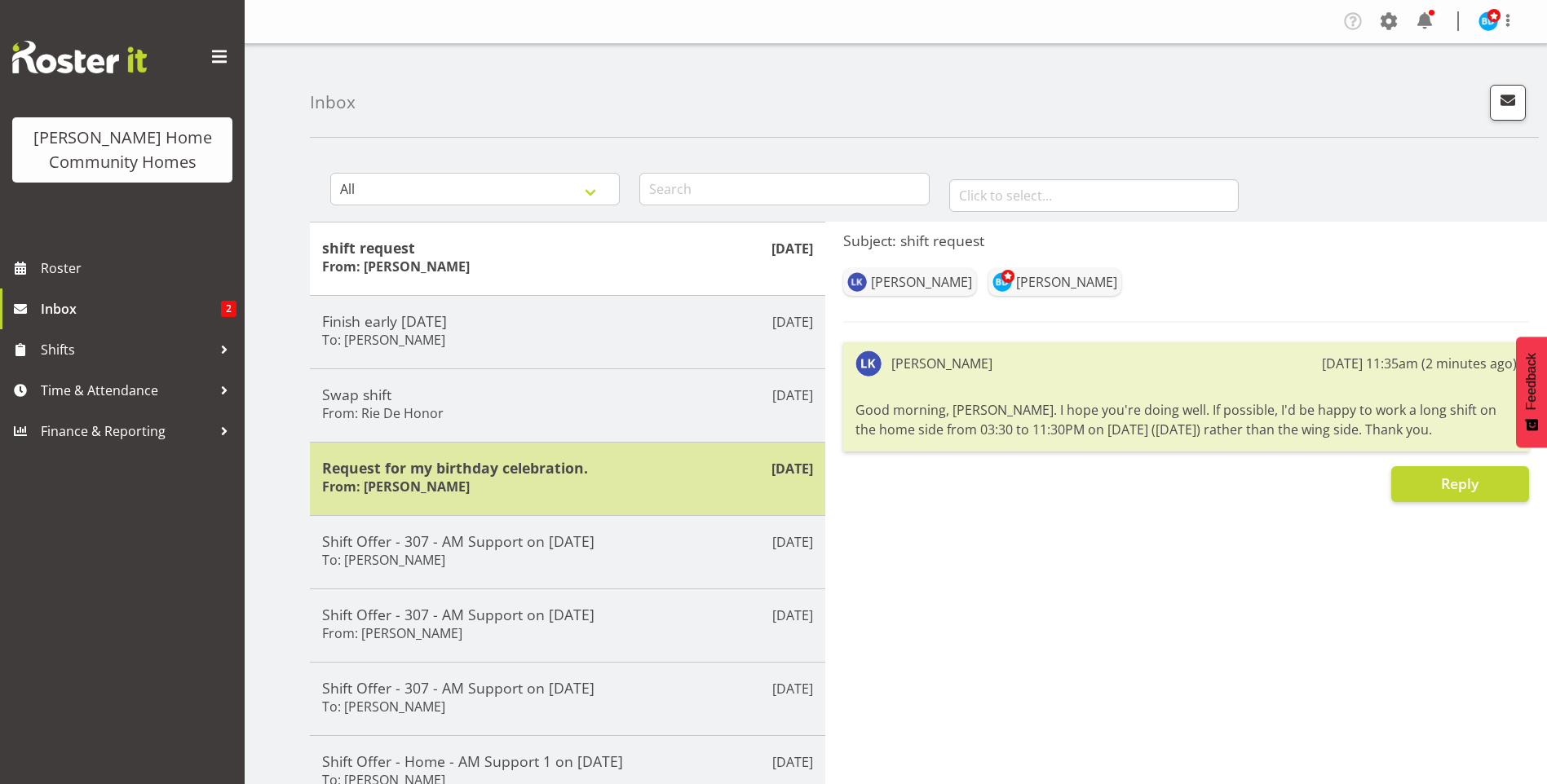
click at [550, 477] on h5 "Request for my birthday celebration." at bounding box center [568, 468] width 491 height 18
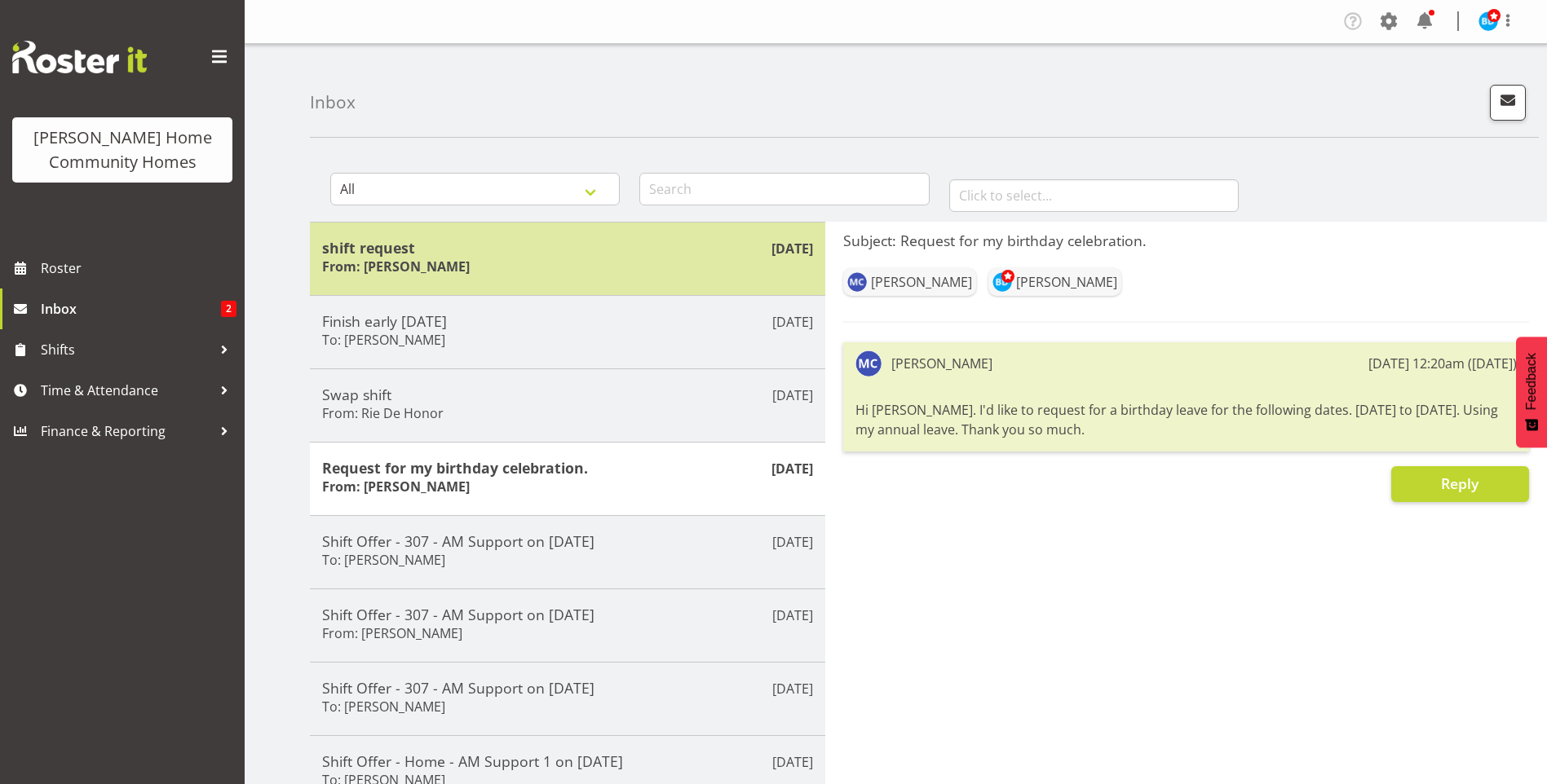
click at [569, 257] on div "shift request From: Lovejot Kaur" at bounding box center [568, 259] width 491 height 40
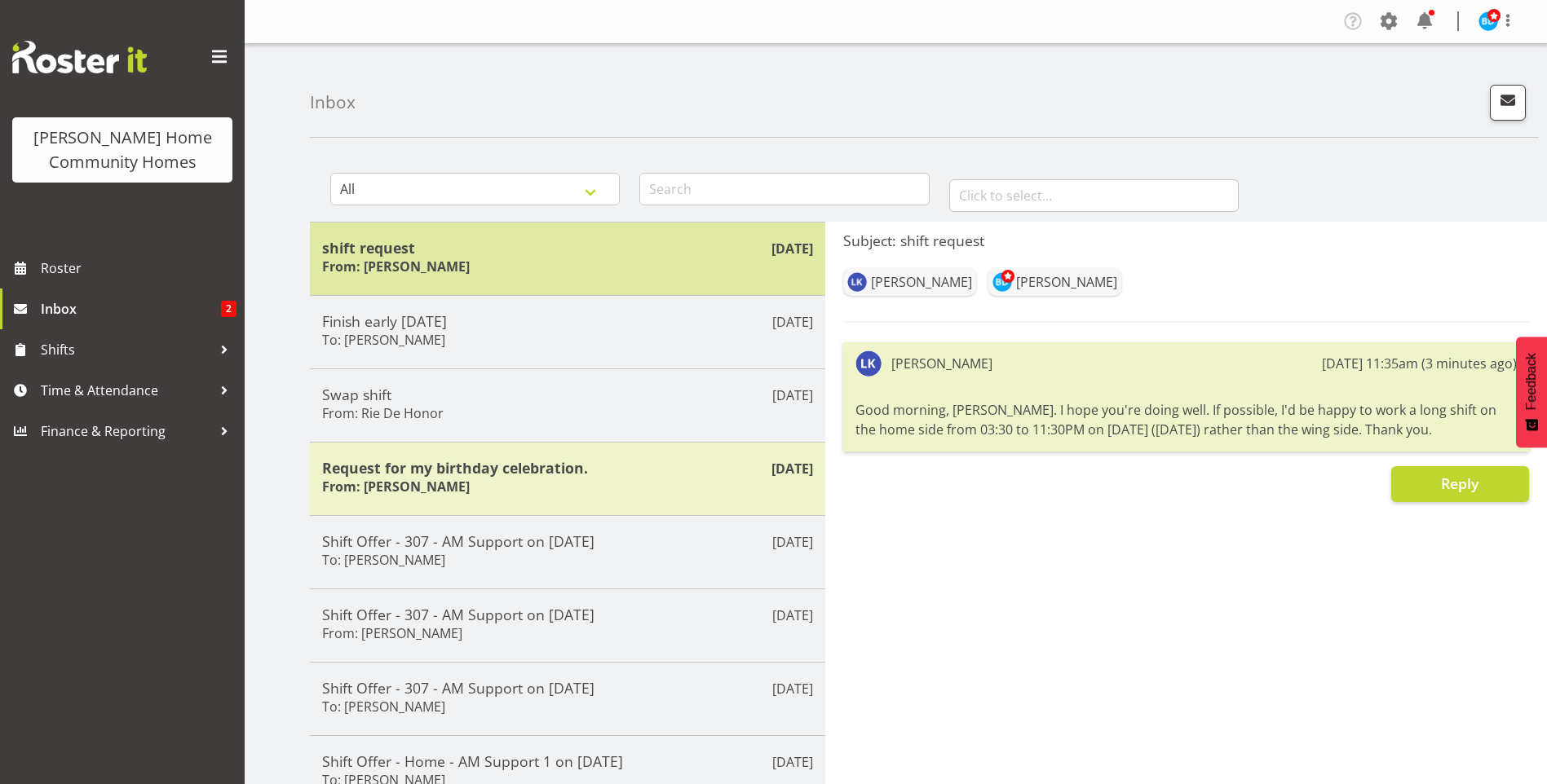
click at [570, 251] on h5 "shift request" at bounding box center [568, 248] width 491 height 18
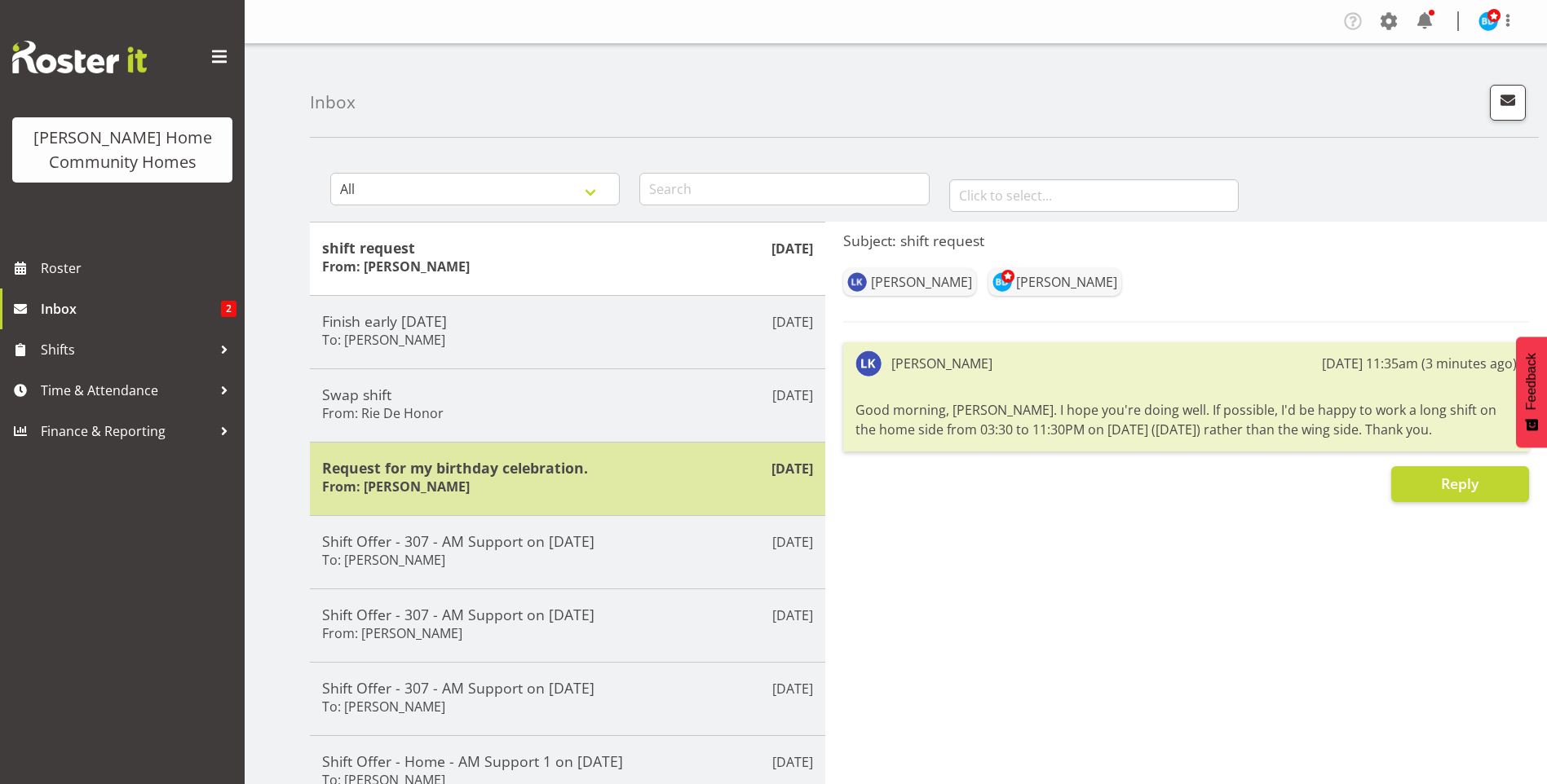
click at [584, 484] on div "Request for my birthday celebration. From: Maria Cerbas" at bounding box center [568, 479] width 491 height 40
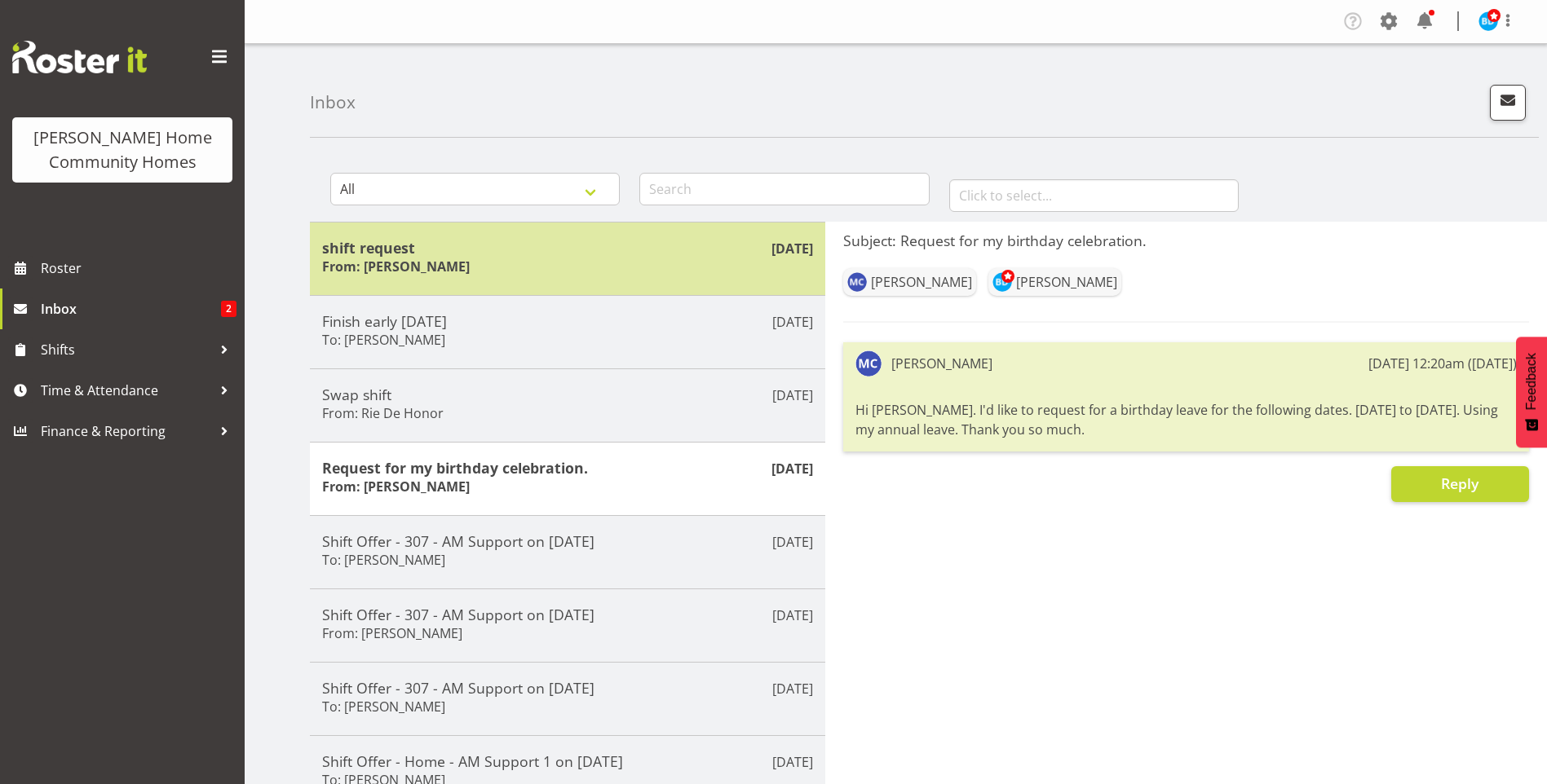
click at [550, 260] on div "shift request From: Lovejot Kaur" at bounding box center [568, 259] width 491 height 40
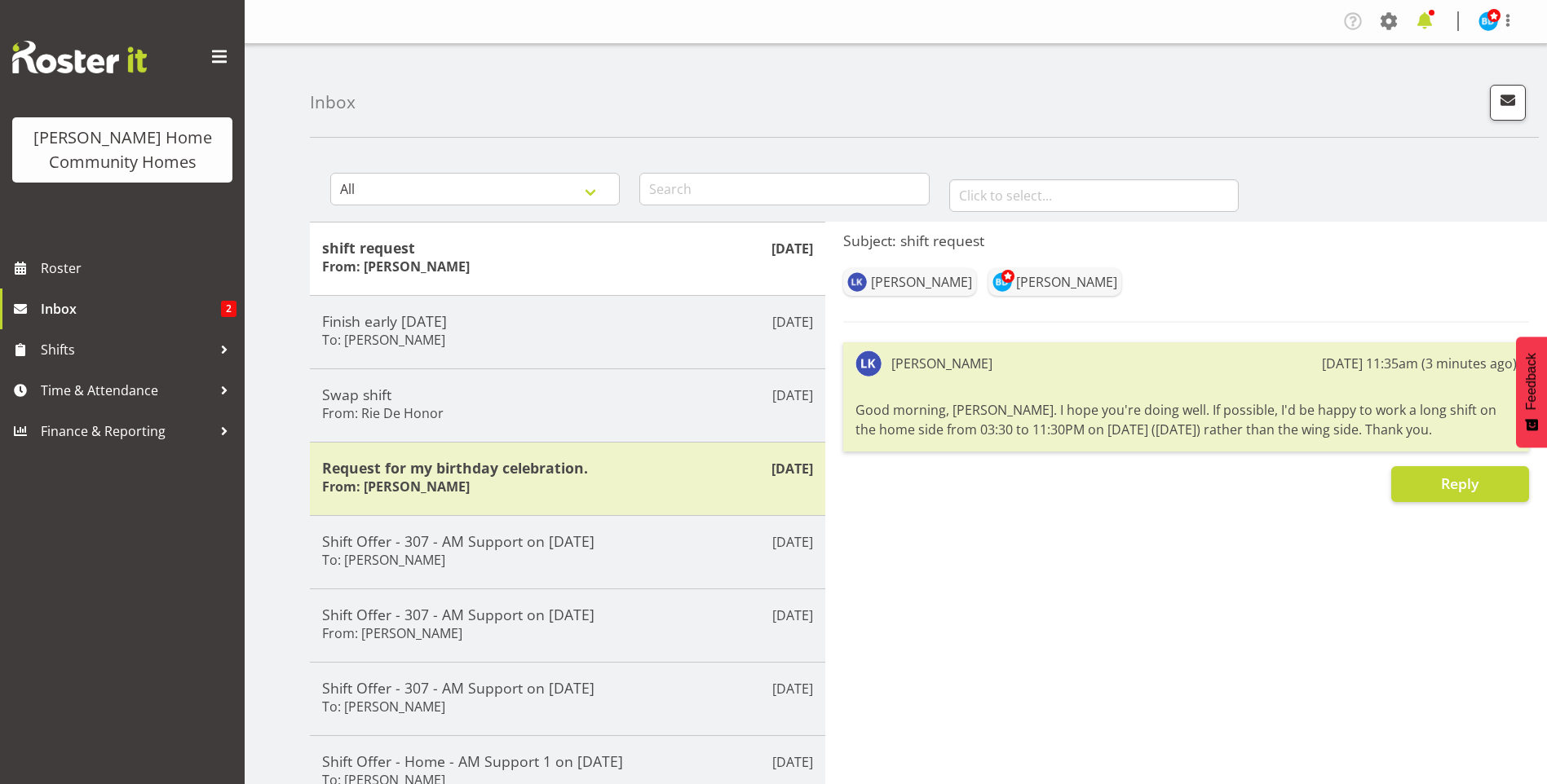
click at [1424, 19] on span at bounding box center [1424, 21] width 26 height 26
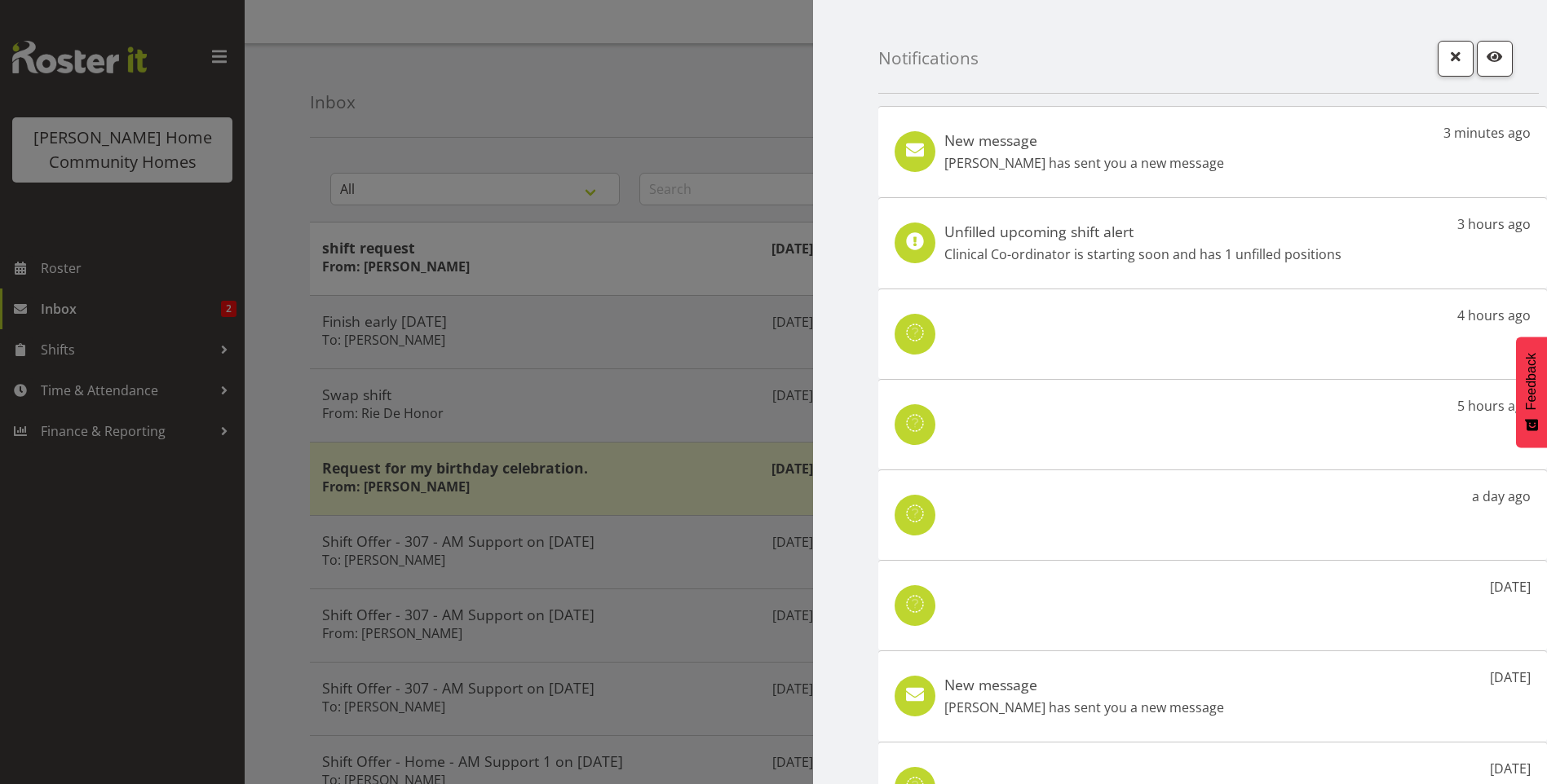
click at [1127, 152] on div "New message Lovejot Kaur has sent you a new message" at bounding box center [1084, 152] width 279 height 41
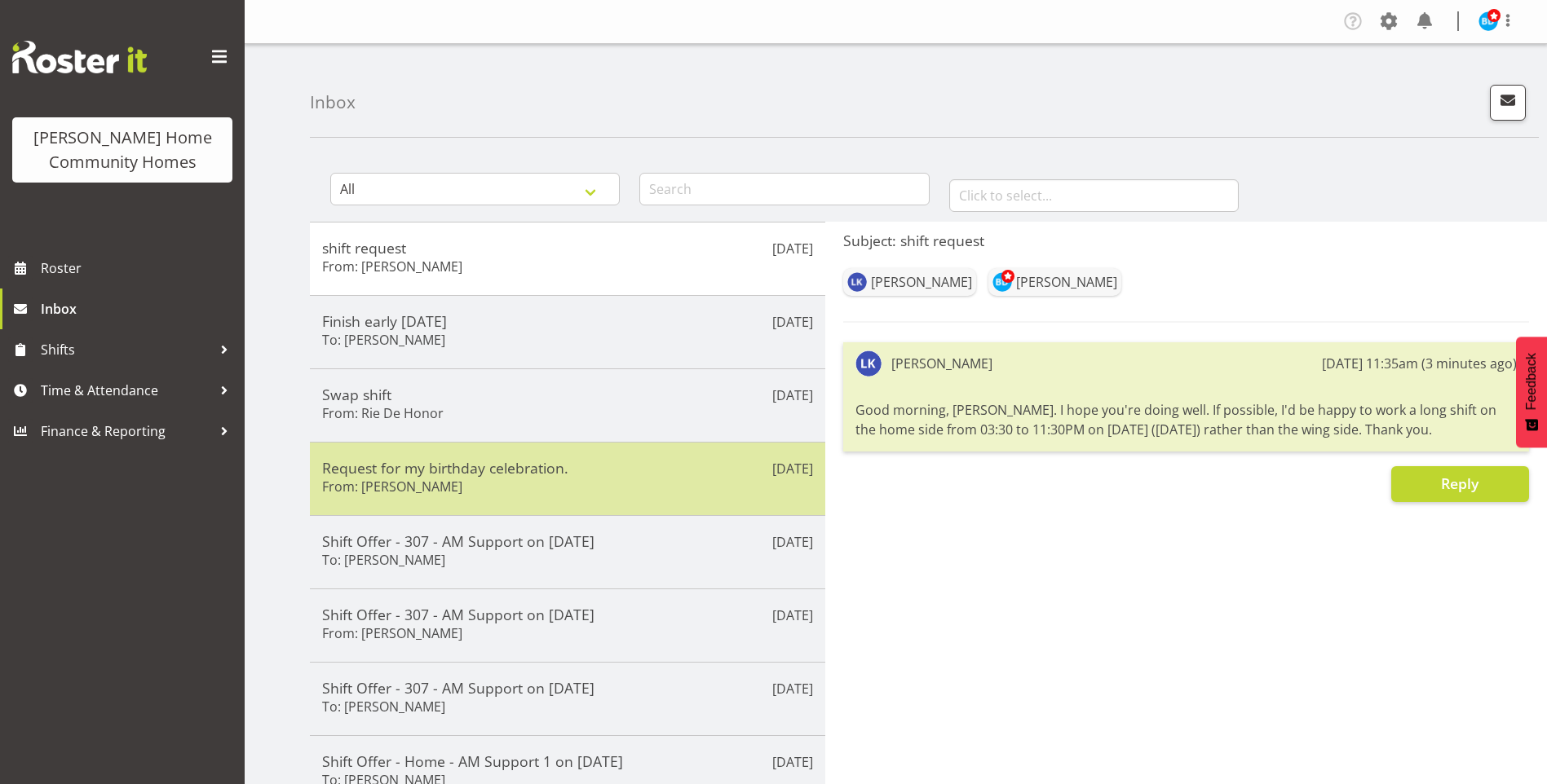
drag, startPoint x: 392, startPoint y: 482, endPoint x: 376, endPoint y: 477, distance: 16.8
click at [392, 482] on h6 "From: [PERSON_NAME]" at bounding box center [392, 486] width 140 height 17
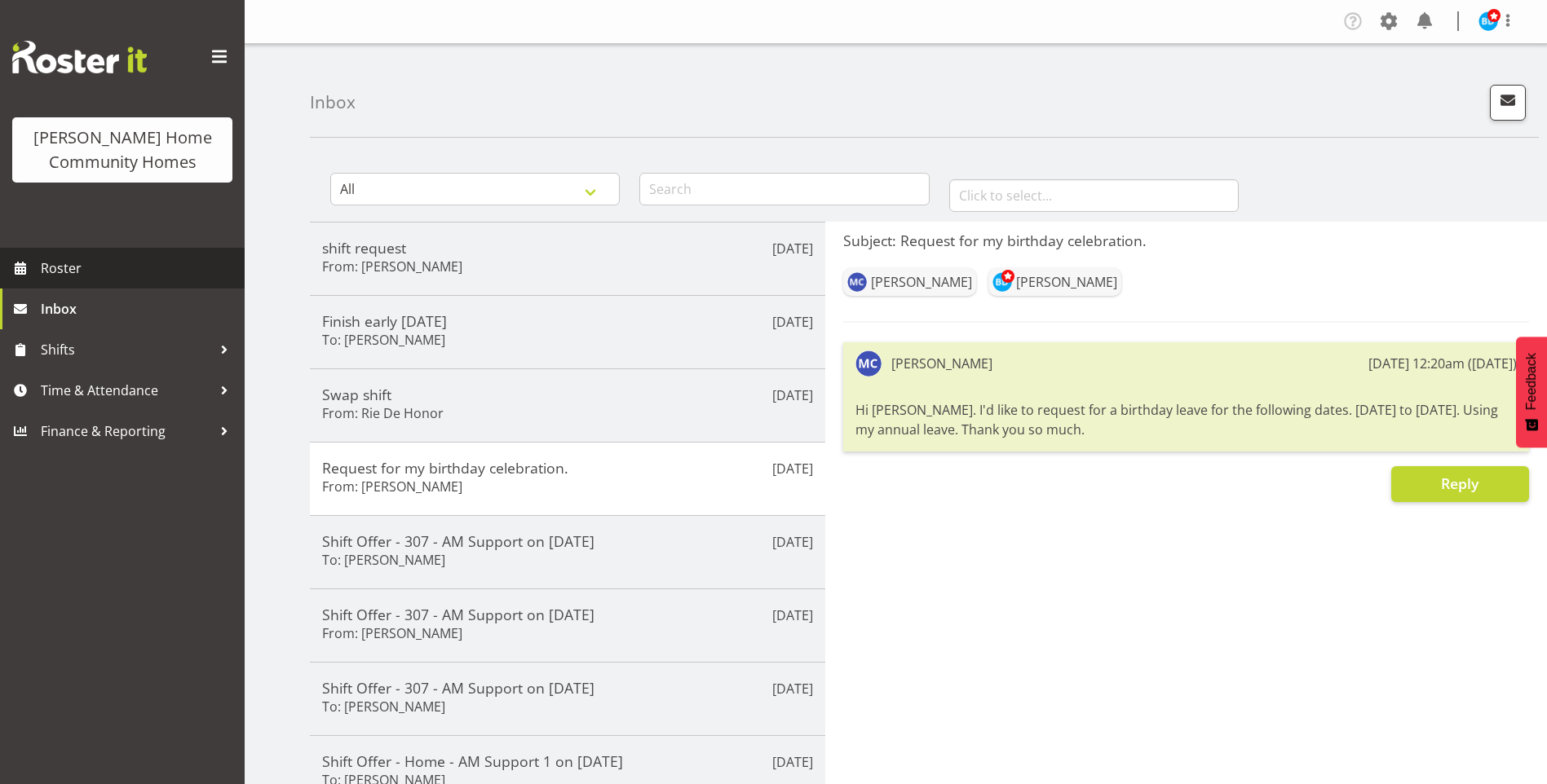
click at [62, 256] on span "Roster" at bounding box center [138, 269] width 196 height 25
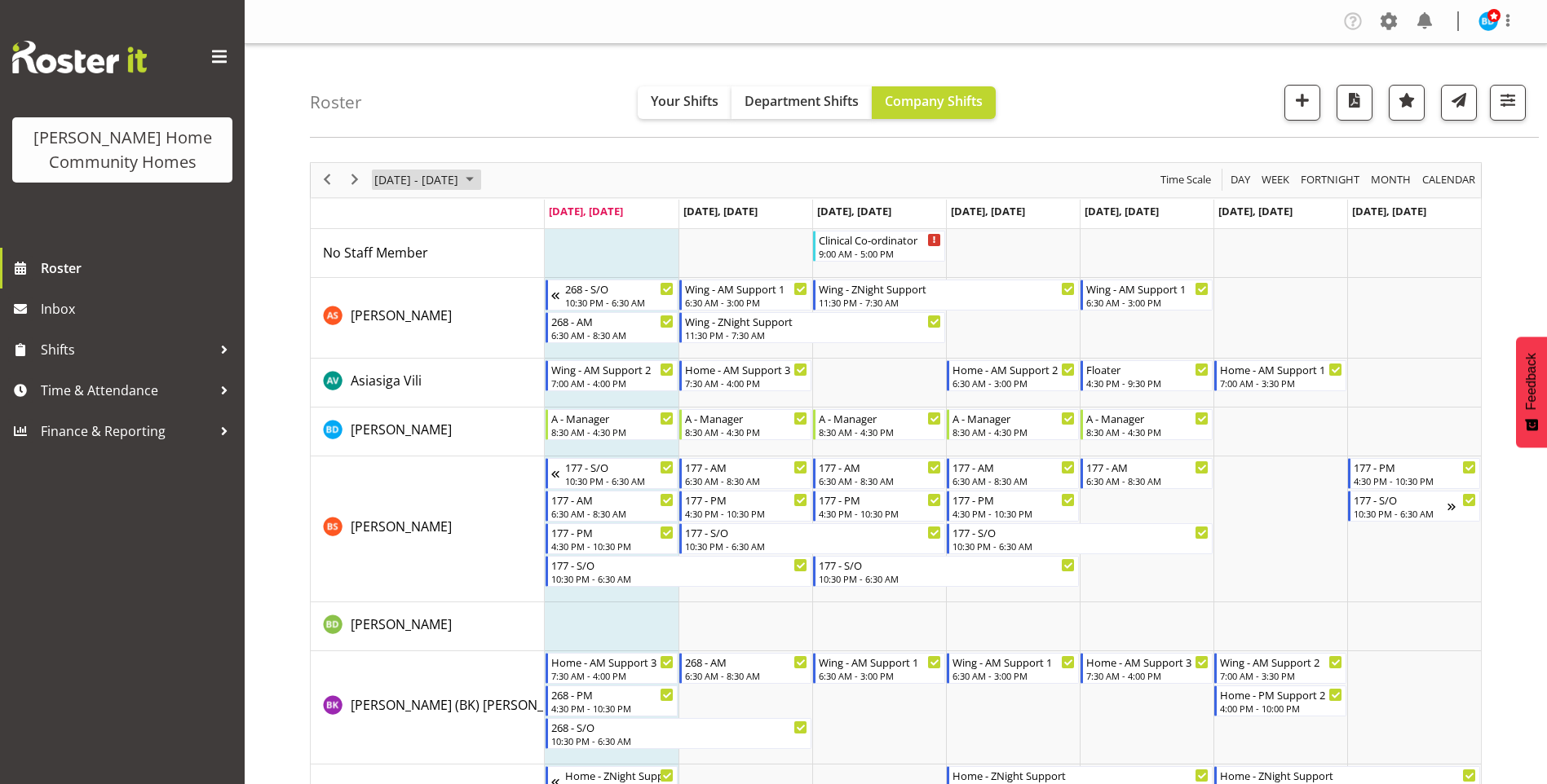
click at [479, 177] on span "August 2025" at bounding box center [470, 180] width 20 height 21
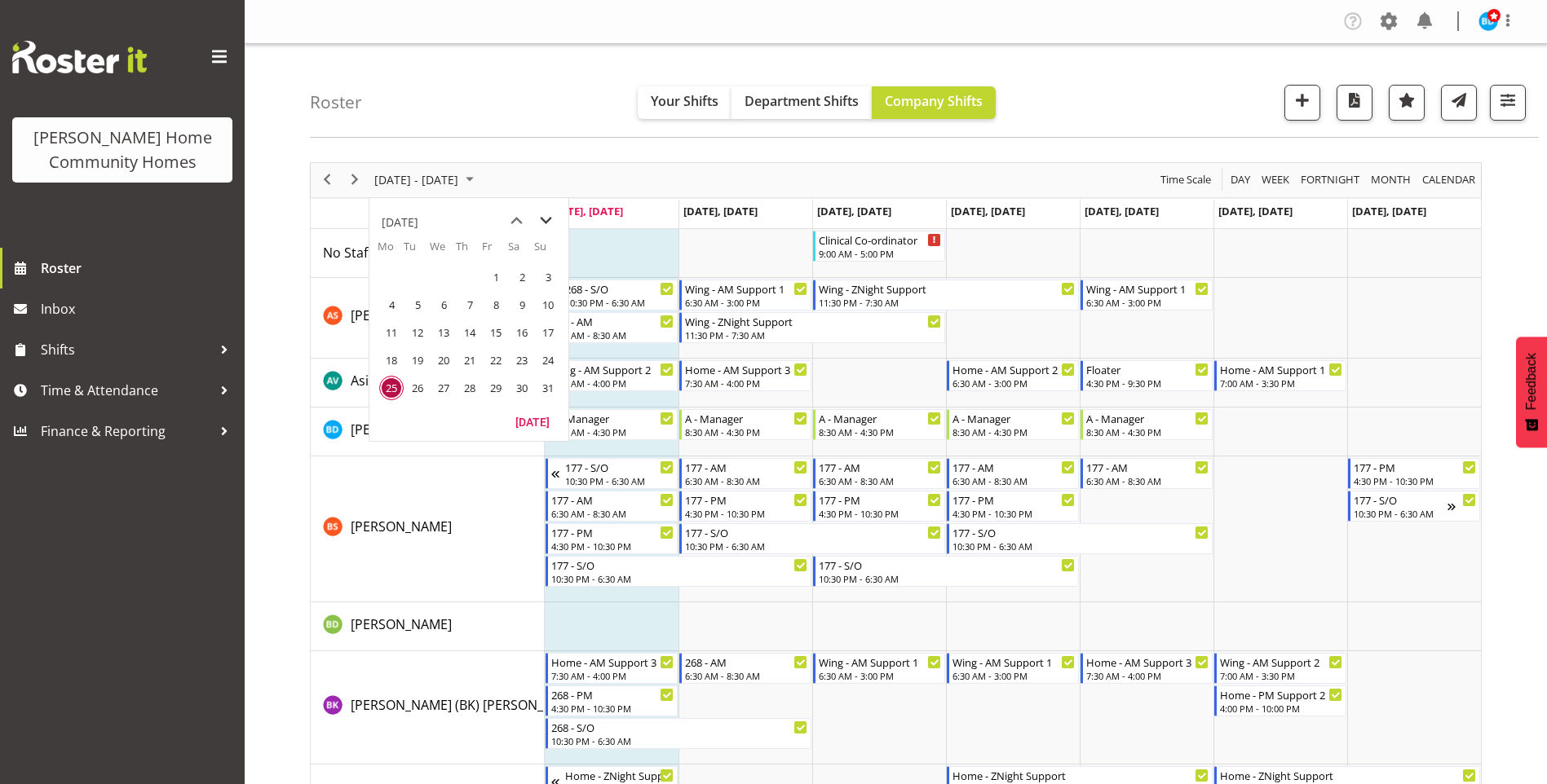
click at [547, 219] on span "next month" at bounding box center [546, 220] width 28 height 29
click at [384, 331] on span "15" at bounding box center [391, 333] width 25 height 25
